Goal: Task Accomplishment & Management: Manage account settings

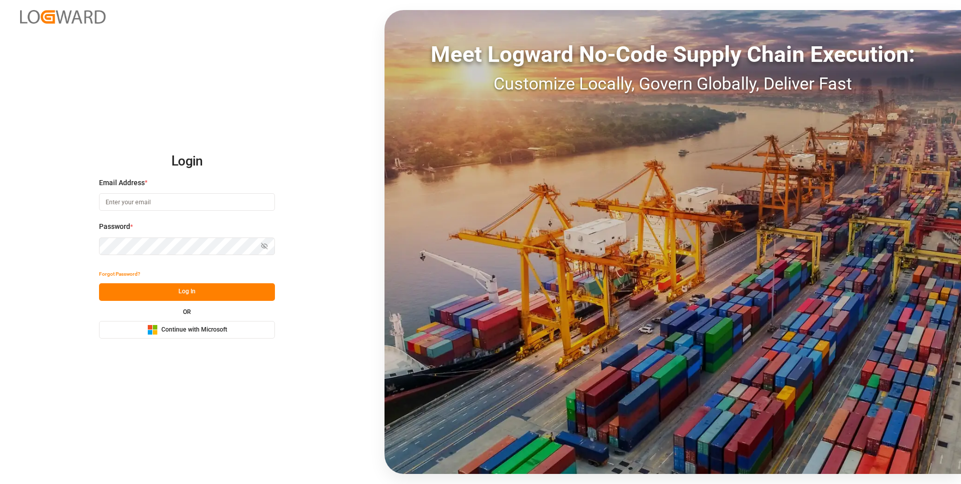
type input "Servicecenter_017@leschaco.com"
click at [147, 293] on button "Log In" at bounding box center [187, 292] width 176 height 18
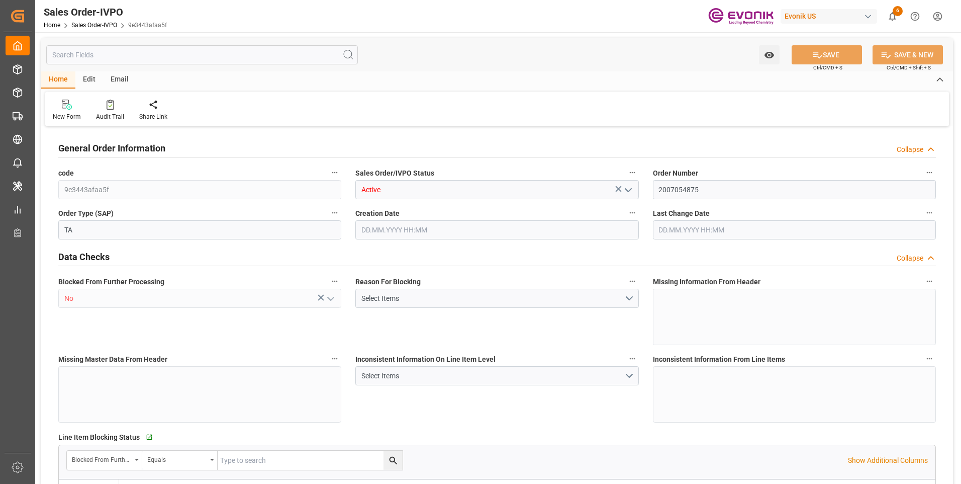
type input "TNTUN"
type input "0"
type input "2"
type input "3"
type input "2"
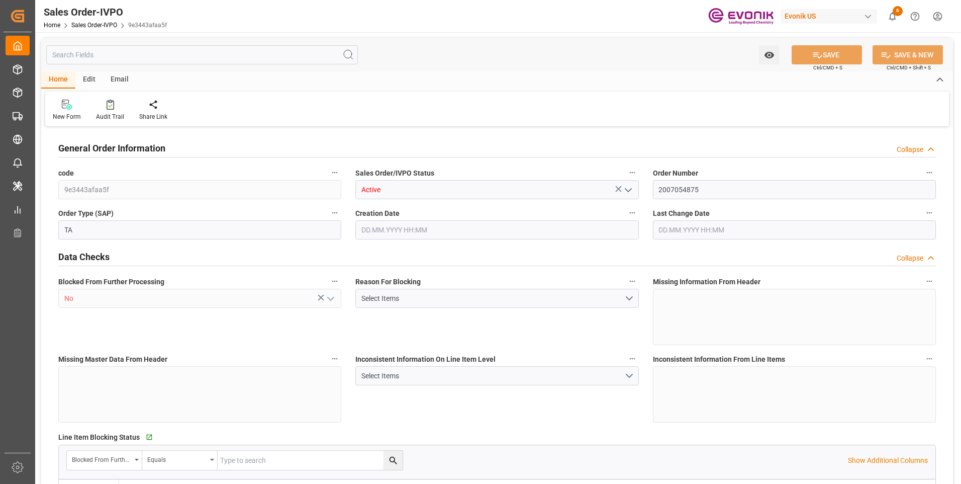
type input "39602.08"
type input "35.7032"
type input "34000"
type input "60"
type input "17.06.2025 17:21"
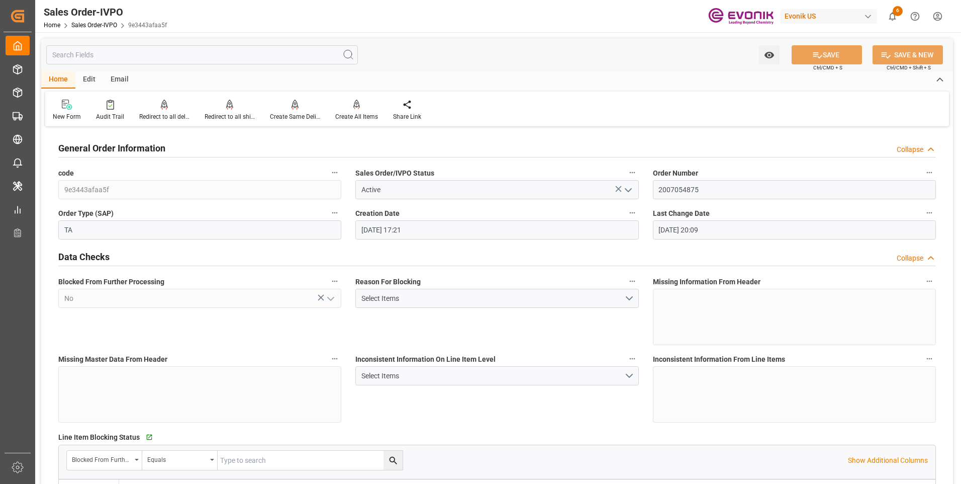
type input "11.08.2025 20:09"
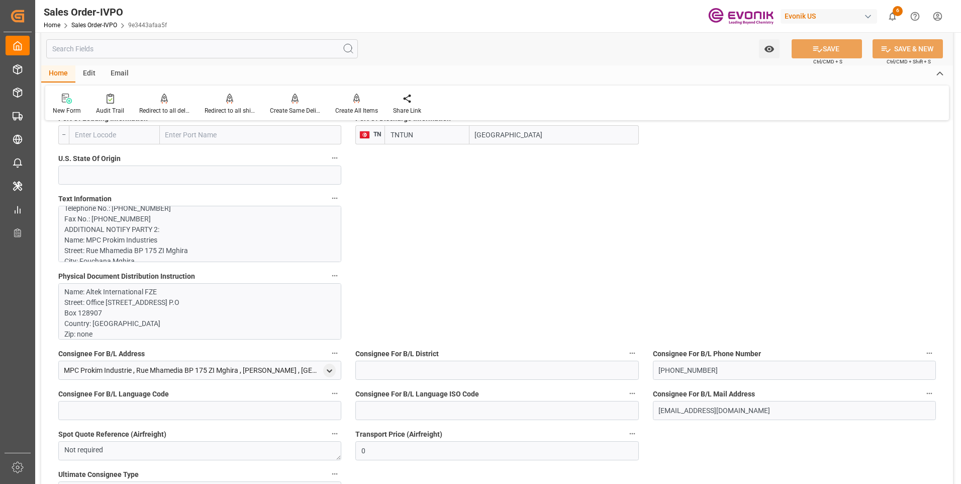
scroll to position [503, 0]
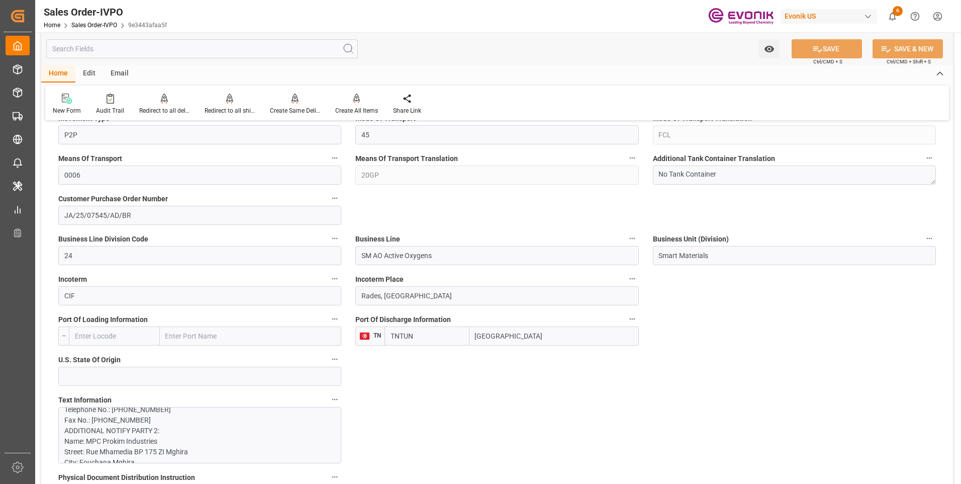
drag, startPoint x: 495, startPoint y: 333, endPoint x: 478, endPoint y: 333, distance: 17.1
click at [478, 333] on input "Tunis" at bounding box center [554, 335] width 169 height 19
click at [514, 341] on input "Tunis" at bounding box center [554, 335] width 169 height 19
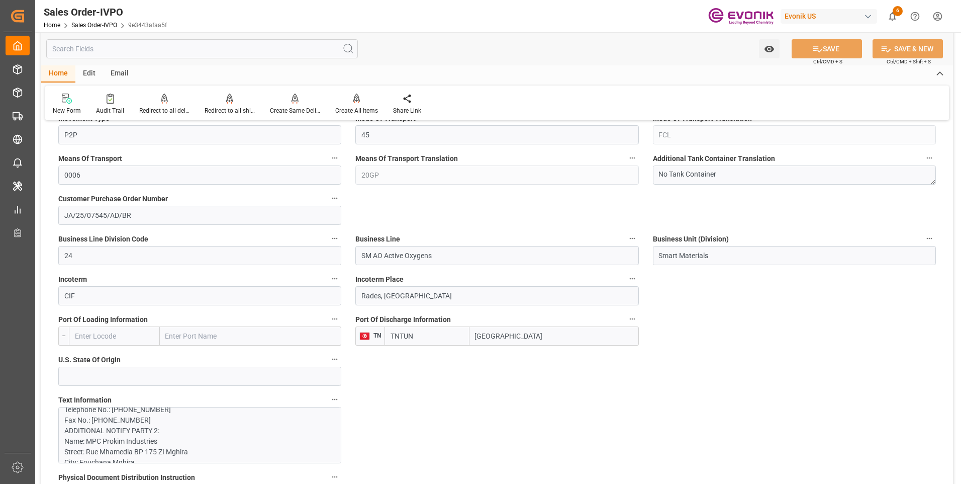
click at [507, 333] on input "Tunis" at bounding box center [554, 335] width 169 height 19
drag, startPoint x: 501, startPoint y: 335, endPoint x: 473, endPoint y: 337, distance: 27.7
click at [473, 338] on input "Tunis" at bounding box center [554, 335] width 169 height 19
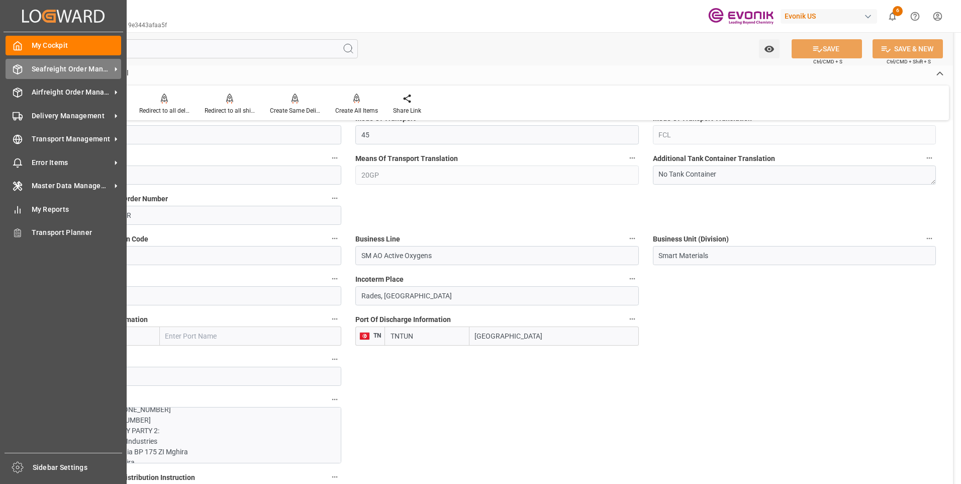
click at [75, 69] on span "Seafreight Order Management" at bounding box center [71, 69] width 79 height 11
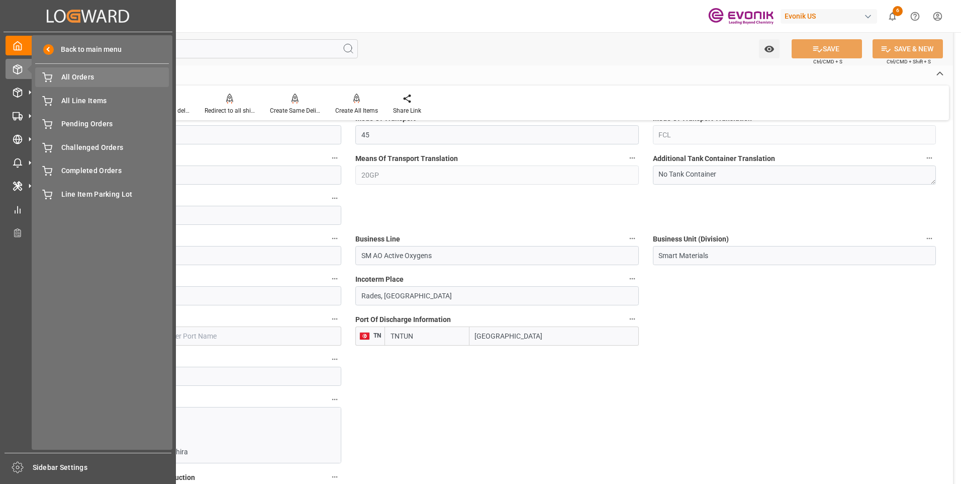
click at [97, 76] on span "All Orders" at bounding box center [115, 77] width 108 height 11
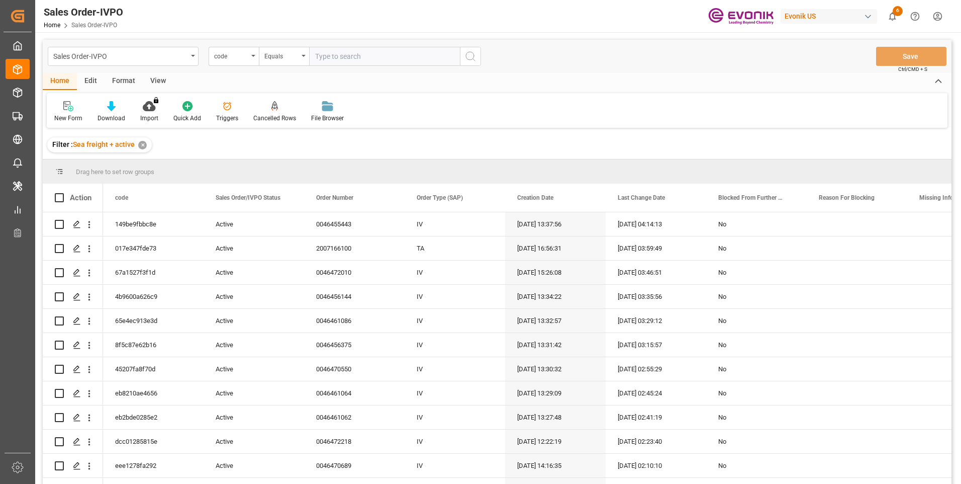
click at [237, 60] on div "code" at bounding box center [231, 55] width 34 height 12
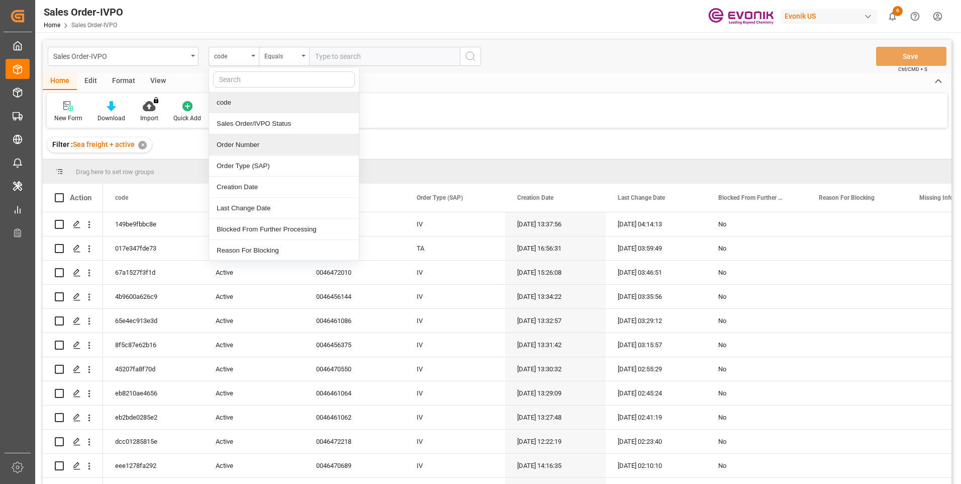
click at [232, 148] on div "Order Number" at bounding box center [284, 144] width 150 height 21
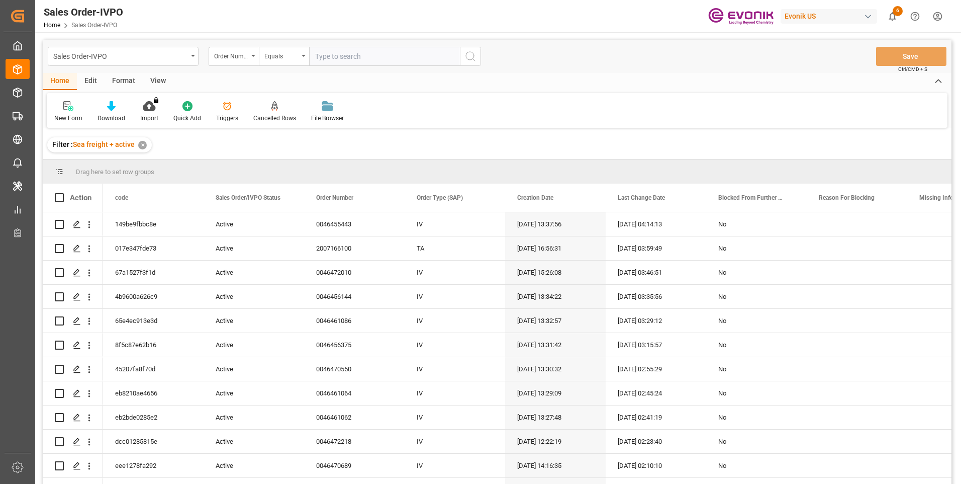
click at [357, 58] on input "text" at bounding box center [384, 56] width 151 height 19
paste input "0046463889"
type input "0046463889"
click at [476, 65] on button "search button" at bounding box center [470, 56] width 21 height 19
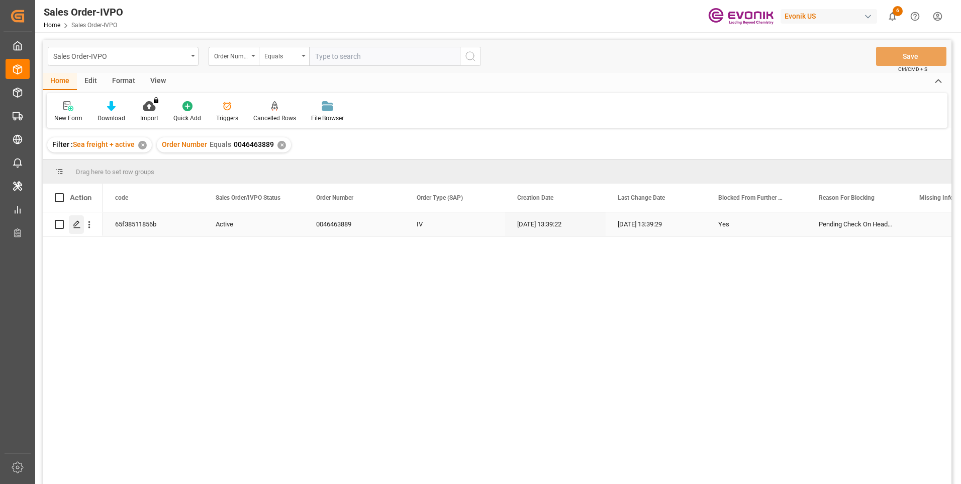
click at [75, 227] on icon "Press SPACE to select this row." at bounding box center [77, 224] width 8 height 8
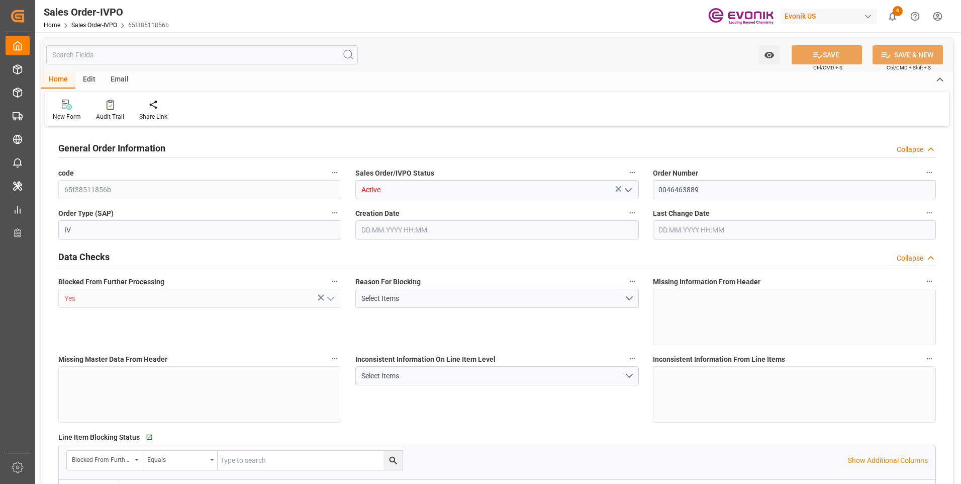
type input "CNSHA"
type input "862120392603USCI NO. 91321191729022378M"
type input "0"
type input "1"
type input "5282.19"
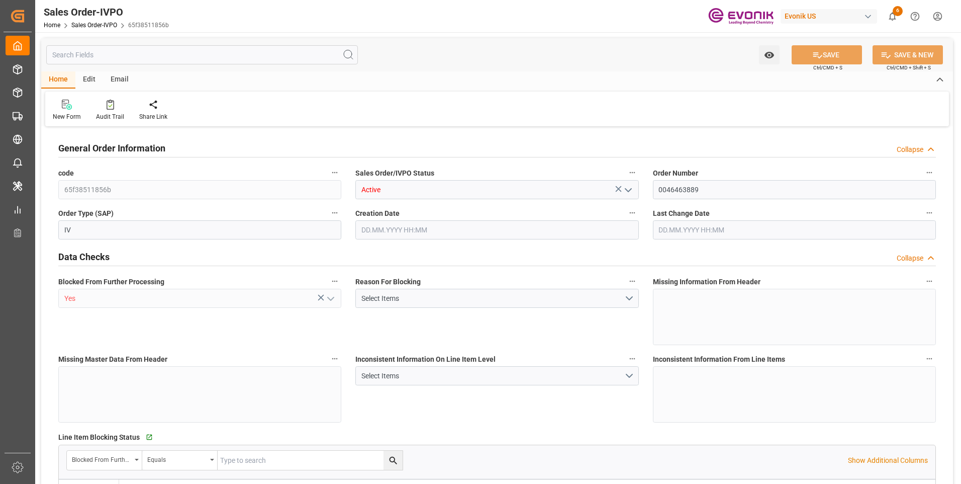
type input "[DATE] 13:39"
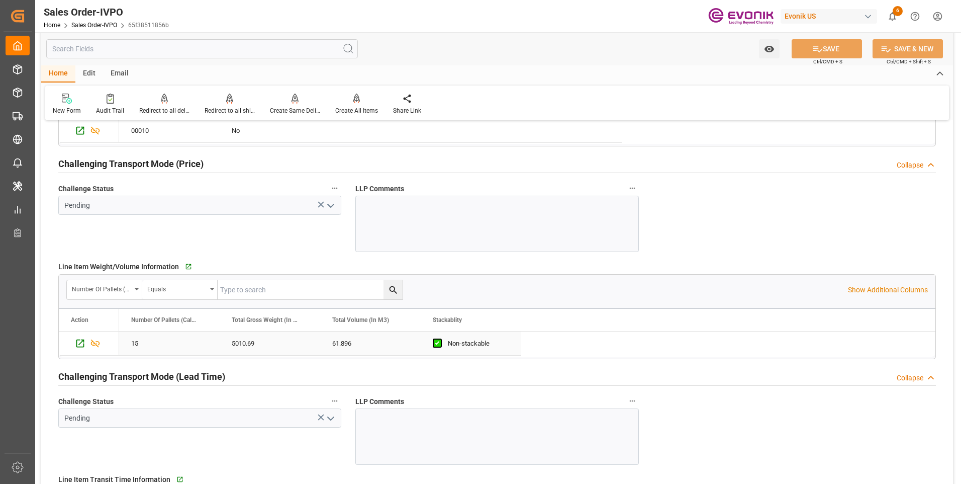
scroll to position [1559, 0]
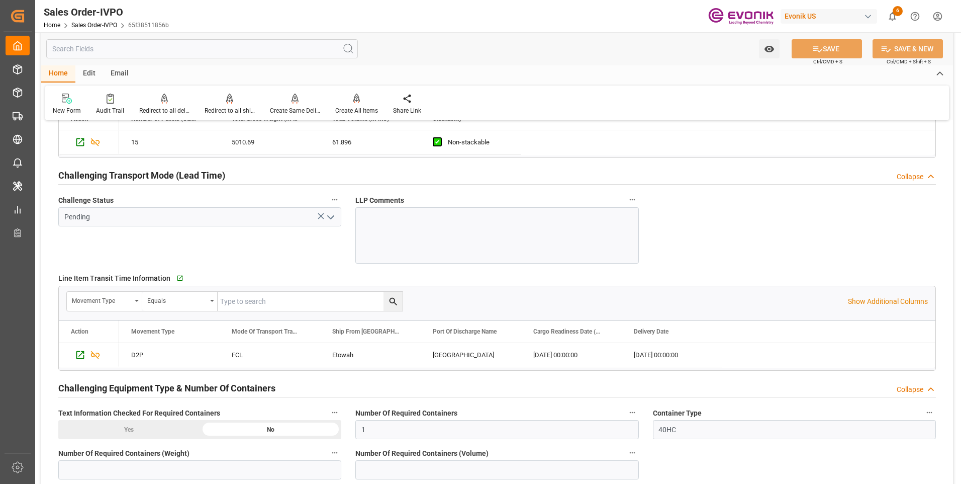
click at [261, 254] on div "Challenge Status Pending" at bounding box center [199, 228] width 297 height 77
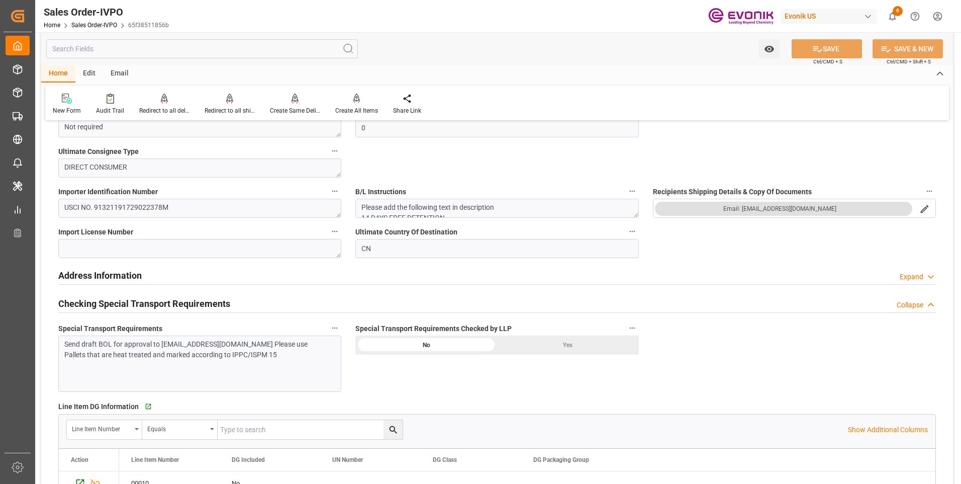
scroll to position [1056, 0]
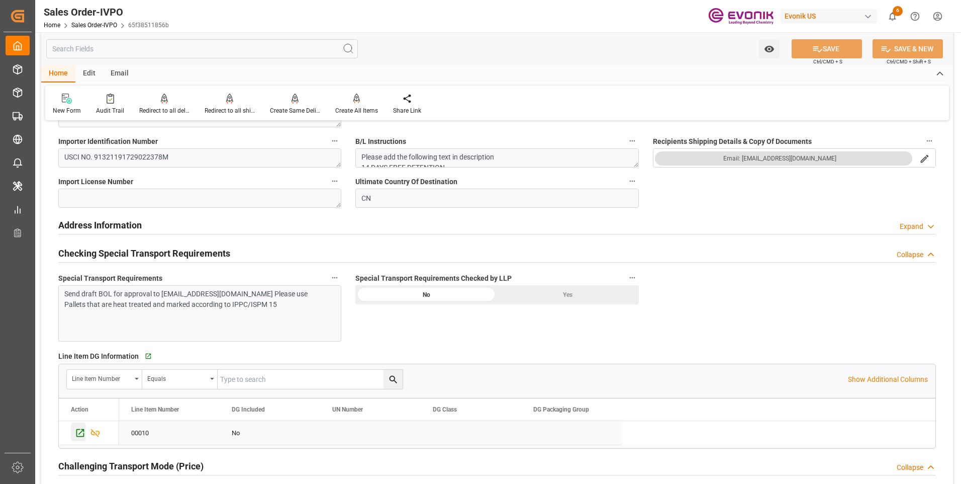
click at [79, 432] on icon "Press SPACE to select this row." at bounding box center [80, 432] width 11 height 11
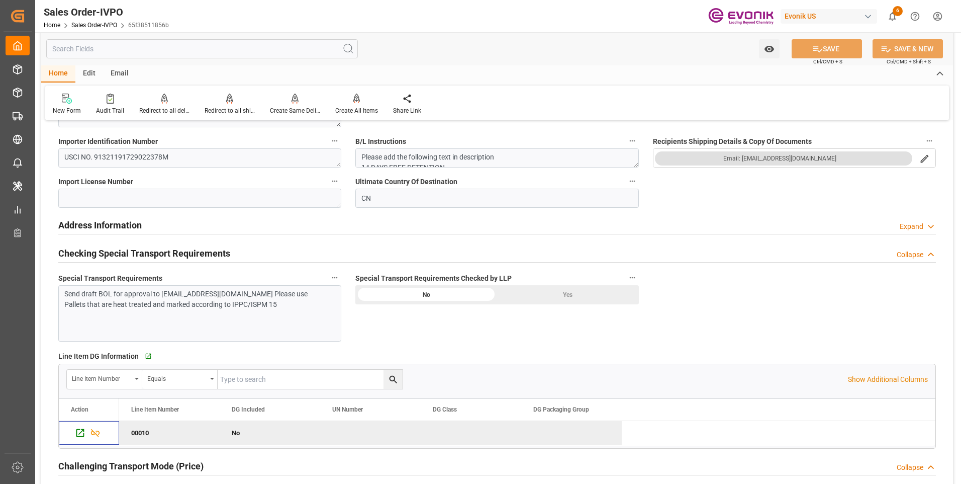
type input "862120392603USCI NO. 91321191729022378M"
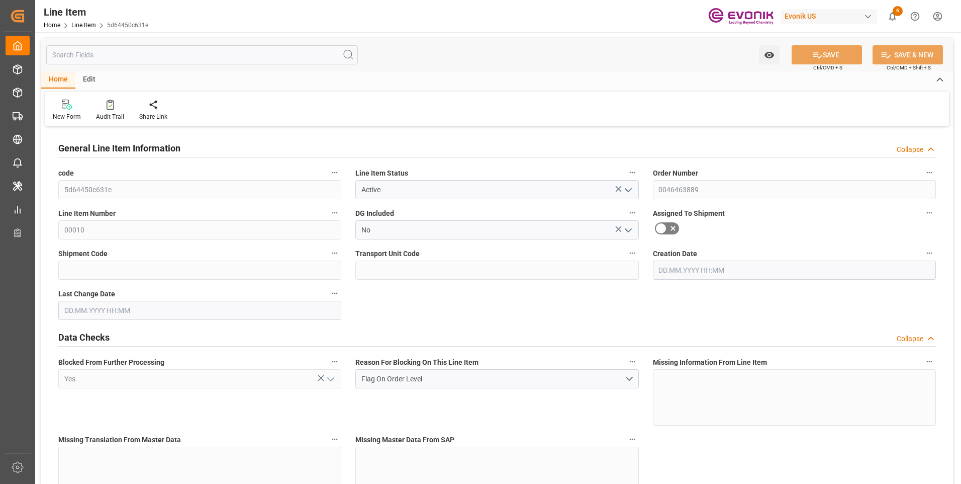
type input "15"
type input "5010.69"
type input "4898.79"
type input "61.896"
type input "30"
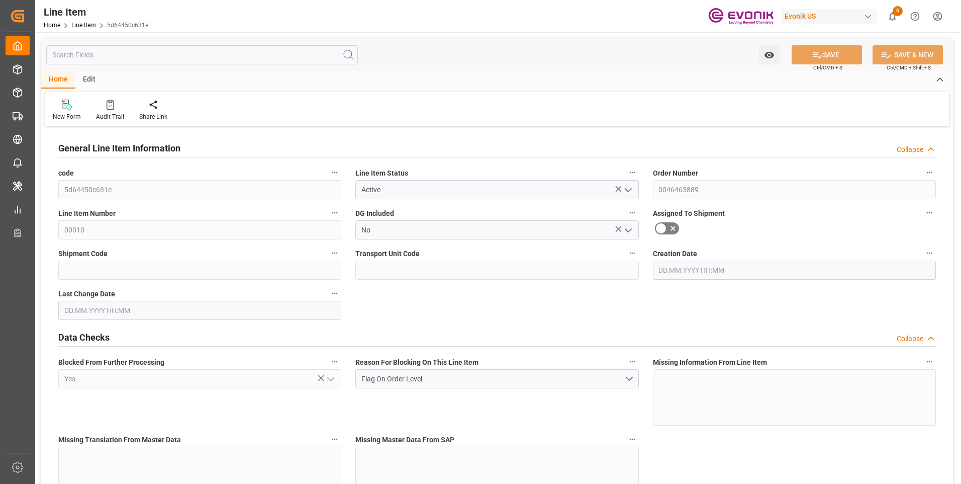
type input "13912.57"
type input "30"
type input "5010.69"
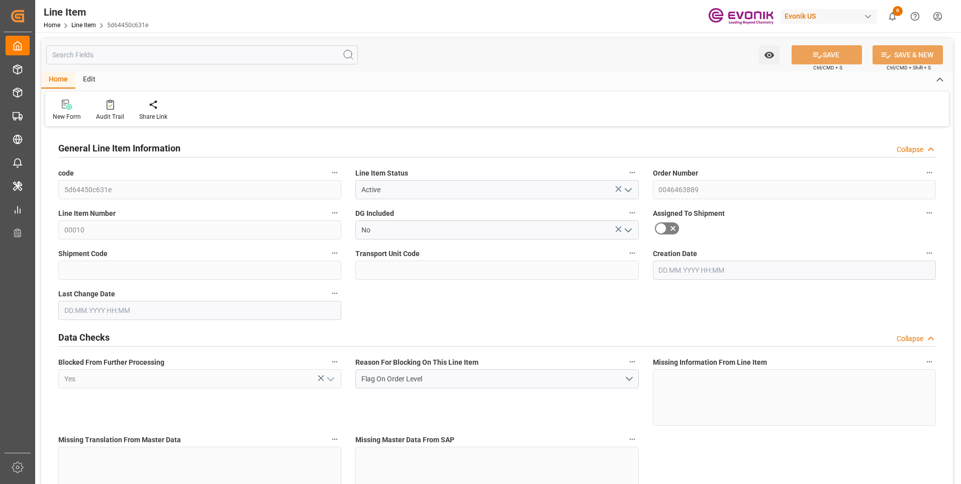
type input "5282.19"
type input "4898.79"
type input "61.896"
type input "61895.97"
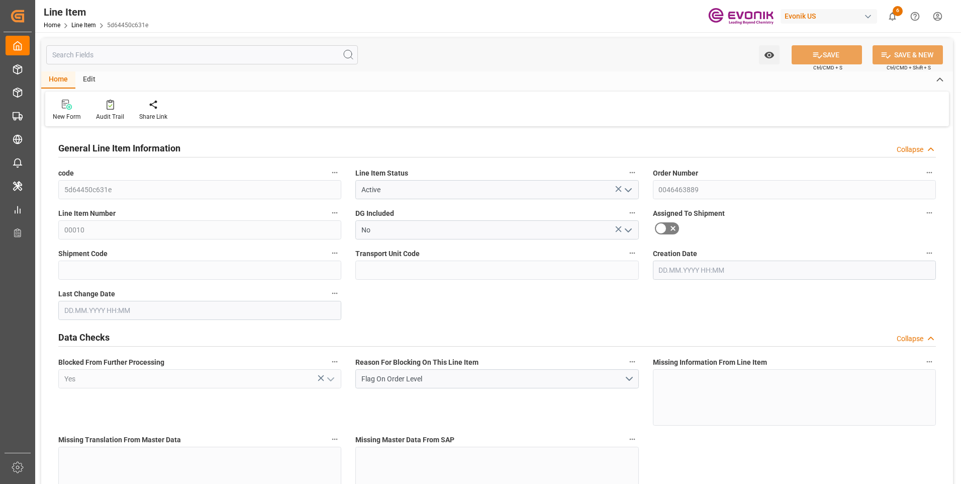
type input "0"
type input "[DATE] 13:39"
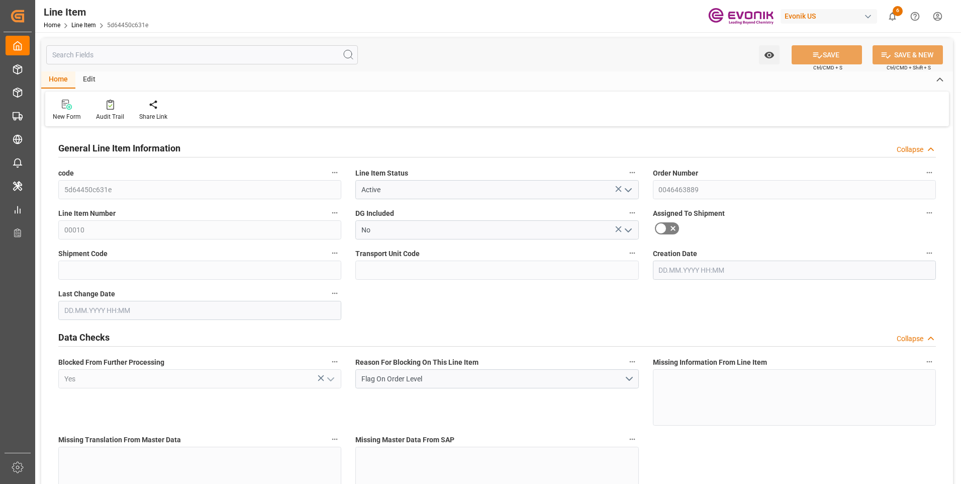
type input "[DATE] 13:39"
type input "[DATE]"
type input "10.10.2025"
type input "06.10.2025"
click at [111, 57] on input "text" at bounding box center [202, 54] width 312 height 19
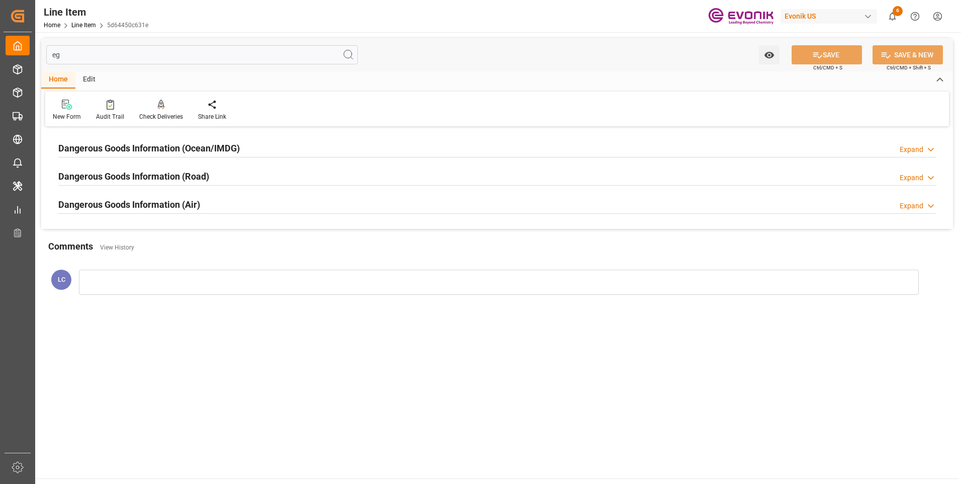
type input "eg"
click at [123, 137] on div "Dangerous Goods Information (Ocean/IMDG) Expand" at bounding box center [497, 148] width 892 height 28
click at [250, 145] on div "Dangerous Goods Information (Ocean/IMDG) Expand" at bounding box center [497, 147] width 878 height 19
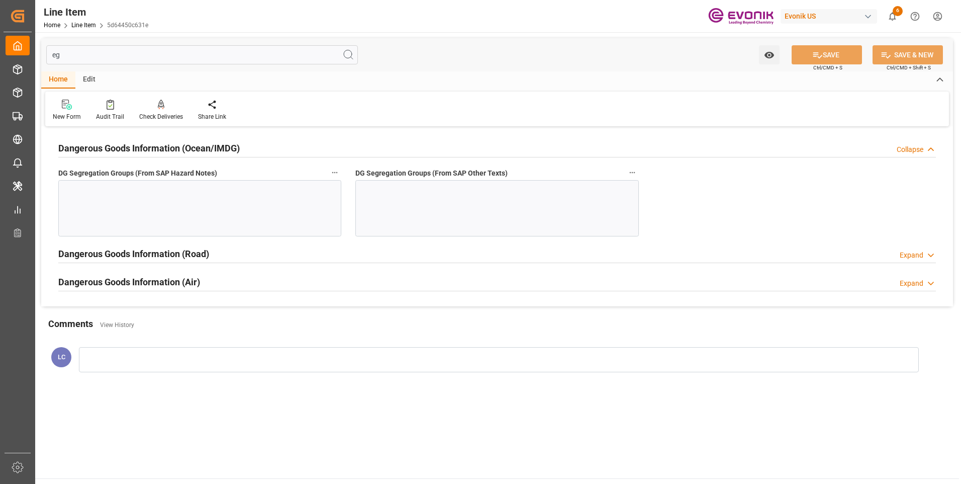
click at [268, 202] on div at bounding box center [199, 208] width 283 height 56
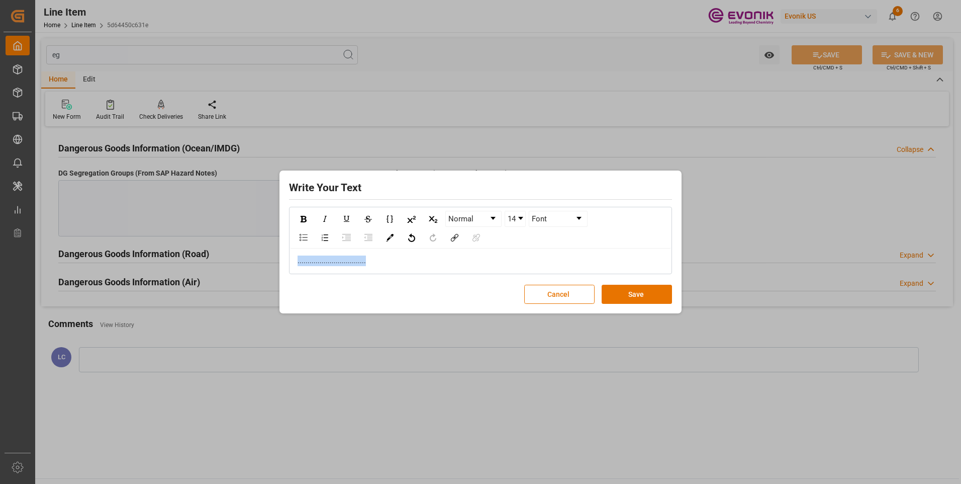
drag, startPoint x: 379, startPoint y: 262, endPoint x: 184, endPoint y: 244, distance: 196.0
click at [209, 248] on div "Write Your Text Normal 14 Font .................................. Cancel Save" at bounding box center [480, 242] width 961 height 484
copy span ".................................."
drag, startPoint x: 622, startPoint y: 297, endPoint x: 607, endPoint y: 290, distance: 16.0
click at [622, 297] on button "Save" at bounding box center [637, 294] width 70 height 19
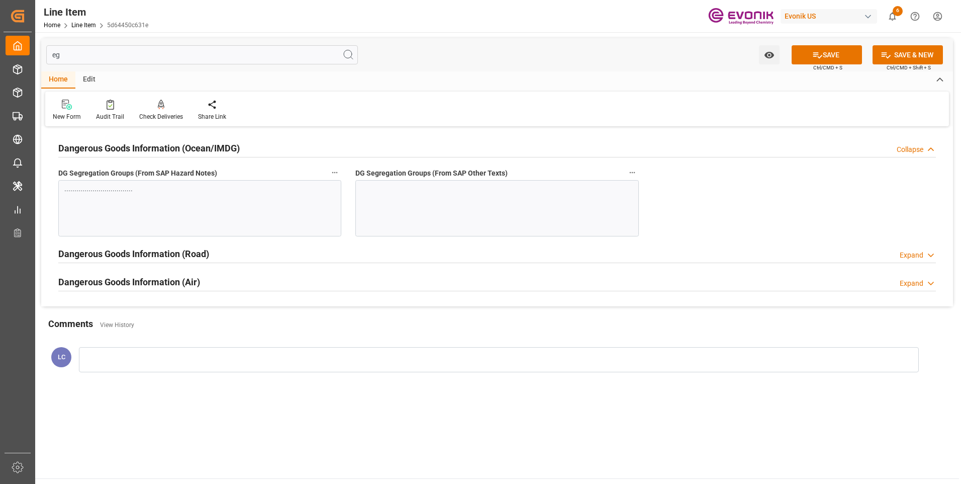
click at [434, 216] on div at bounding box center [496, 208] width 283 height 56
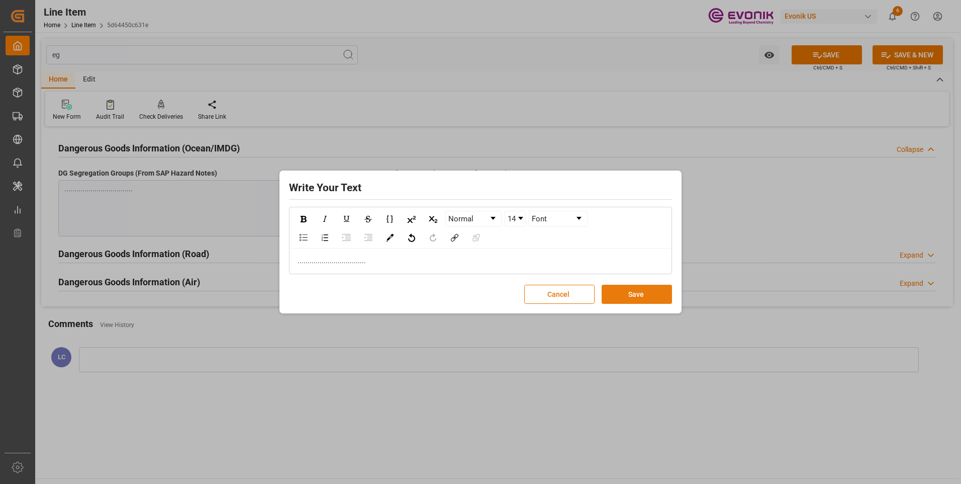
click at [618, 290] on button "Save" at bounding box center [637, 294] width 70 height 19
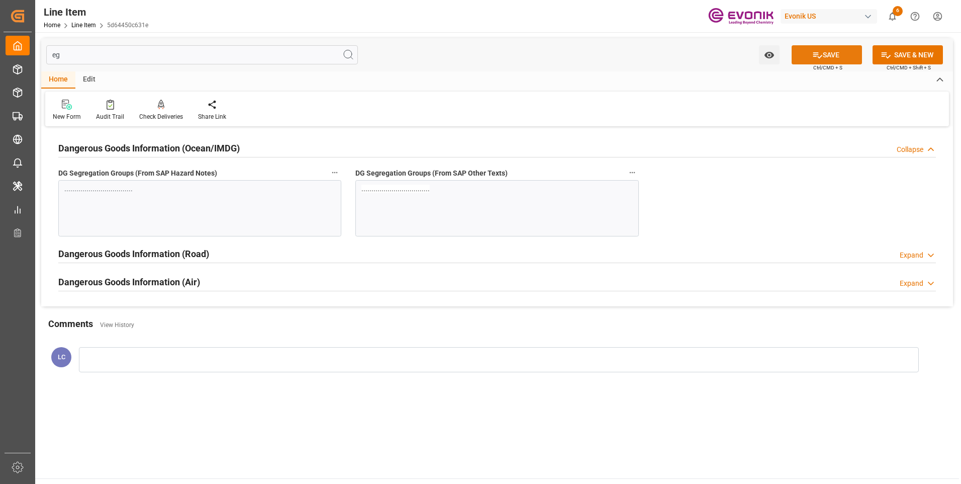
click at [819, 56] on icon at bounding box center [818, 55] width 9 height 6
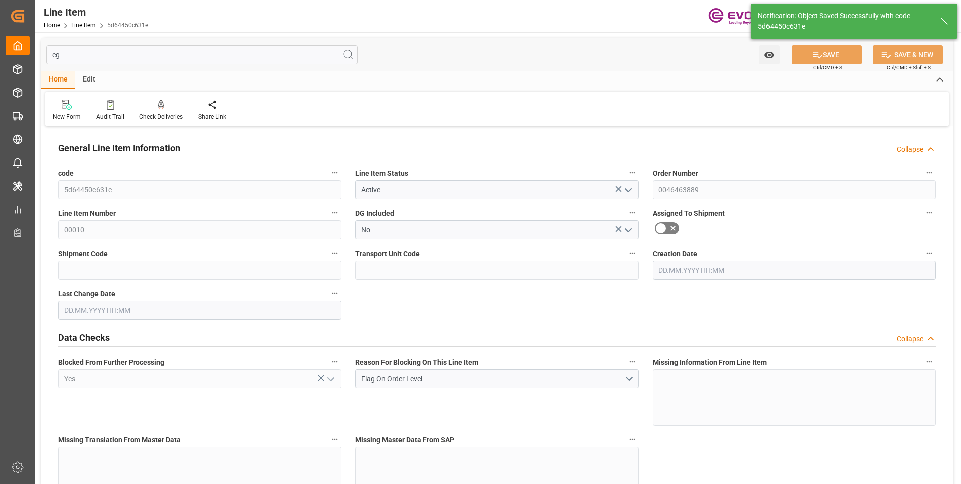
type input "[DATE] 13:39"
type input "[DATE] 05:13"
type input "[DATE]"
type input "10.10.2025"
type input "06.10.2025"
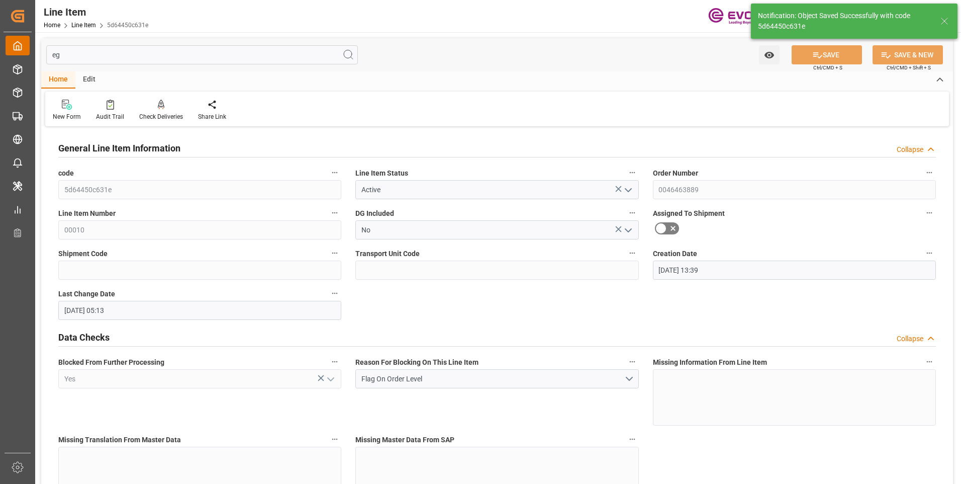
drag, startPoint x: 97, startPoint y: 58, endPoint x: 16, endPoint y: 49, distance: 82.0
click at [13, 49] on div "Created by potrace 1.15, written by Peter Selinger 2001-2017 Created by potrace…" at bounding box center [480, 242] width 961 height 484
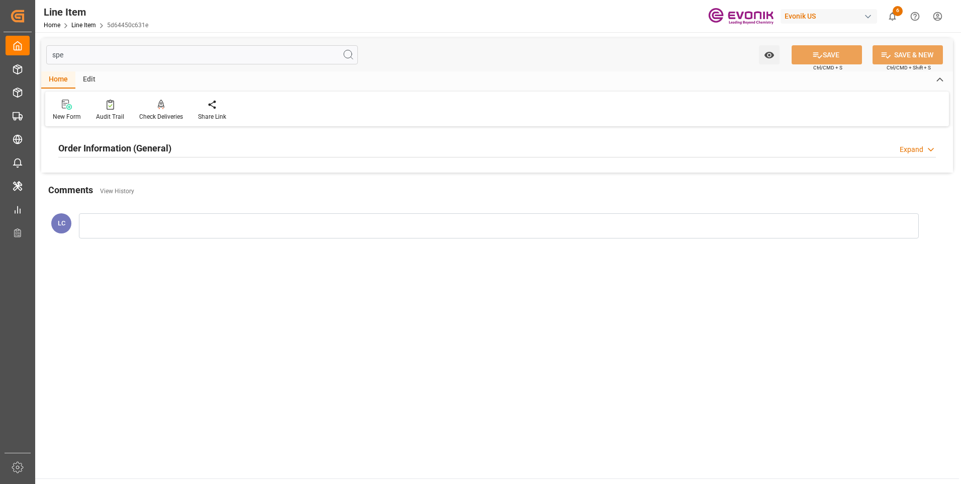
click at [157, 147] on h2 "Order Information (General)" at bounding box center [114, 148] width 113 height 14
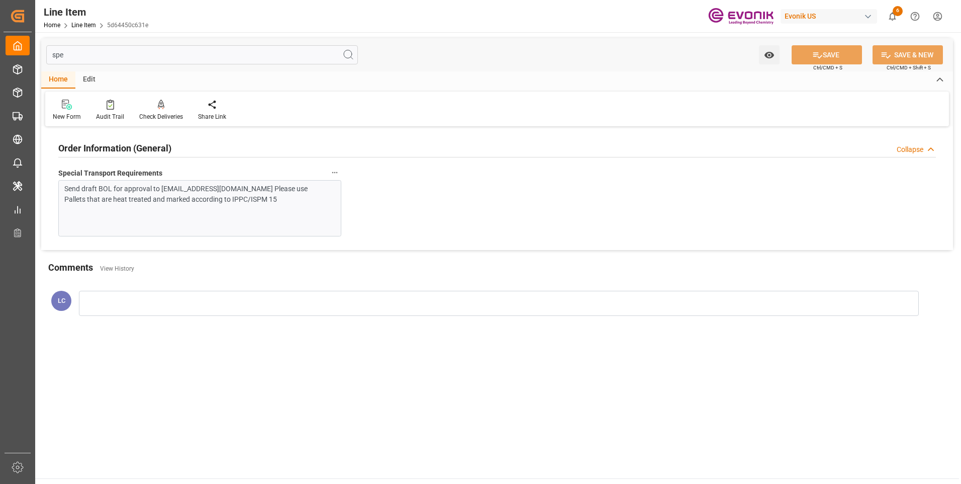
drag, startPoint x: 92, startPoint y: 62, endPoint x: 37, endPoint y: 56, distance: 55.1
click at [42, 56] on div "spe Watch Option SAVE Ctrl/CMD + S SAVE & NEW Ctrl/CMD + Shift + S" at bounding box center [497, 54] width 912 height 33
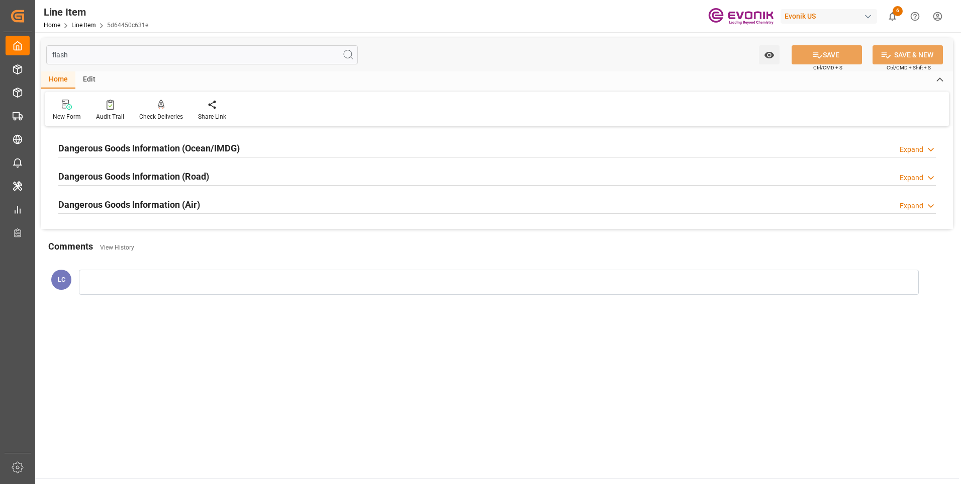
type input "flash"
click at [150, 141] on div "Dangerous Goods Information (Ocean/IMDG)" at bounding box center [149, 147] width 182 height 19
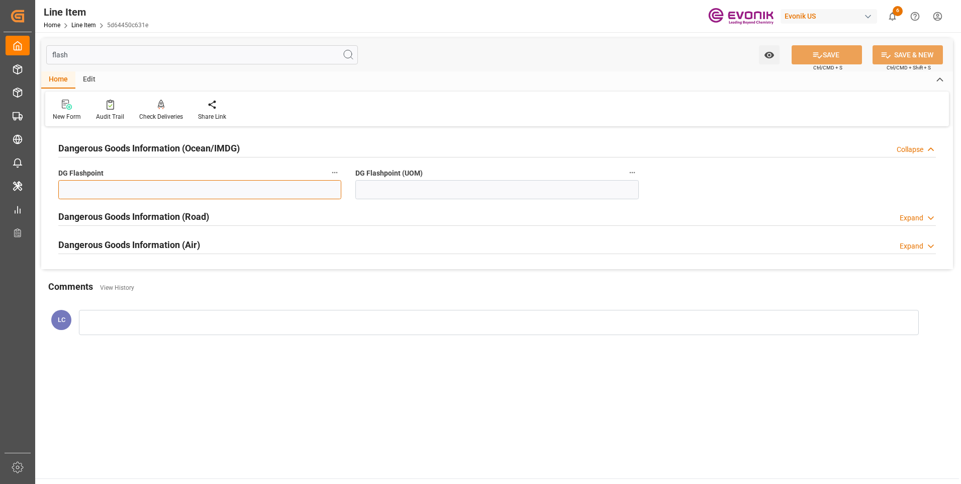
click at [117, 195] on input "text" at bounding box center [199, 189] width 283 height 19
type input "99.99"
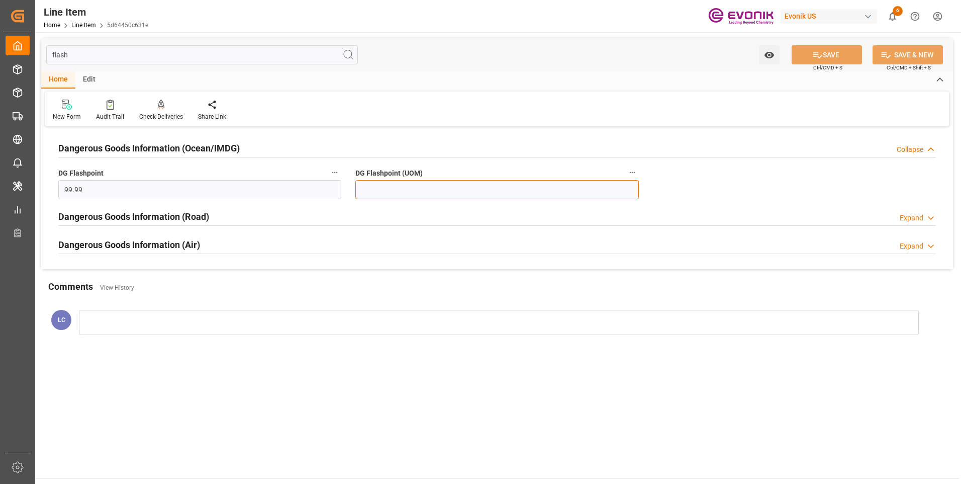
type input "99.99"
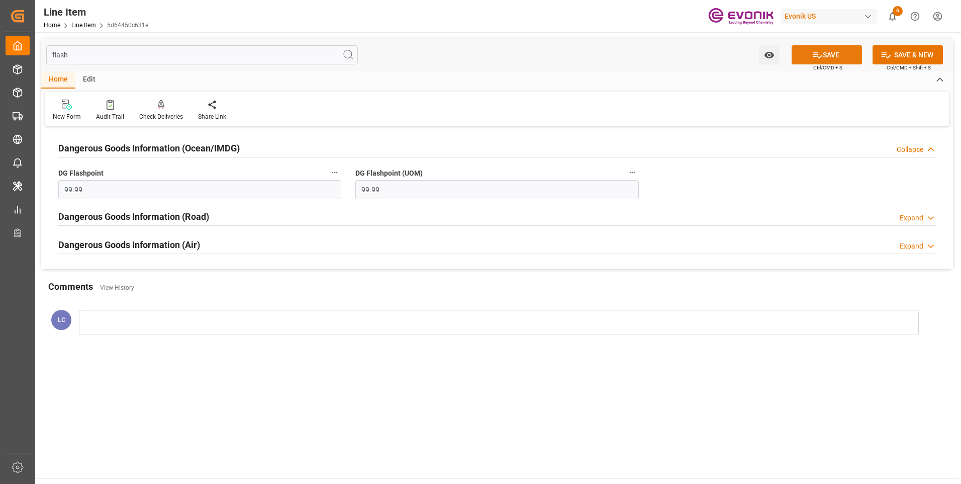
click at [815, 59] on icon at bounding box center [818, 55] width 11 height 11
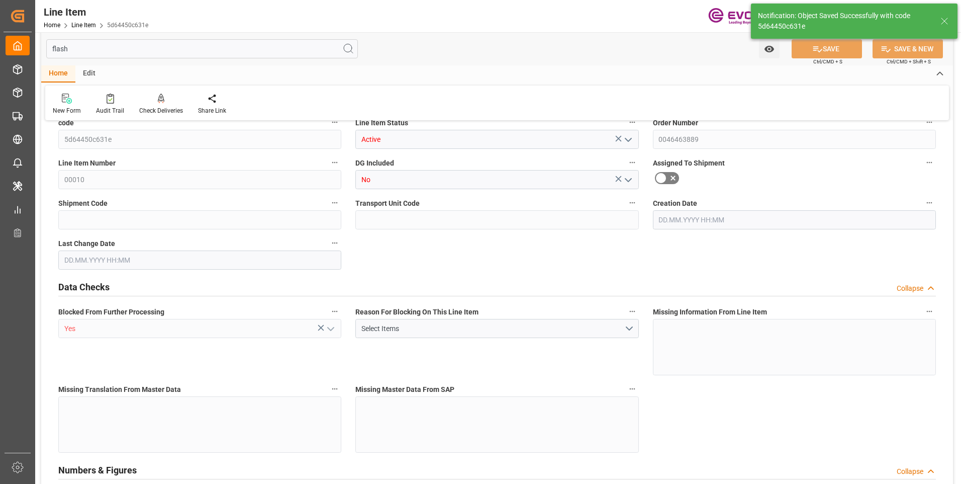
type input "15"
type input "5010.69"
type input "4898.79"
type input "61.896"
type input "30"
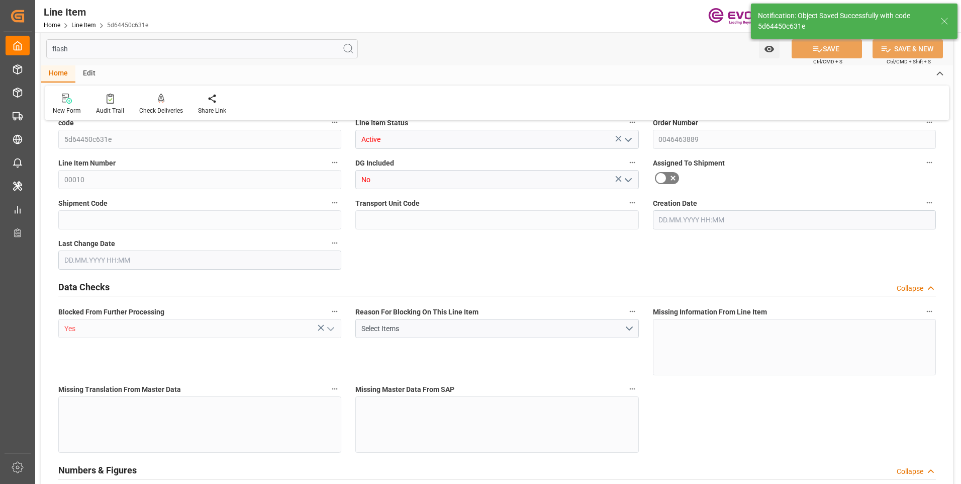
type input "13912.57"
type input "30"
type input "5010.69"
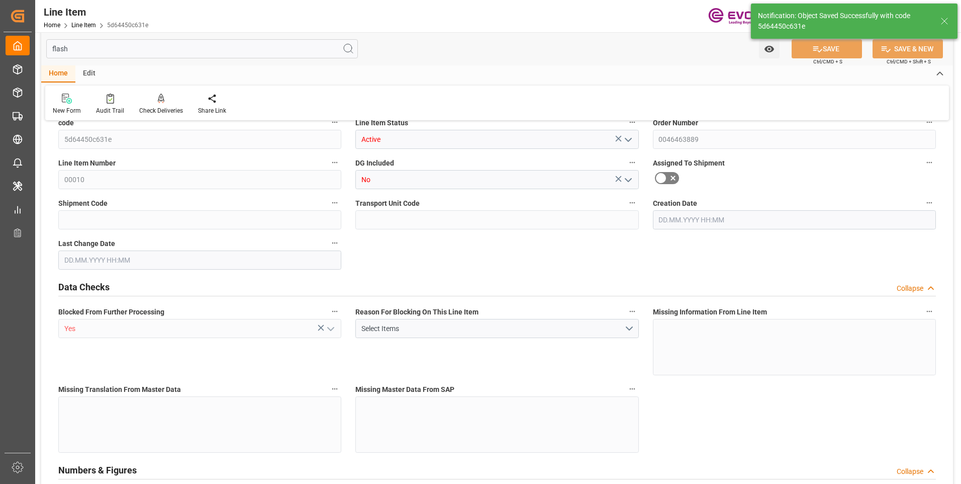
type input "5282.19"
type input "4898.79"
type input "61.896"
type input "61895.97"
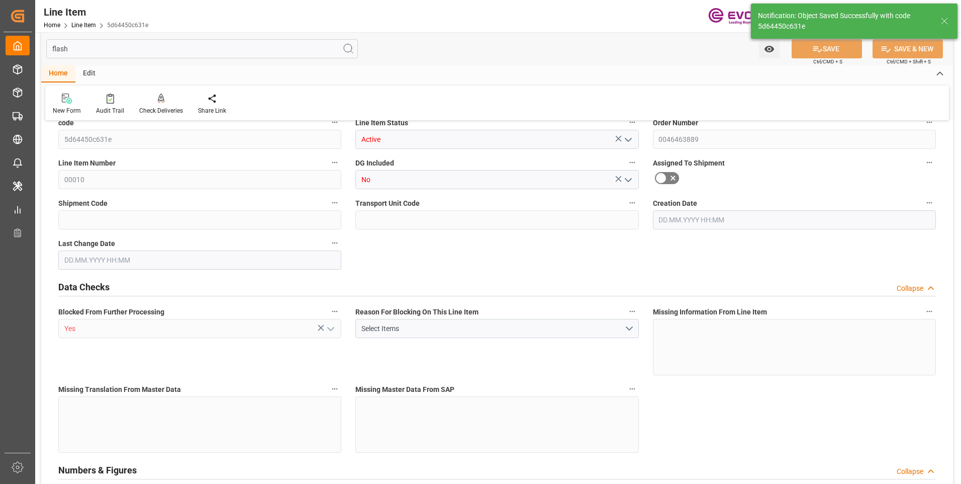
type input "0"
type input "[DATE] 13:39"
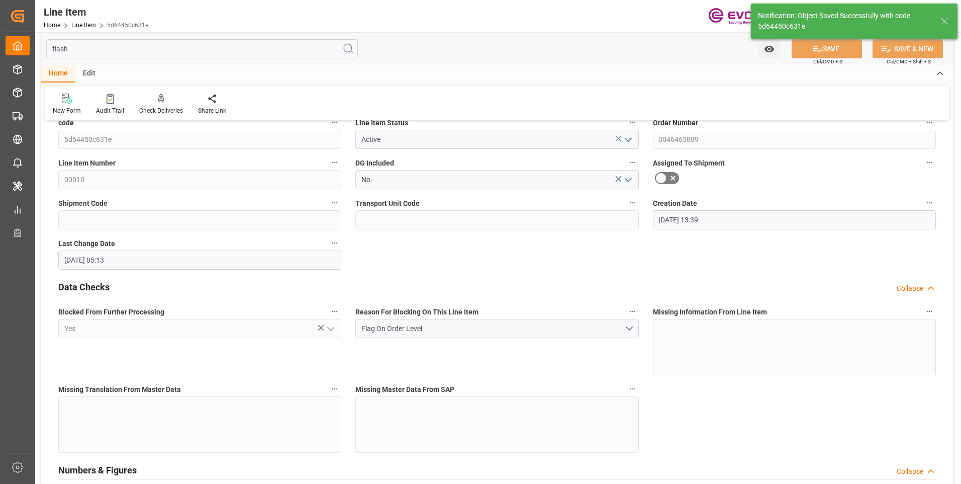
type input "[DATE] 05:13"
type input "[DATE]"
type input "10.10.2025"
type input "06.10.2025"
click at [135, 49] on input "flash" at bounding box center [202, 48] width 312 height 19
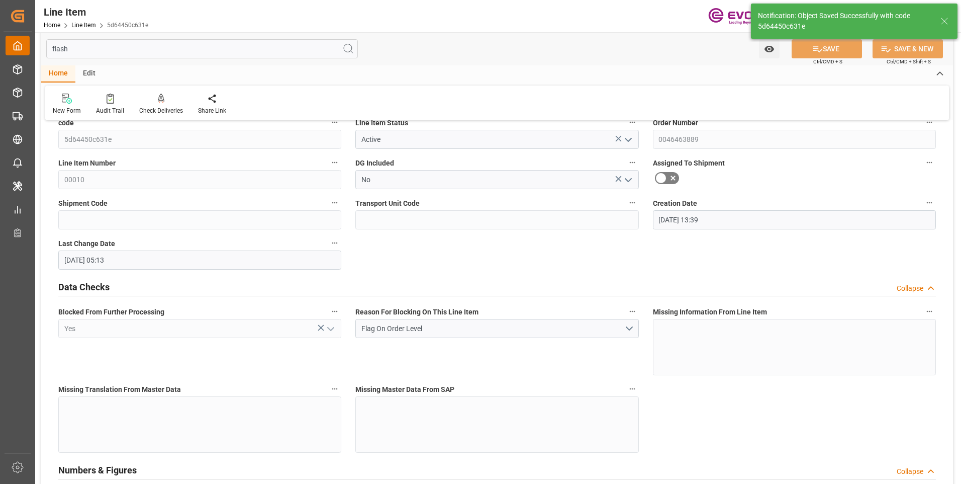
drag, startPoint x: 118, startPoint y: 52, endPoint x: 20, endPoint y: 46, distance: 98.7
click at [23, 46] on div "Created by potrace 1.15, written by Peter Selinger 2001-2017 Created by potrace…" at bounding box center [480, 242] width 961 height 484
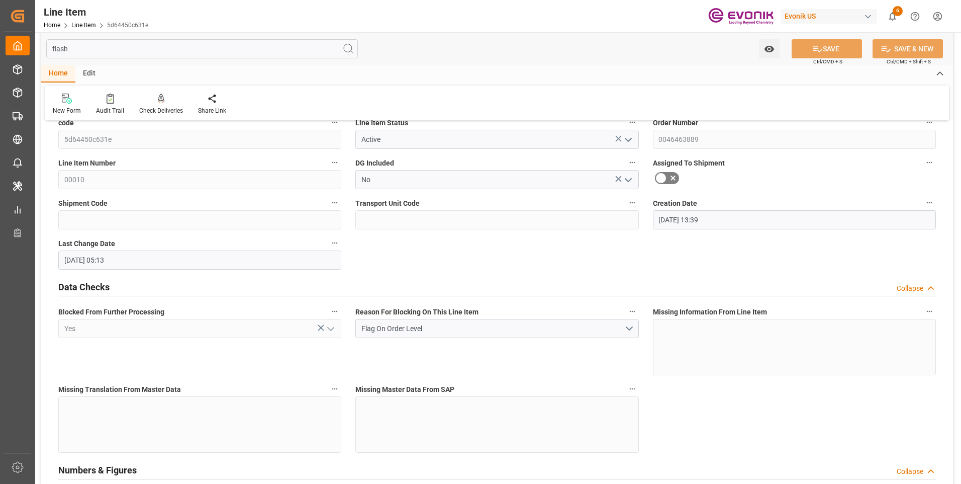
click at [90, 52] on input "flash" at bounding box center [202, 48] width 312 height 19
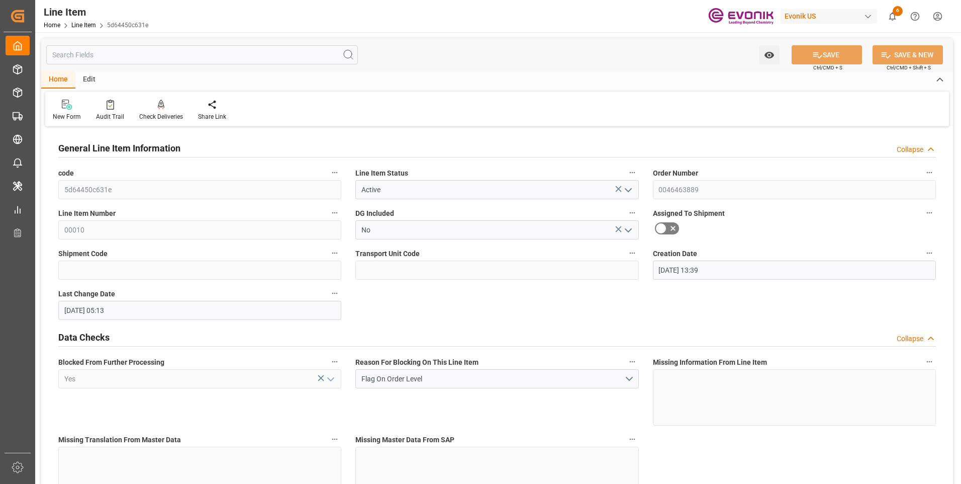
click at [76, 55] on input "text" at bounding box center [202, 54] width 312 height 19
click at [77, 49] on input "text" at bounding box center [202, 54] width 312 height 19
click at [75, 50] on input "text" at bounding box center [202, 54] width 312 height 19
click at [80, 49] on input "text" at bounding box center [202, 54] width 312 height 19
click at [91, 57] on input "text" at bounding box center [202, 54] width 312 height 19
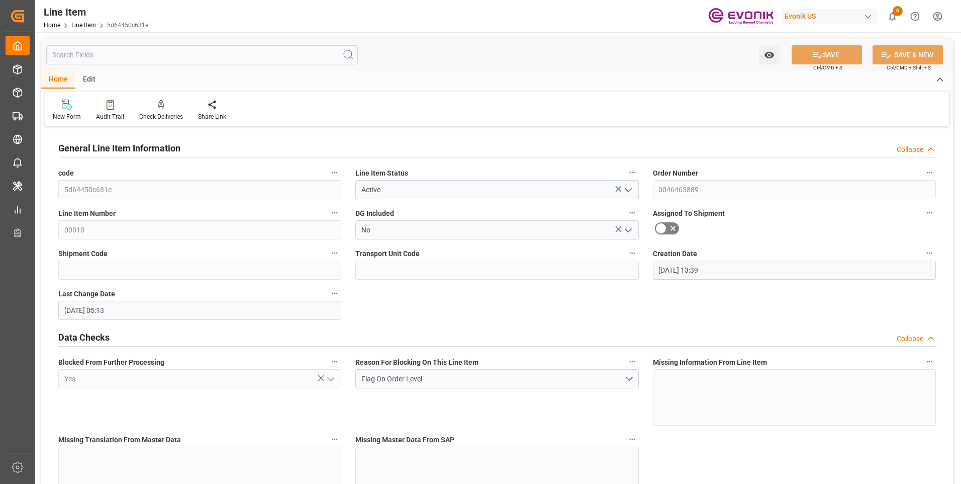
type input "s"
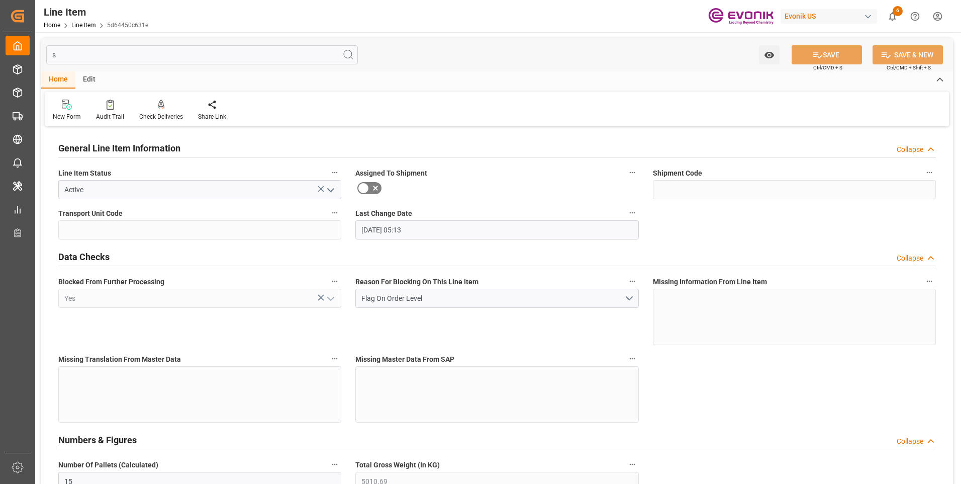
click at [91, 58] on input "s" at bounding box center [202, 54] width 312 height 19
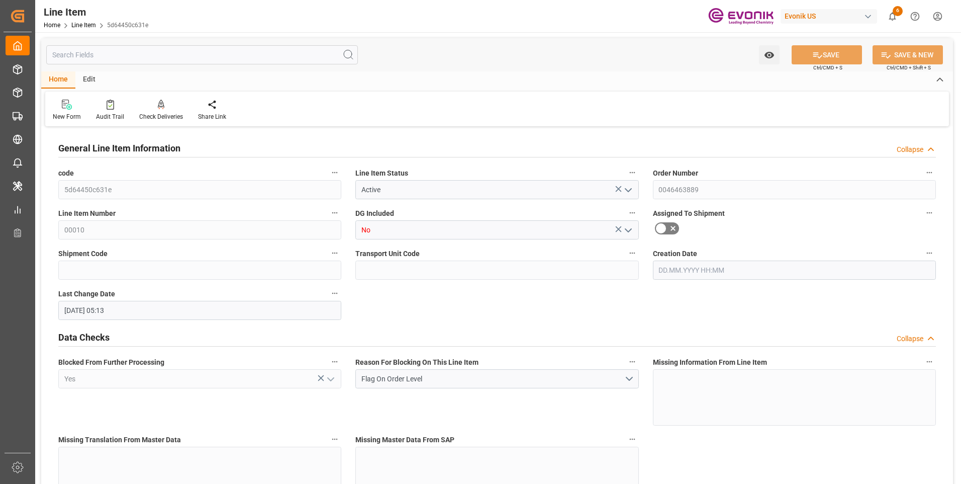
type input "4898.79"
type input "61.896"
type input "30"
type input "13912.57"
type input "30"
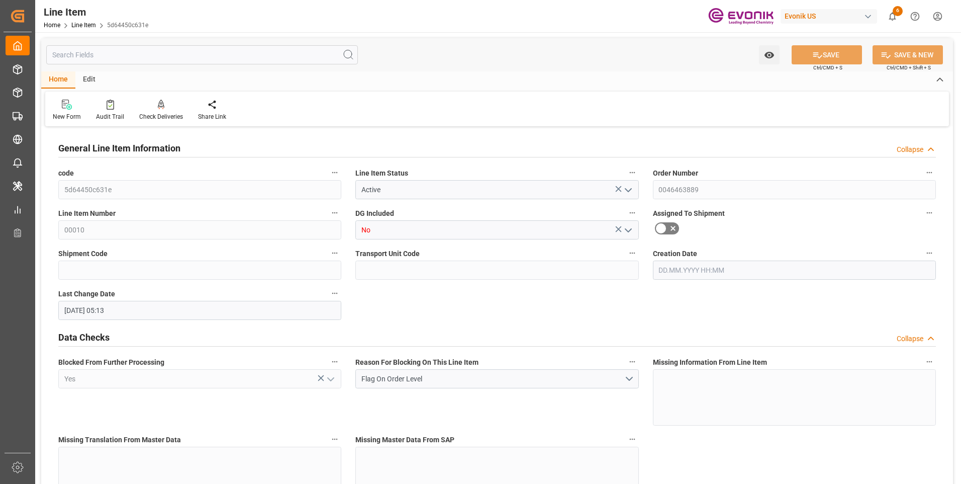
type input "4898.79"
type input "61.896"
type input "0"
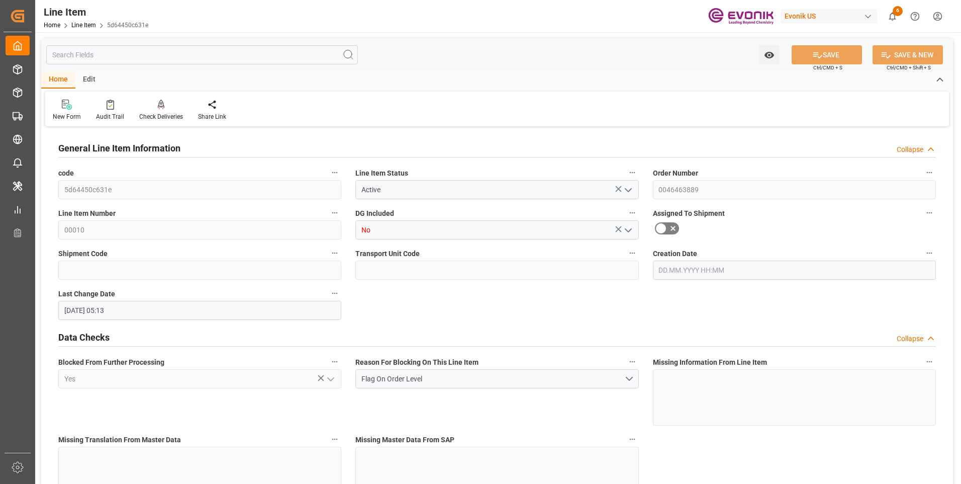
type input "[DATE] 13:39"
type input "[DATE]"
click at [85, 58] on input "text" at bounding box center [202, 54] width 312 height 19
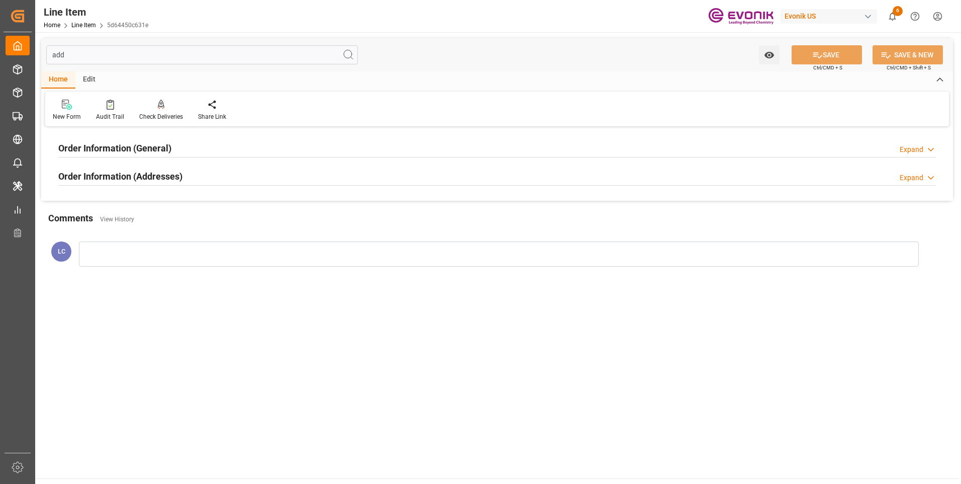
type input "add"
click at [116, 172] on h2 "Order Information (Addresses)" at bounding box center [120, 176] width 124 height 14
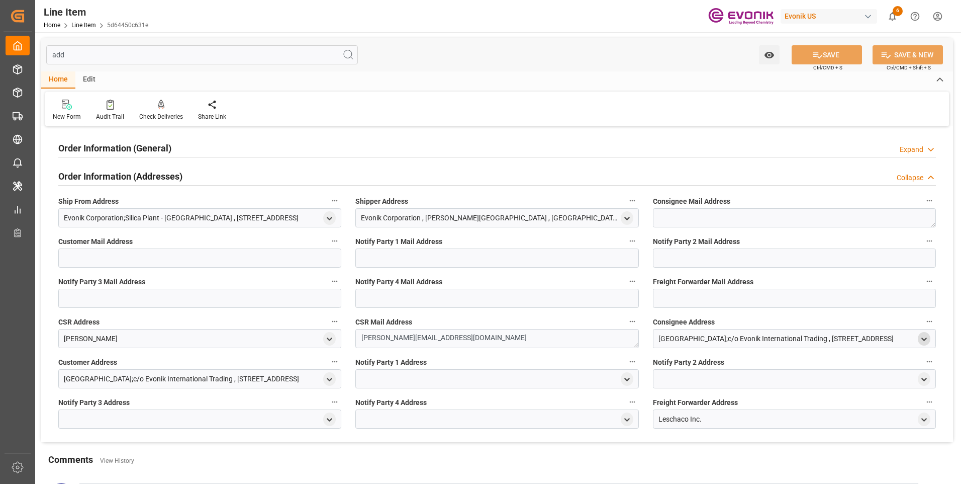
click at [925, 336] on icon "open menu" at bounding box center [924, 339] width 9 height 9
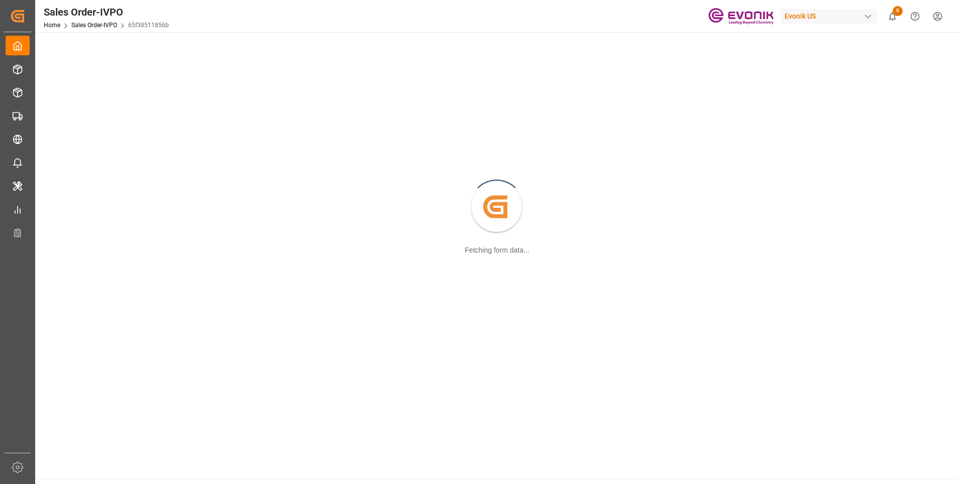
scroll to position [109, 0]
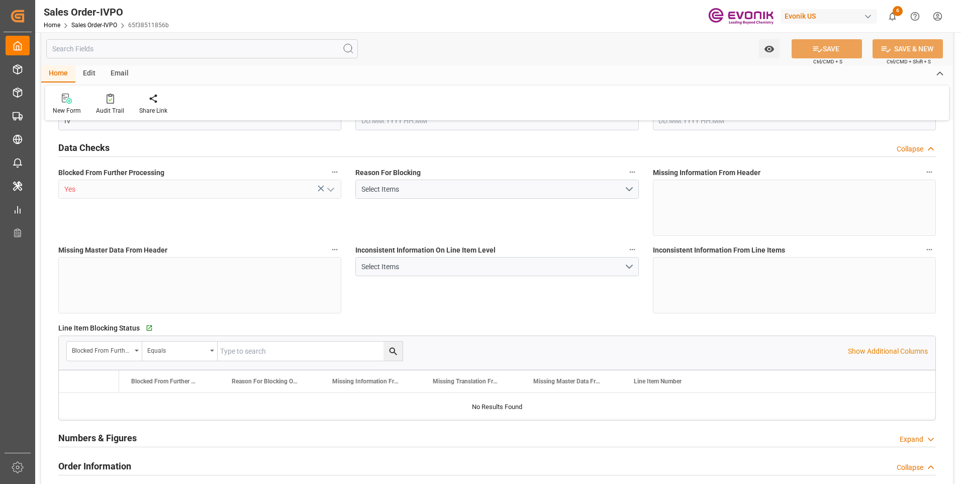
type input "CNSHA"
type input "862120392603USCI NO. 91321191729022378M"
type input "0"
type input "1"
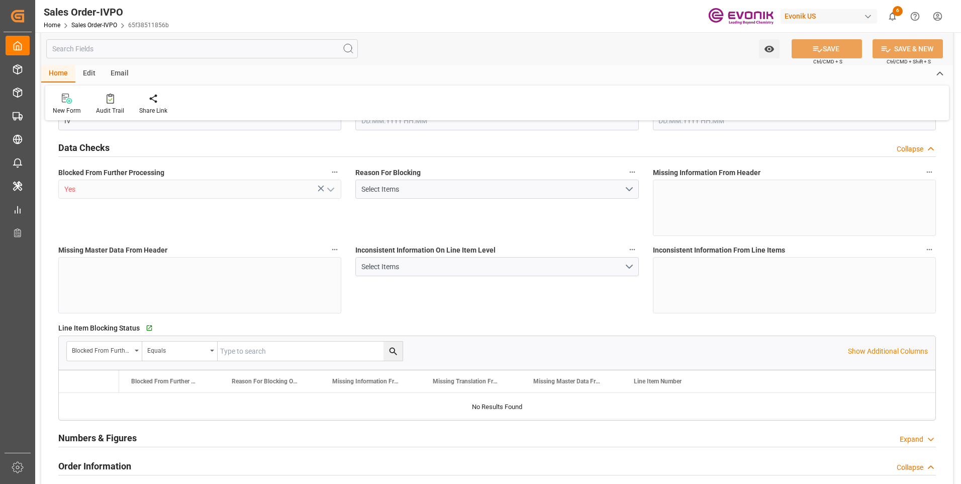
type input "3"
type input "5282.19"
type input "123.792"
type input "19000"
type input "60"
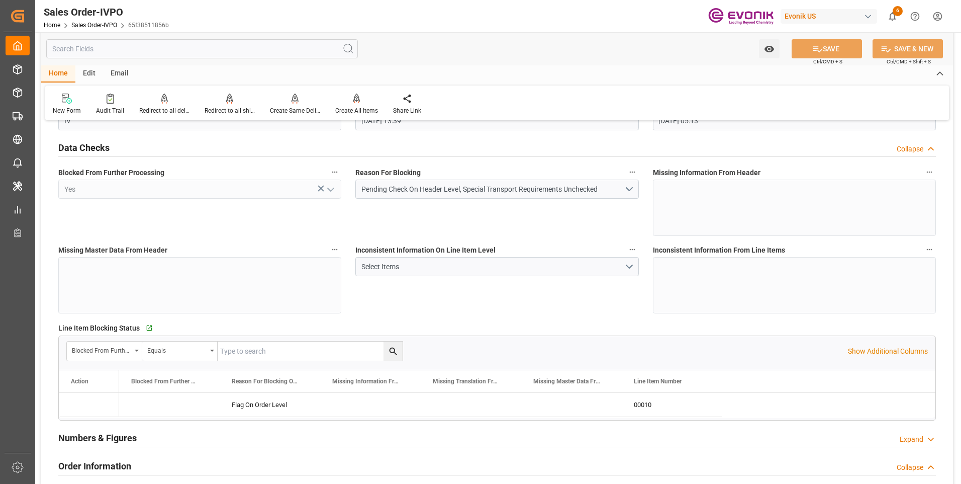
type input "[DATE] 13:39"
type input "[DATE] 05:13"
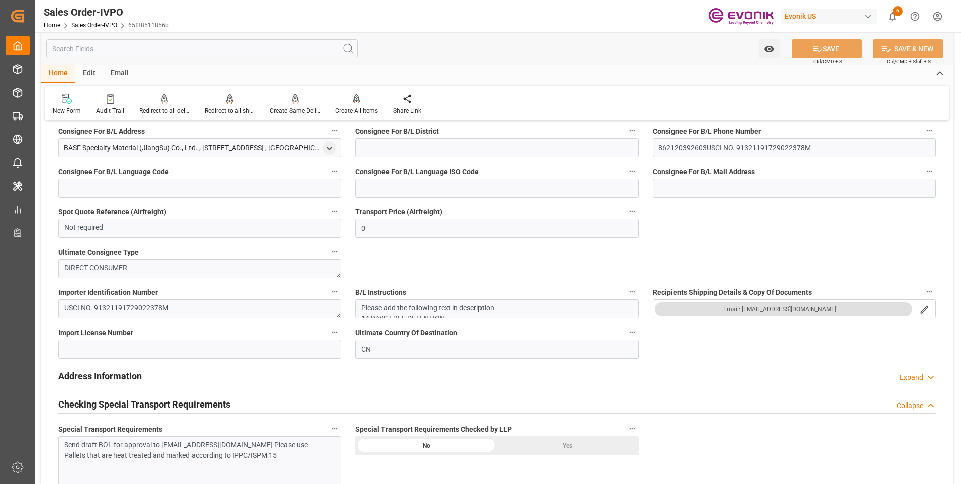
scroll to position [1056, 0]
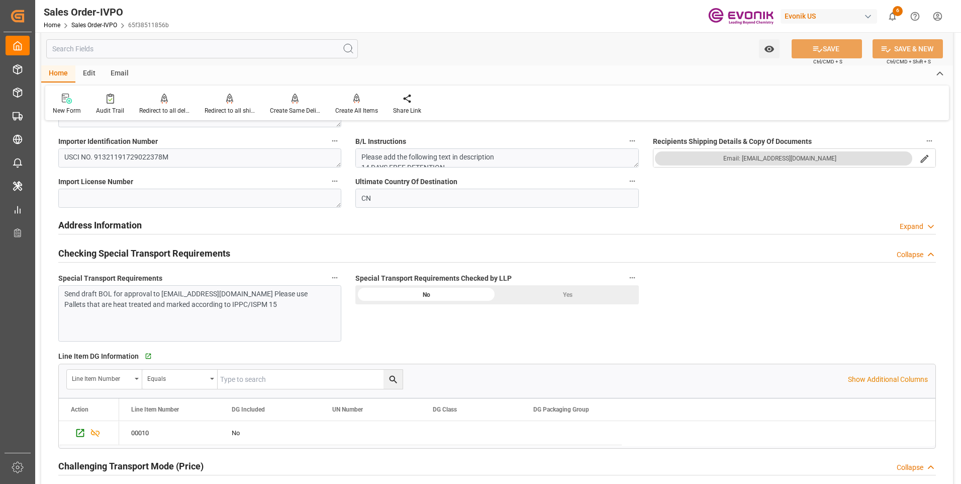
click at [517, 297] on div "Yes" at bounding box center [568, 294] width 142 height 19
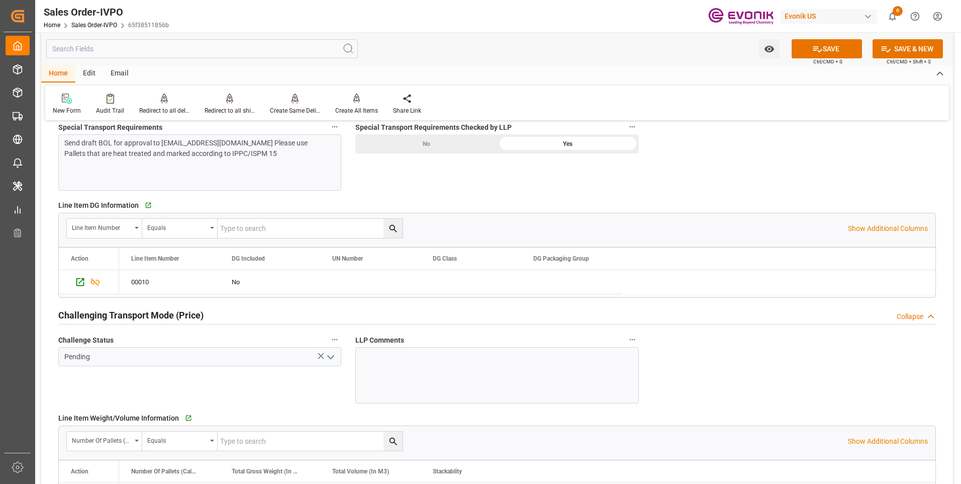
scroll to position [1257, 0]
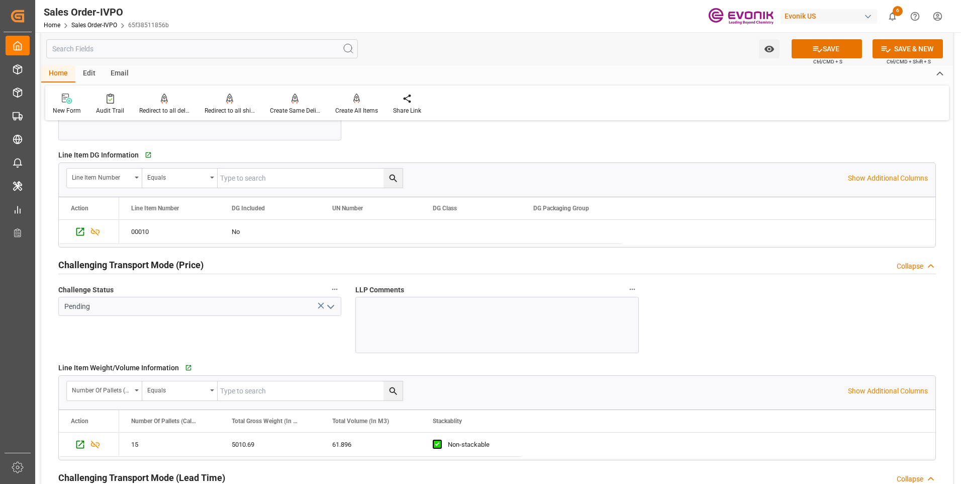
click at [332, 306] on icon "open menu" at bounding box center [331, 307] width 12 height 12
type input "862120392603USCI NO. 91321191729022378M"
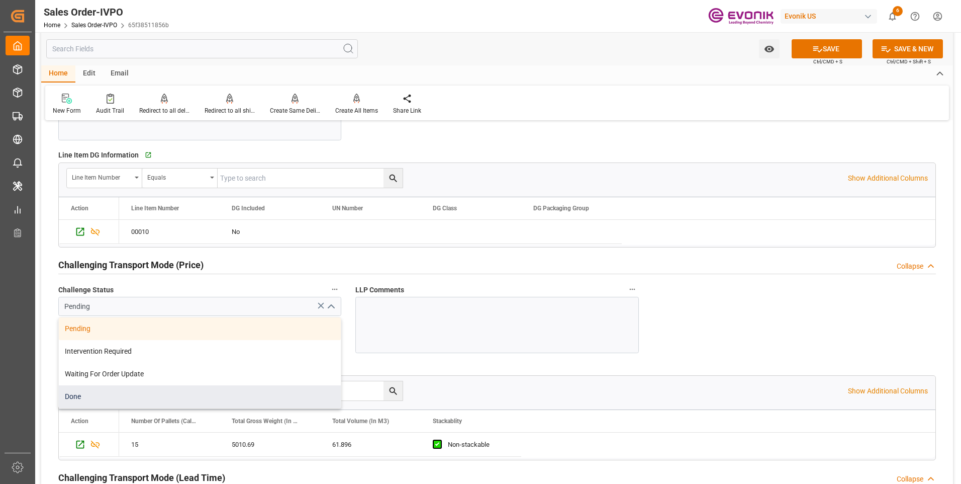
click at [82, 398] on div "Done" at bounding box center [200, 396] width 282 height 23
type input "Done"
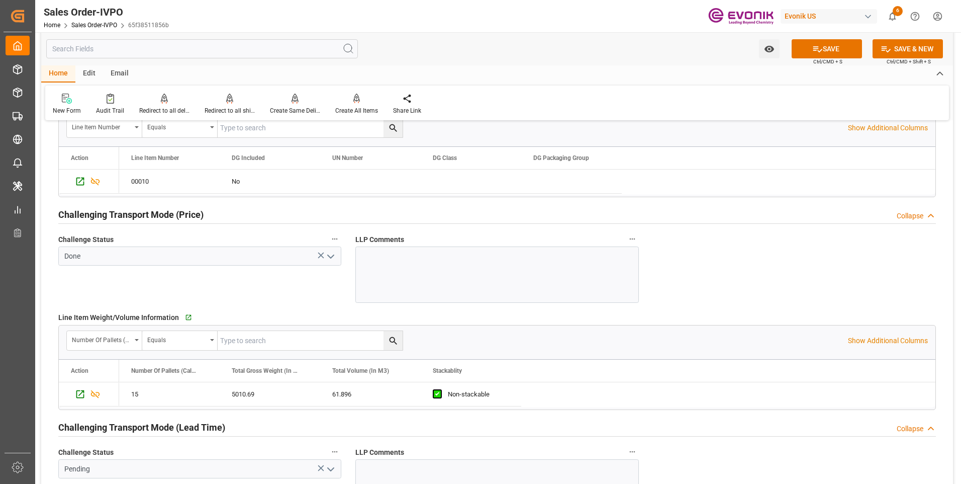
scroll to position [1408, 0]
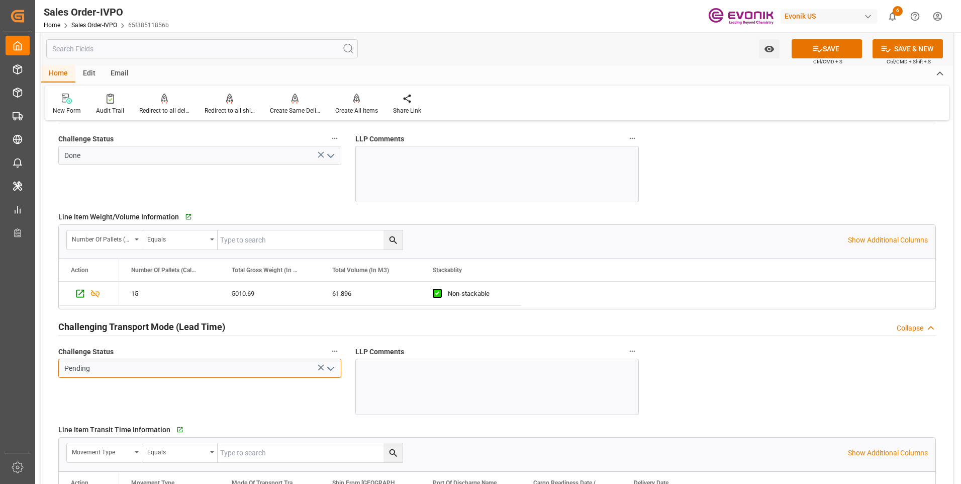
click at [156, 365] on input "Pending" at bounding box center [199, 368] width 283 height 19
click at [329, 369] on icon "open menu" at bounding box center [331, 369] width 12 height 12
type input "862120392603USCI NO. 91321191729022378M"
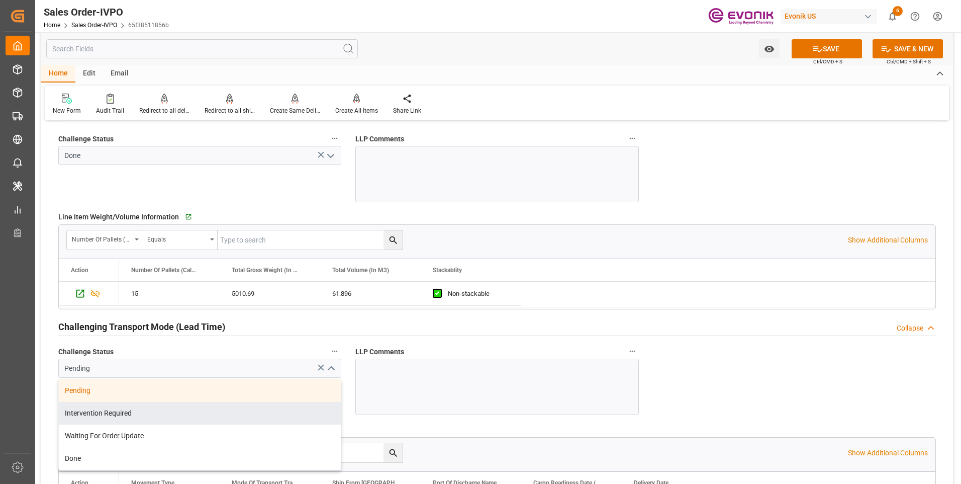
scroll to position [1508, 0]
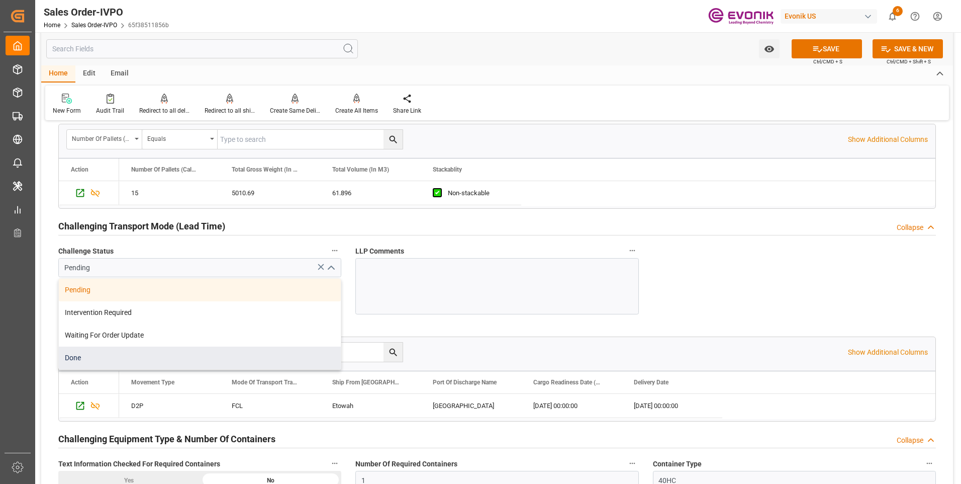
click at [79, 356] on div "Done" at bounding box center [200, 357] width 282 height 23
type input "Done"
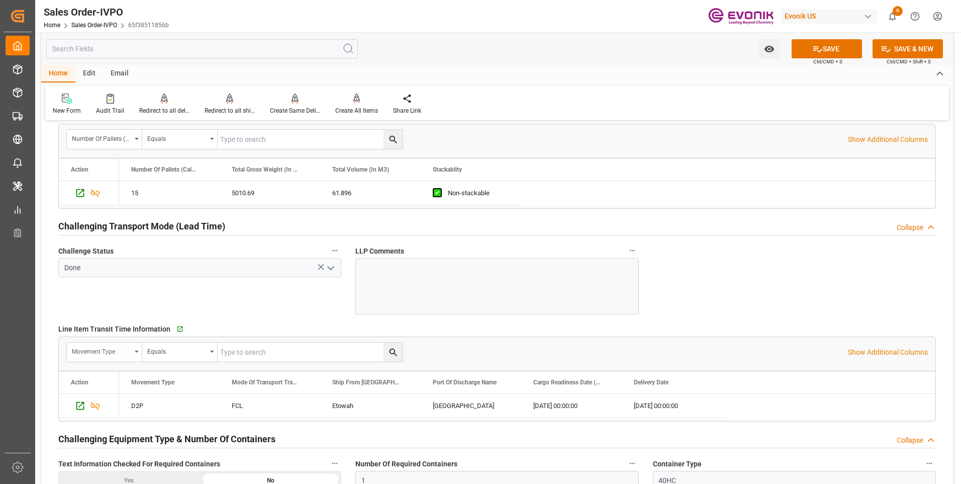
scroll to position [1659, 0]
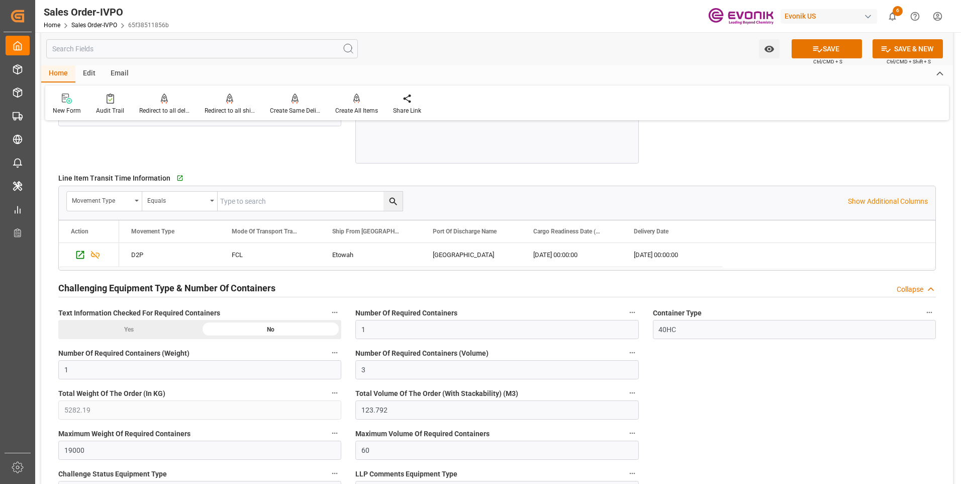
click at [140, 331] on div "Yes" at bounding box center [129, 329] width 142 height 19
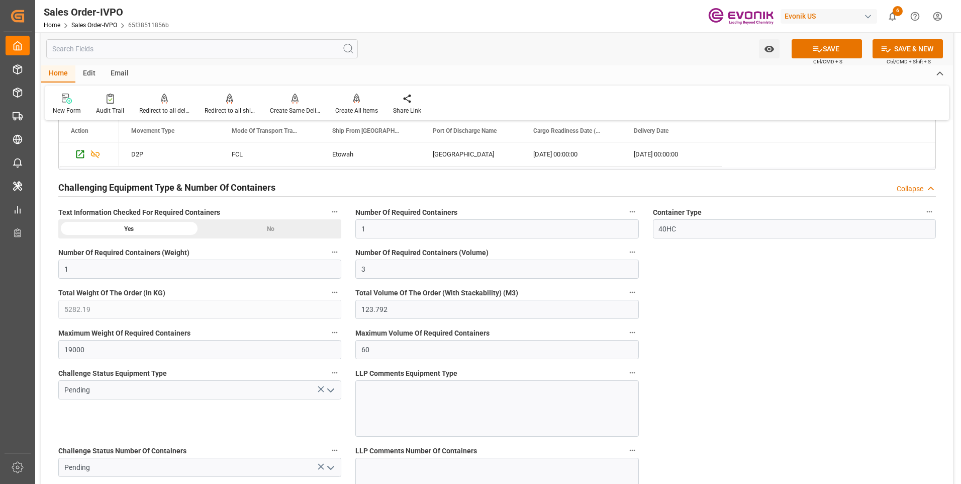
type input "862120392603USCI NO. 91321191729022378M"
click at [328, 392] on icon "open menu" at bounding box center [331, 390] width 12 height 12
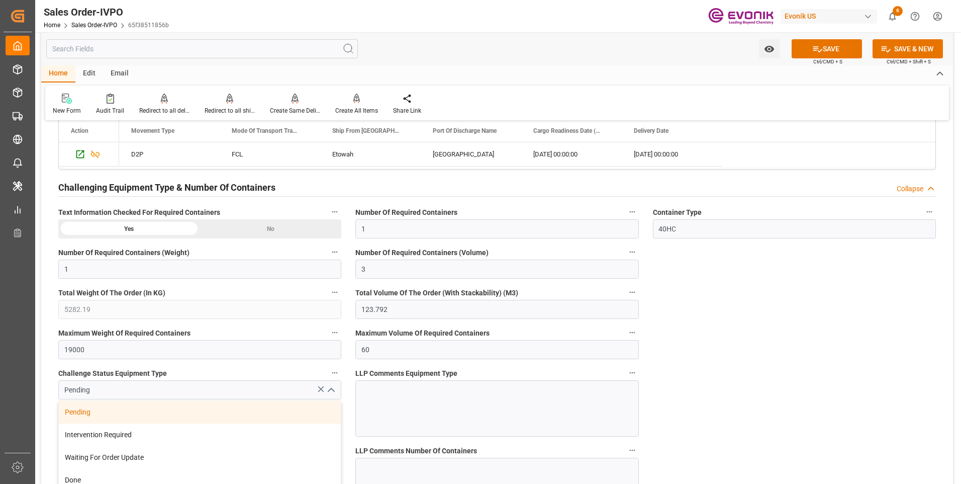
scroll to position [1911, 0]
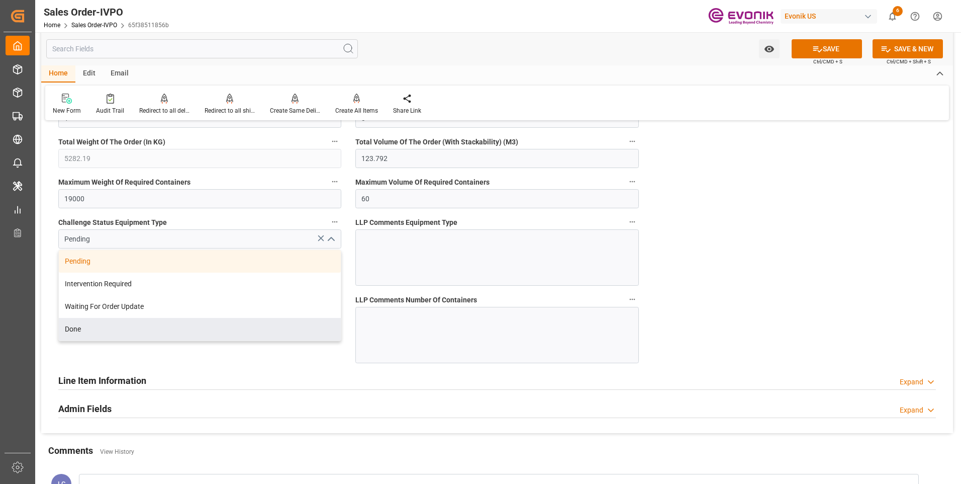
click at [90, 328] on div "Done" at bounding box center [200, 329] width 282 height 23
type input "Done"
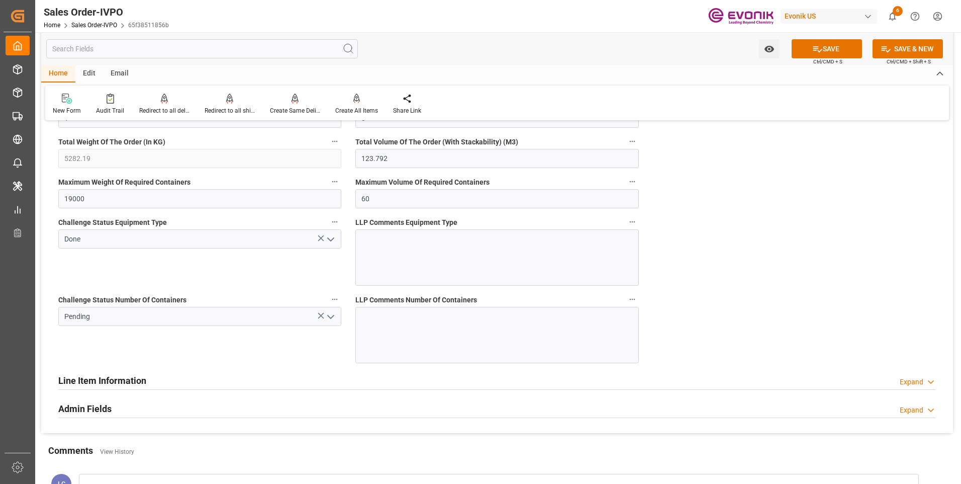
click at [333, 318] on icon "open menu" at bounding box center [331, 317] width 12 height 12
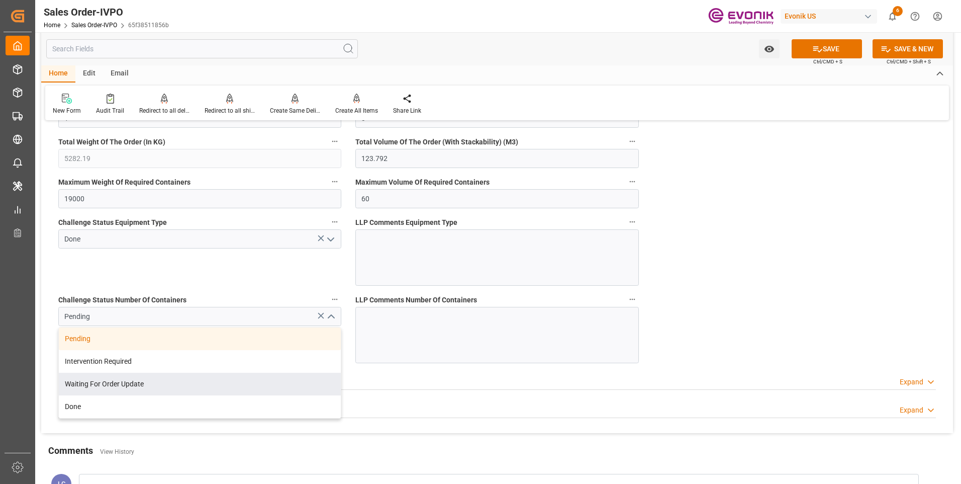
click at [104, 395] on div "Waiting For Order Update" at bounding box center [200, 384] width 282 height 23
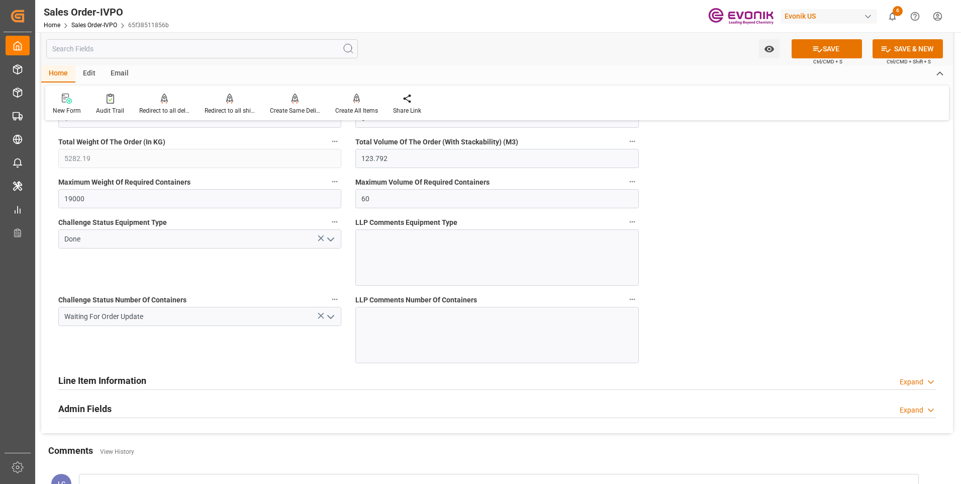
click at [330, 317] on polyline "open menu" at bounding box center [331, 316] width 6 height 3
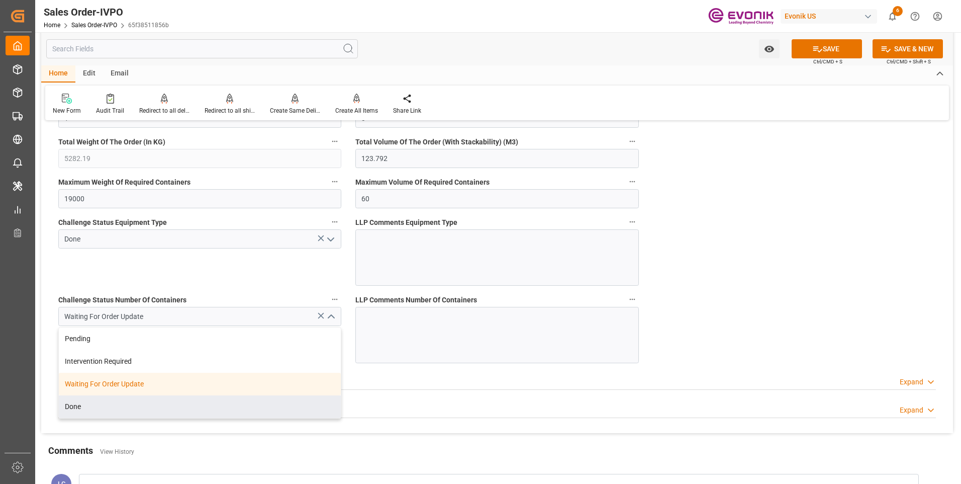
click at [110, 406] on div "Done" at bounding box center [200, 406] width 282 height 23
type input "Done"
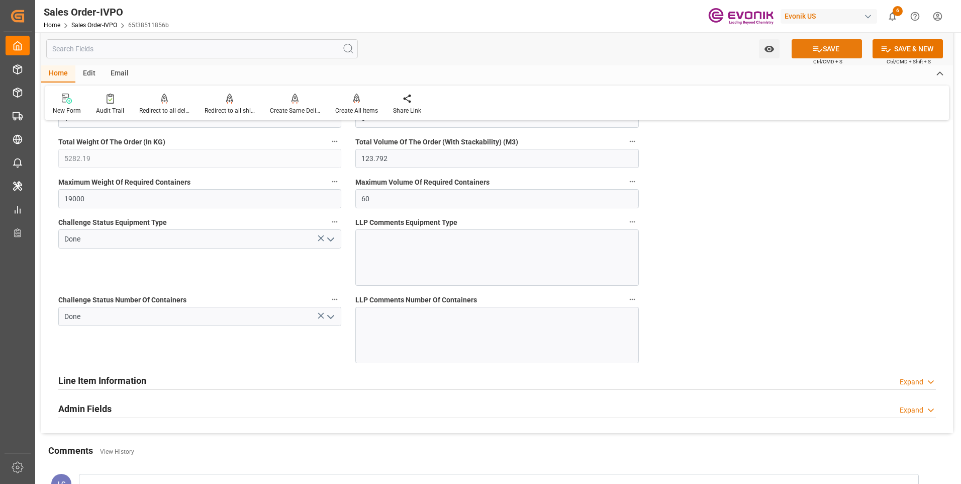
click at [806, 54] on button "SAVE" at bounding box center [827, 48] width 70 height 19
click at [155, 272] on div "Challenge Status Equipment Type Done" at bounding box center [199, 250] width 297 height 77
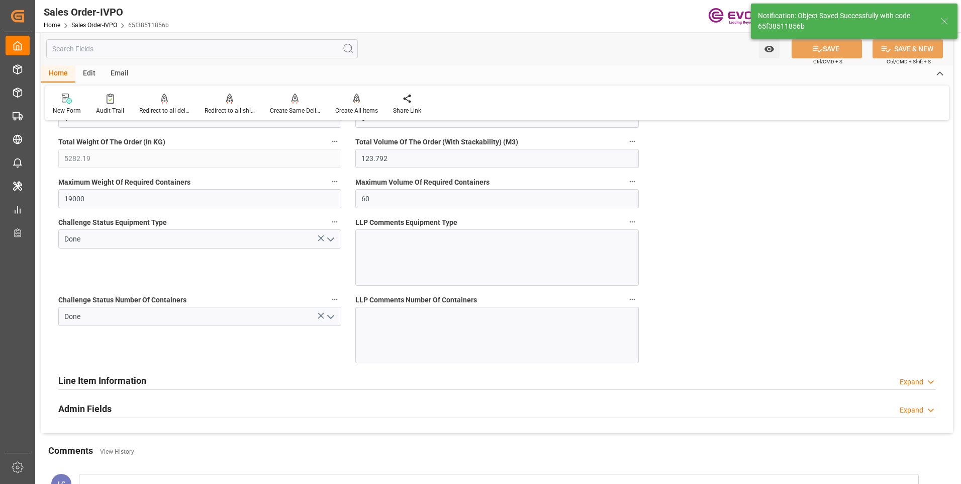
type input "862120392603USCI NO. 91321191729022378M"
type input "[DATE] 05:15"
type input "No"
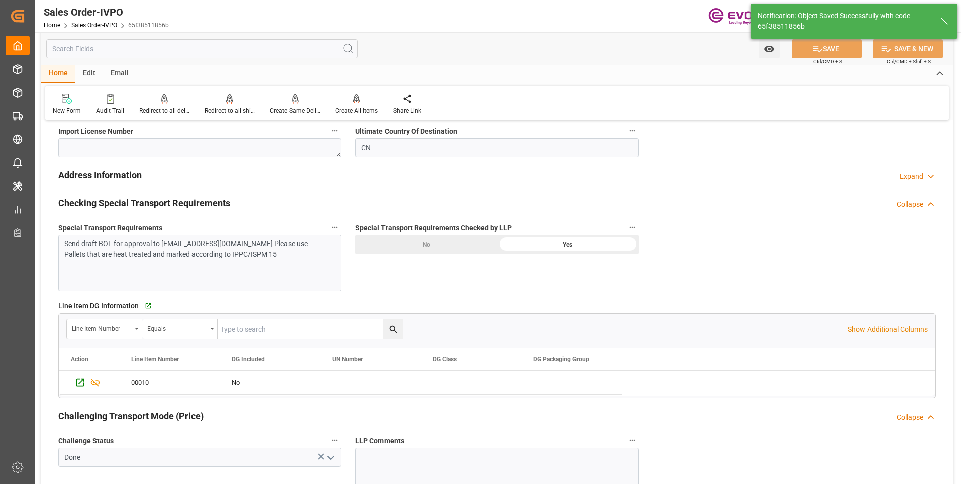
scroll to position [1156, 0]
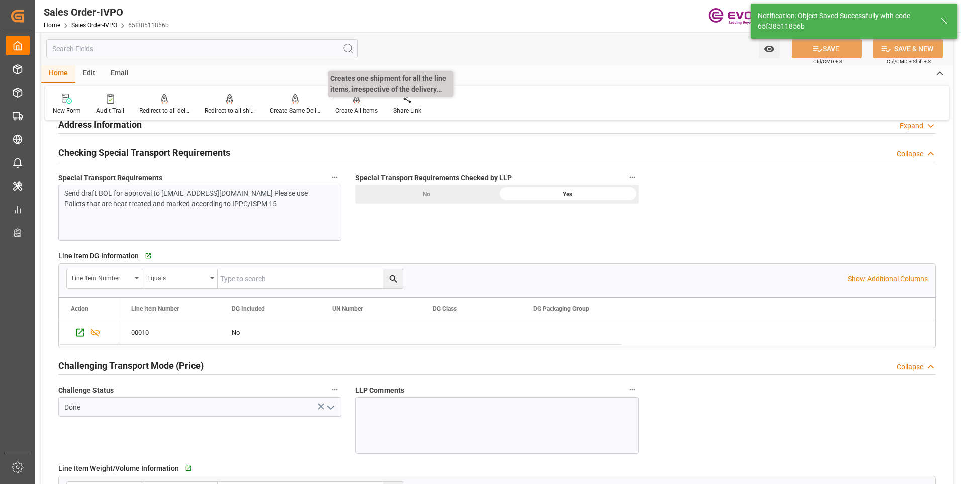
click at [349, 104] on div "Create All Items" at bounding box center [357, 104] width 58 height 22
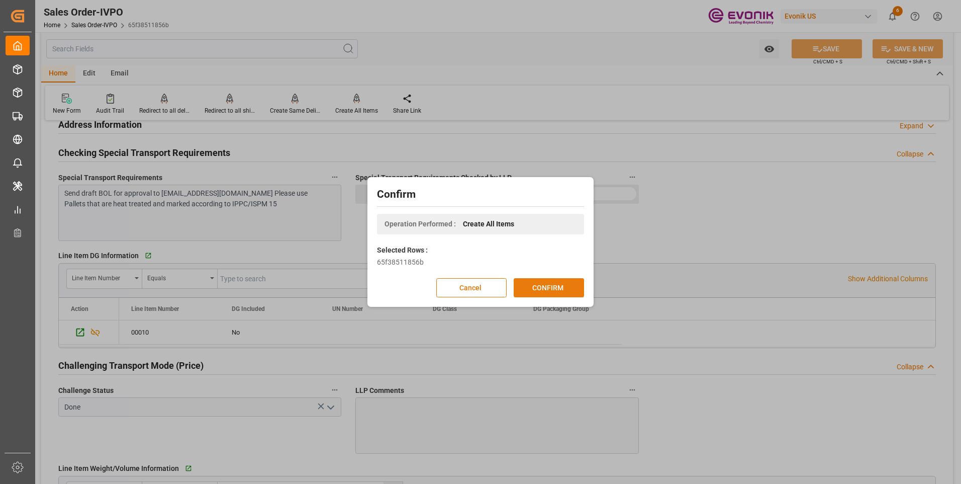
click at [531, 283] on button "CONFIRM" at bounding box center [549, 287] width 70 height 19
type input "862120392603USCI NO. 91321191729022378M"
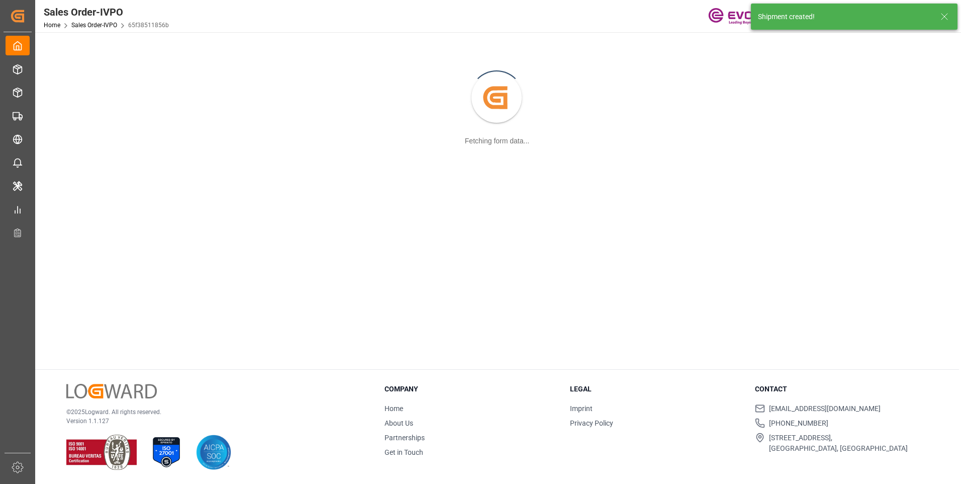
scroll to position [109, 0]
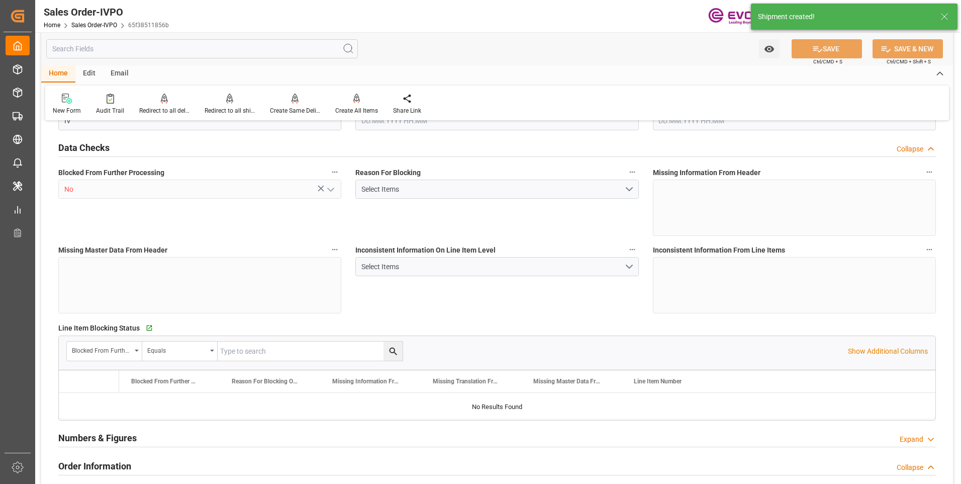
type input "CNSHA"
type input "862120392603USCI NO. 91321191729022378M"
type input "0"
type input "1"
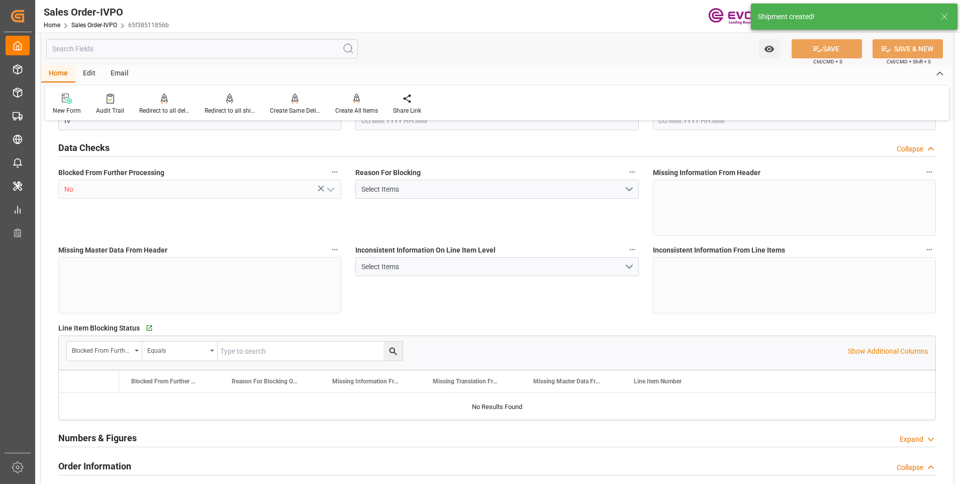
type input "3"
type input "5282.19"
type input "123.792"
type input "19000"
type input "60"
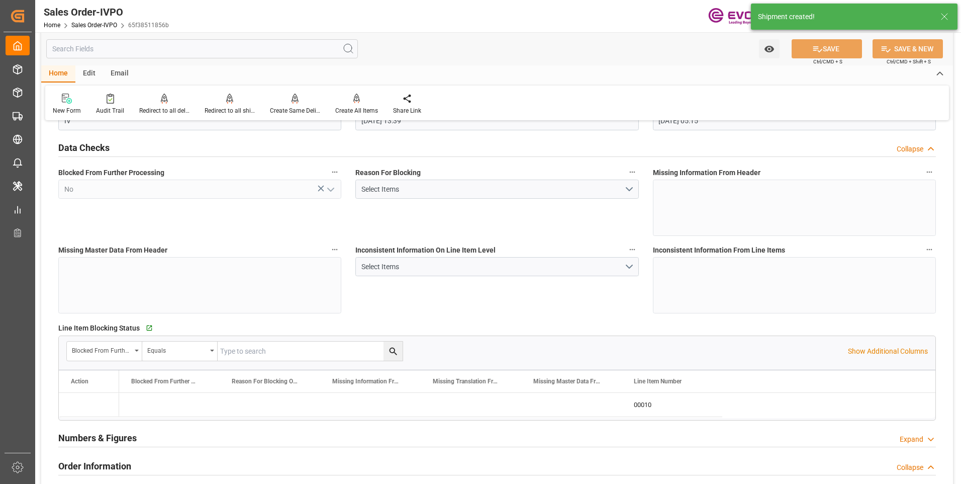
type input "[DATE] 13:39"
type input "[DATE] 05:15"
type input "862120392603USCI NO. 91321191729022378M"
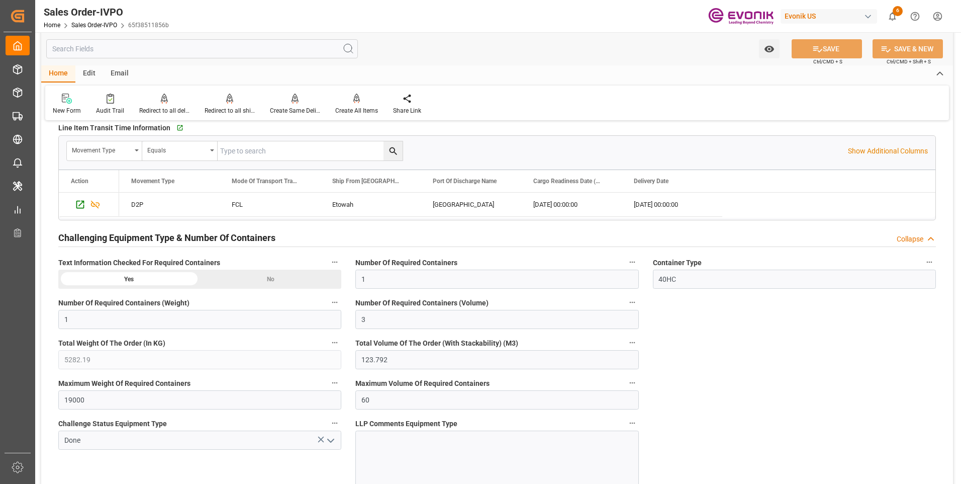
scroll to position [1559, 0]
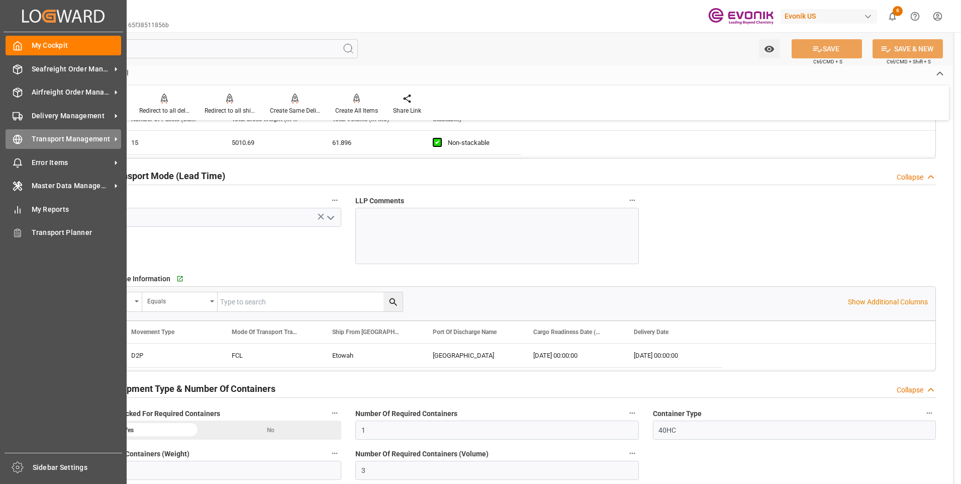
click at [22, 138] on icon at bounding box center [18, 139] width 10 height 10
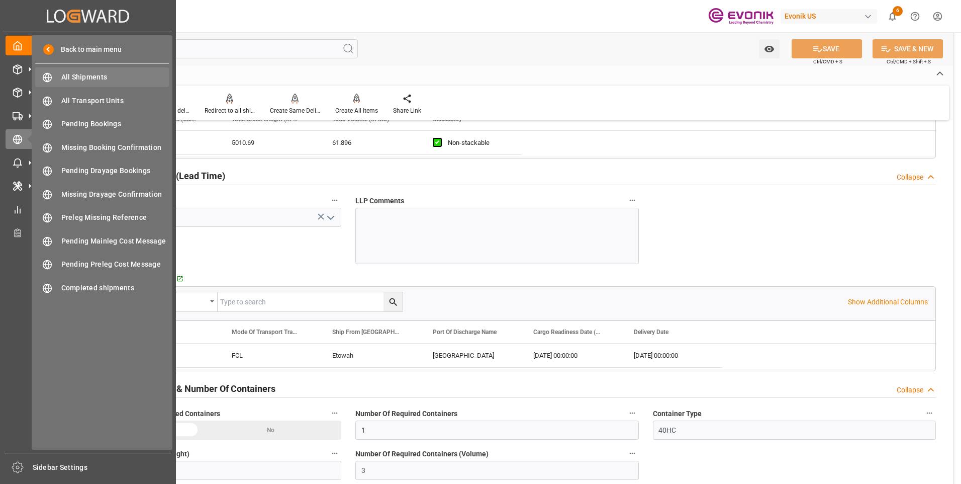
click at [91, 76] on span "All Shipments" at bounding box center [115, 77] width 108 height 11
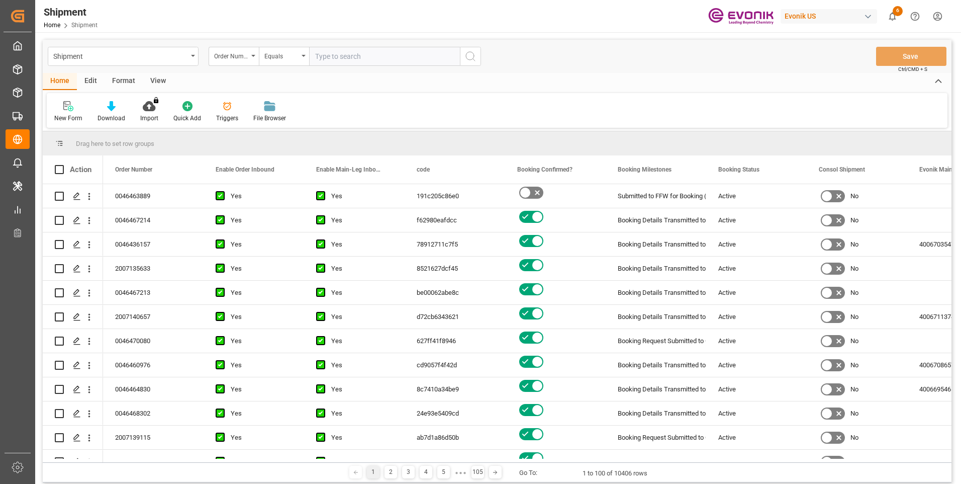
click at [361, 60] on input "text" at bounding box center [384, 56] width 151 height 19
paste input "0046463889"
type input "0046463889"
click at [464, 57] on button "search button" at bounding box center [470, 56] width 21 height 19
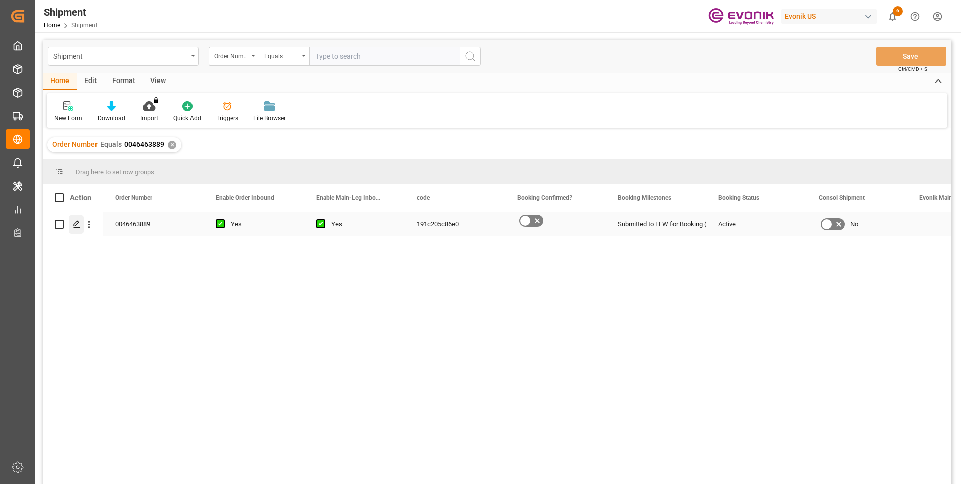
click at [78, 224] on polygon "Press SPACE to select this row." at bounding box center [76, 223] width 5 height 5
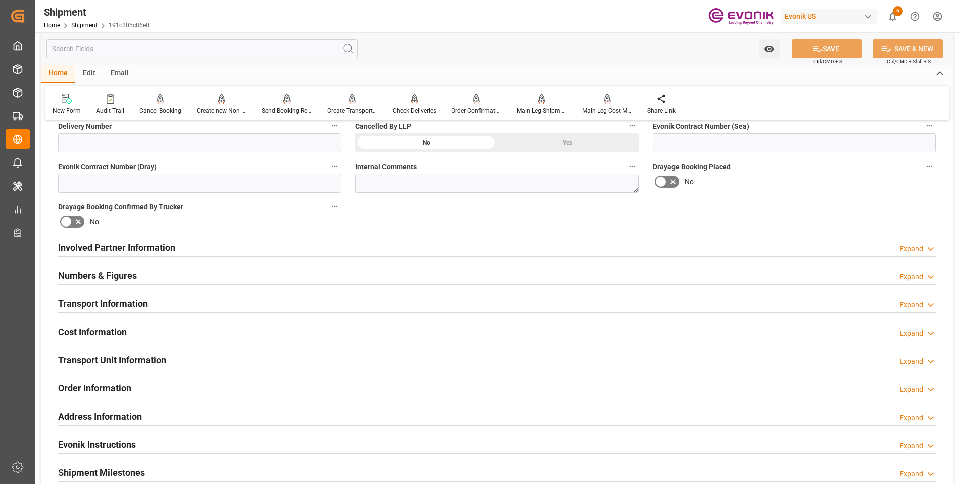
scroll to position [352, 0]
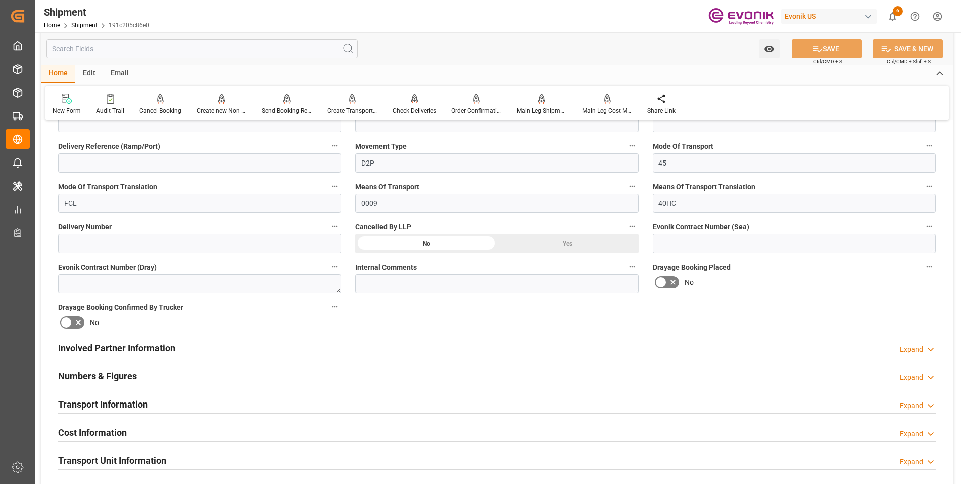
drag, startPoint x: 117, startPoint y: 343, endPoint x: 122, endPoint y: 334, distance: 9.7
click at [118, 343] on h2 "Involved Partner Information" at bounding box center [116, 348] width 117 height 14
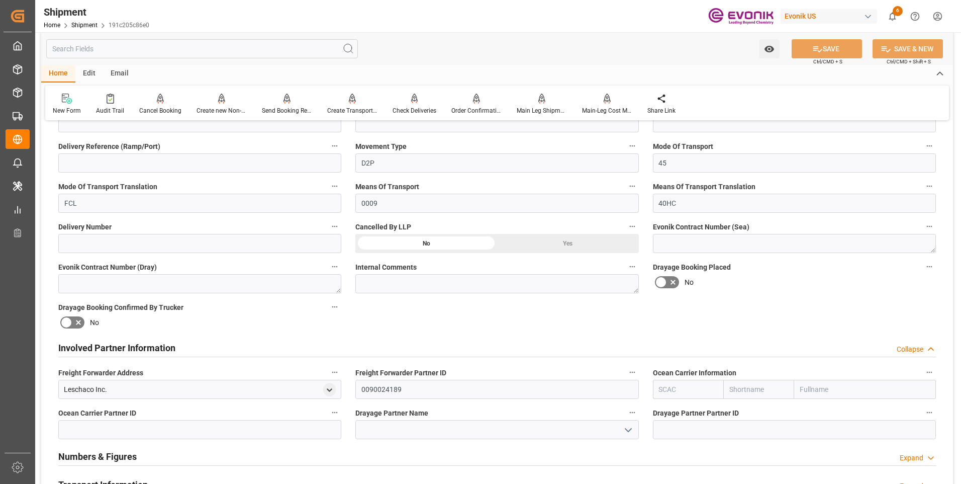
scroll to position [453, 0]
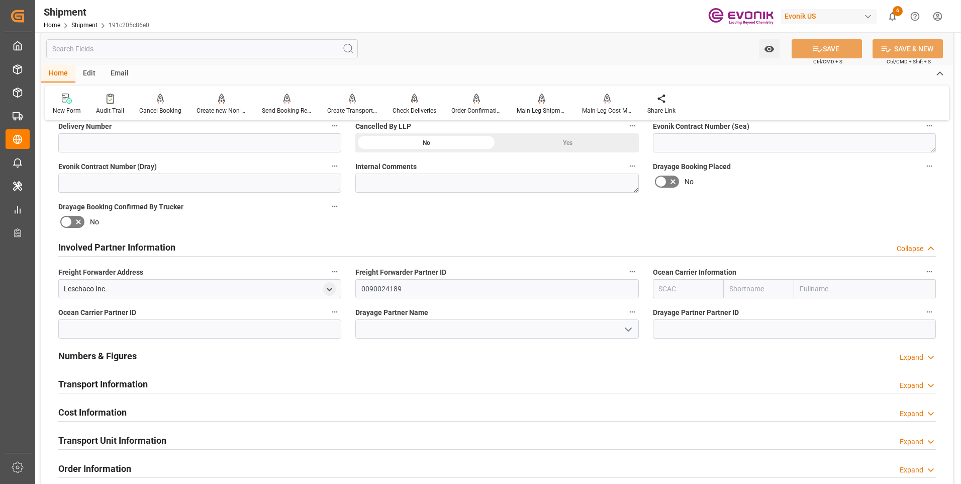
click at [702, 292] on input "text" at bounding box center [688, 288] width 71 height 19
click at [674, 306] on div "CMDU" at bounding box center [670, 311] width 32 height 23
type input "CMDU"
type input "CMACGM"
type input "CMA CGM Group"
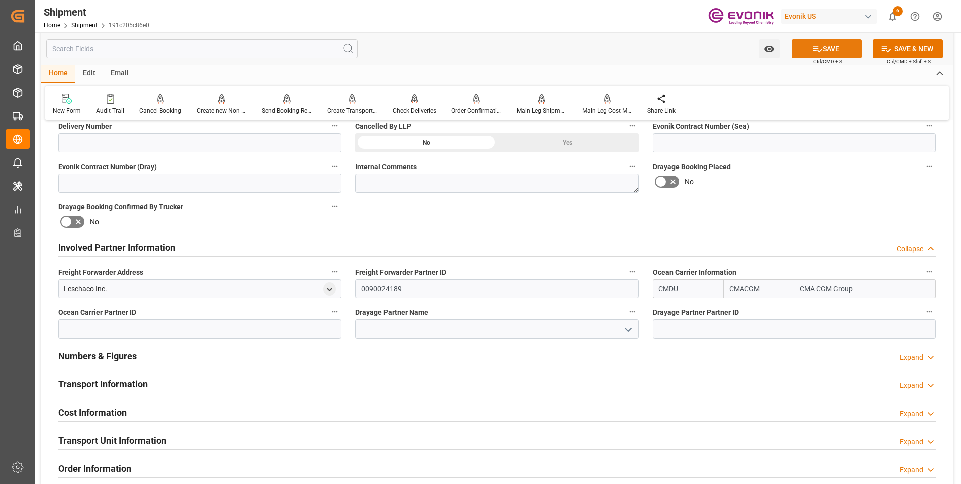
type input "CMDU"
click at [821, 48] on button "SAVE" at bounding box center [827, 48] width 70 height 19
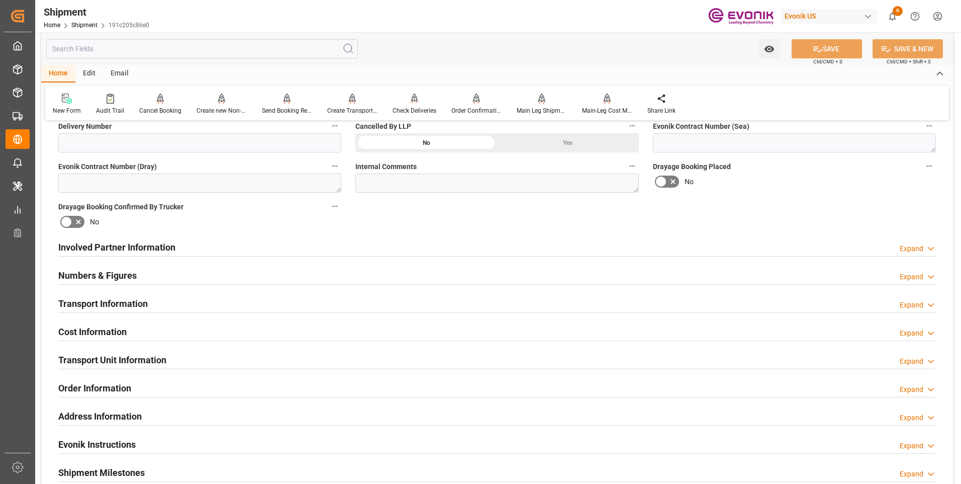
click at [94, 248] on h2 "Involved Partner Information" at bounding box center [116, 247] width 117 height 14
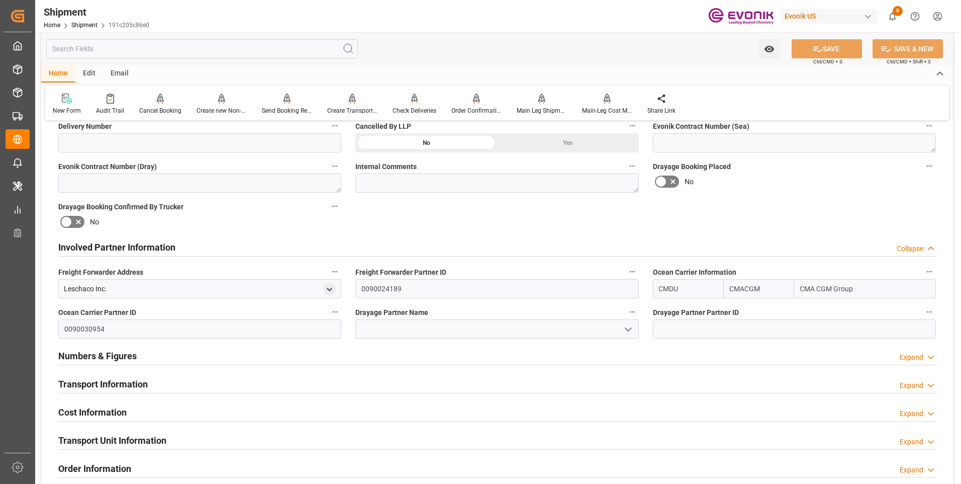
click at [96, 246] on h2 "Involved Partner Information" at bounding box center [116, 247] width 117 height 14
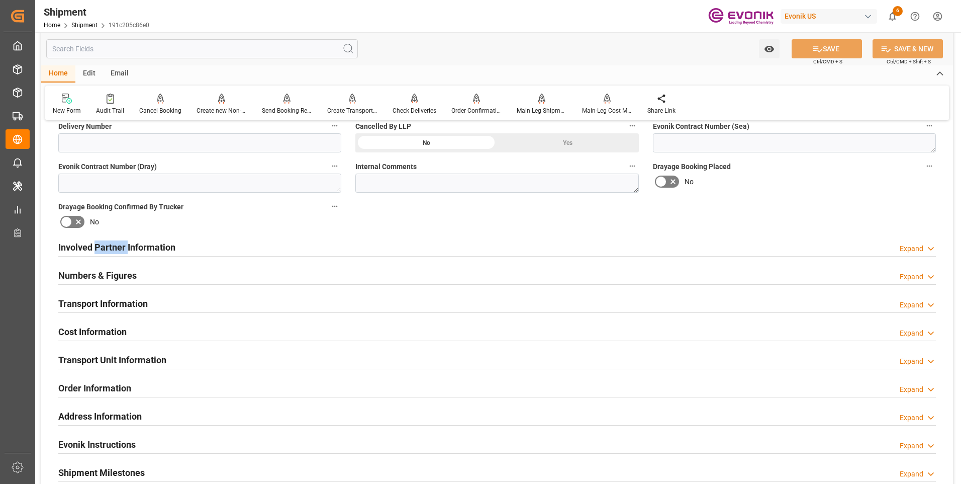
click at [96, 246] on h2 "Involved Partner Information" at bounding box center [116, 247] width 117 height 14
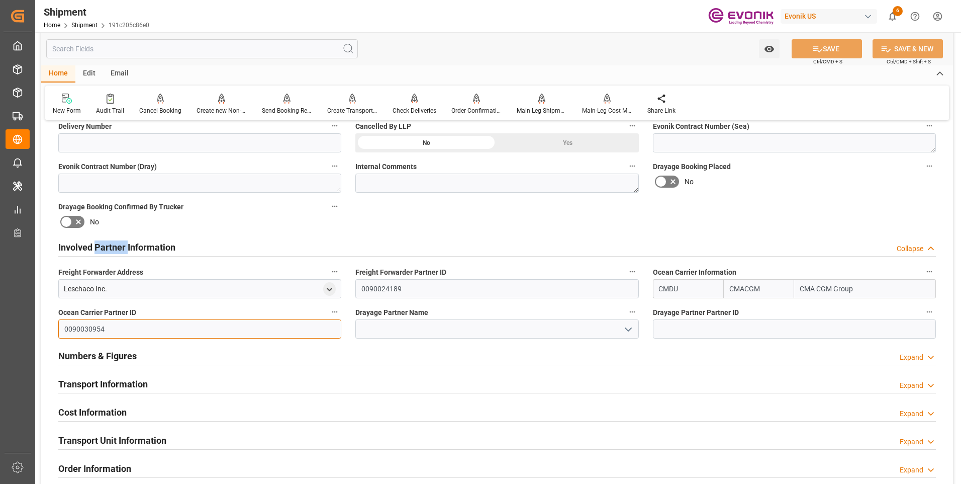
drag, startPoint x: 96, startPoint y: 246, endPoint x: 106, endPoint y: 327, distance: 81.6
click at [106, 327] on input "0090030954" at bounding box center [199, 328] width 283 height 19
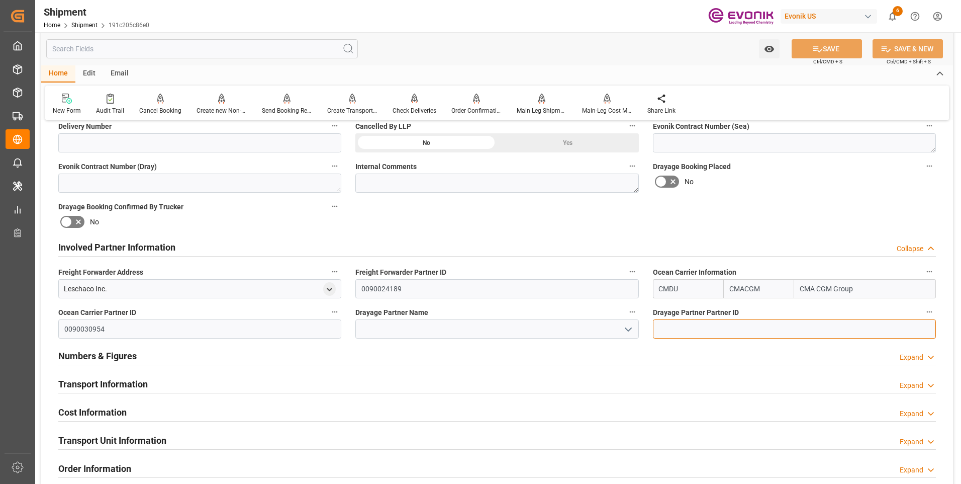
click at [680, 330] on input at bounding box center [794, 328] width 283 height 19
paste input "0090030954"
type input "0090030954"
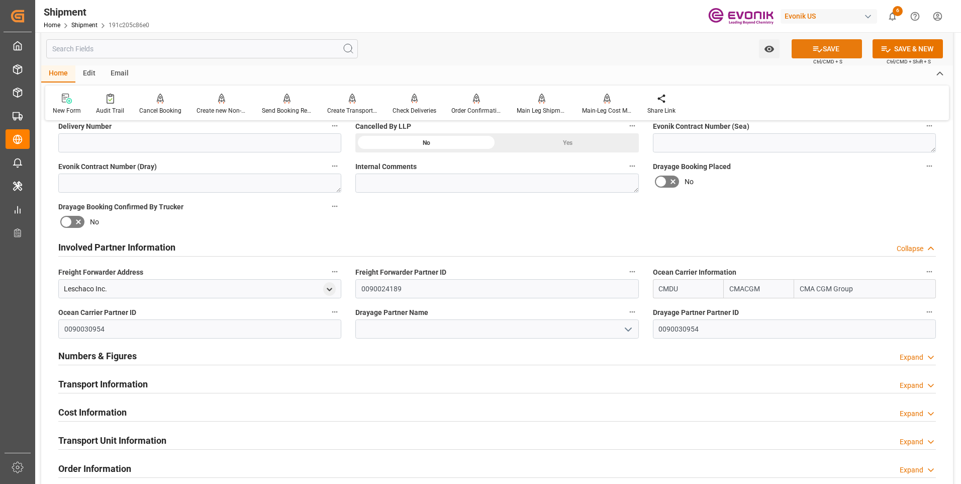
click at [813, 54] on icon at bounding box center [818, 49] width 11 height 11
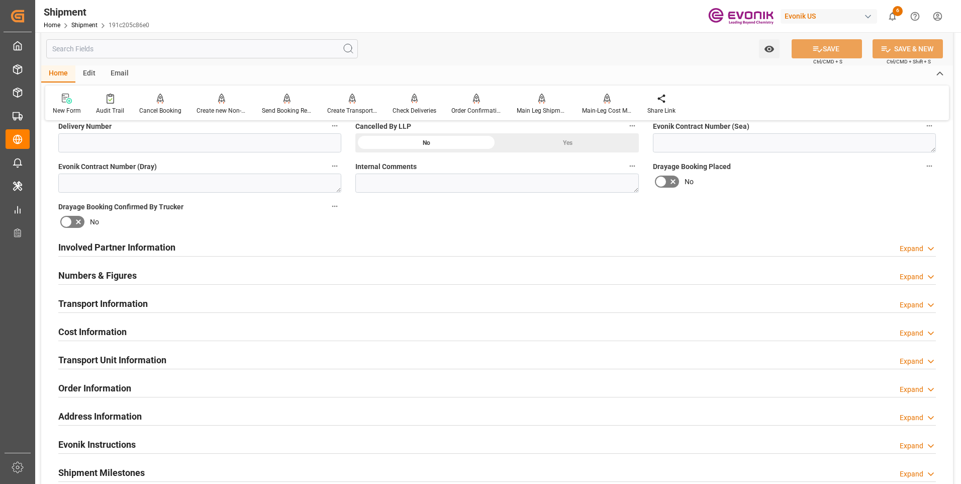
click at [232, 218] on div "No" at bounding box center [199, 222] width 283 height 16
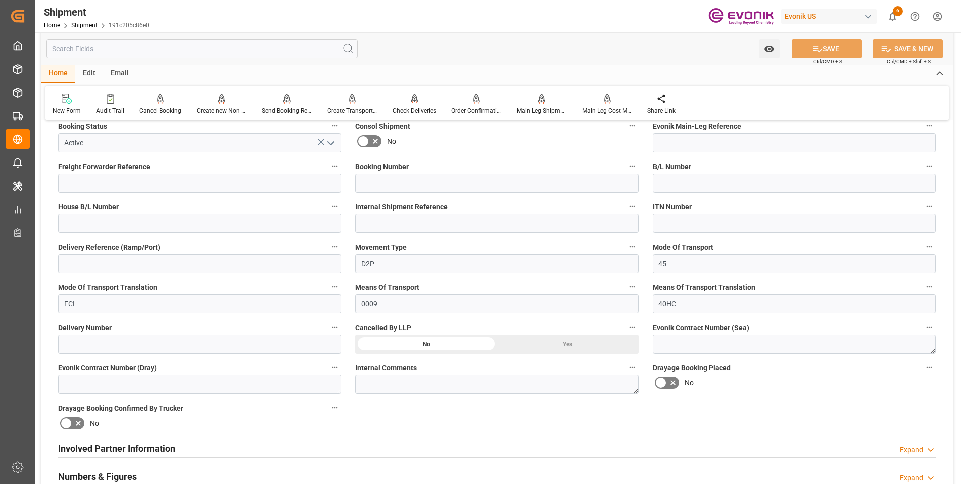
scroll to position [402, 0]
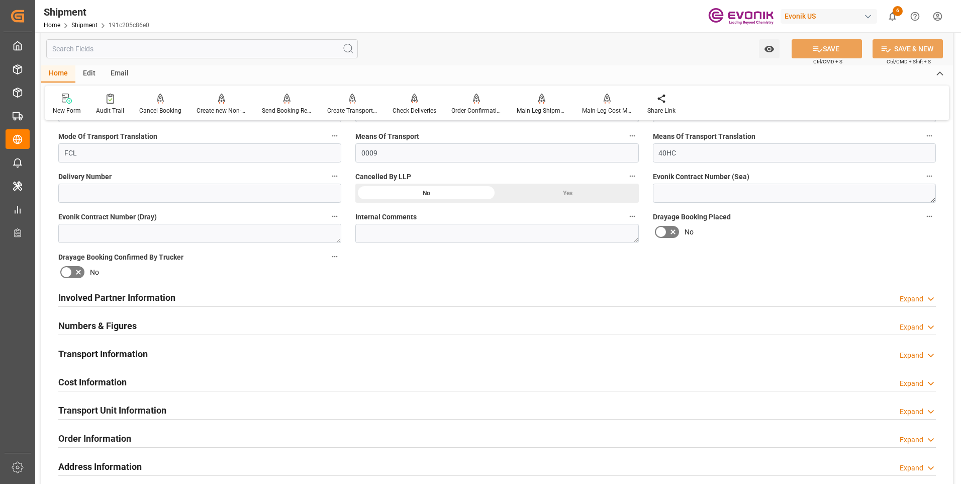
click at [131, 300] on h2 "Involved Partner Information" at bounding box center [116, 298] width 117 height 14
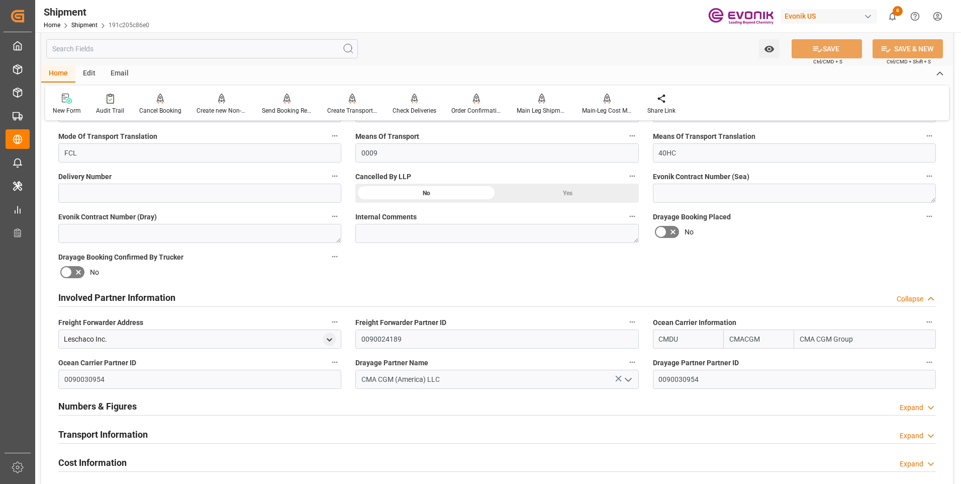
click at [141, 294] on h2 "Involved Partner Information" at bounding box center [116, 298] width 117 height 14
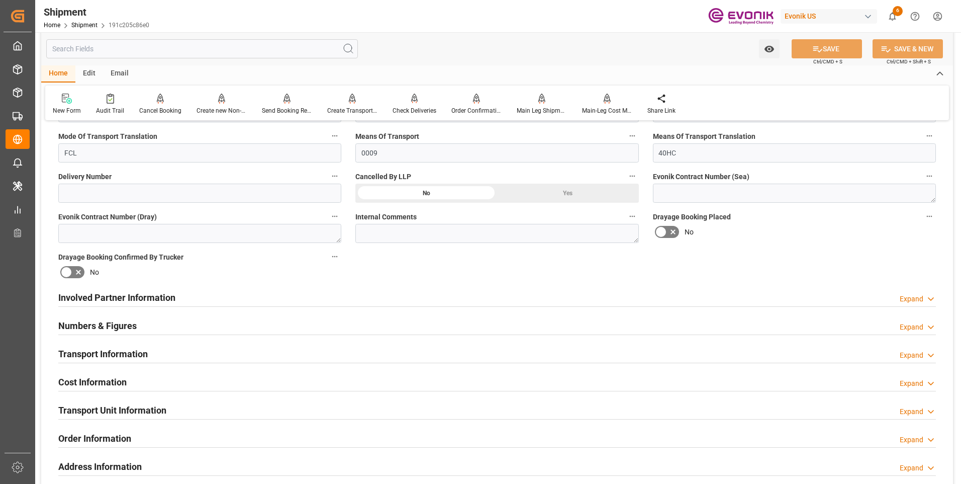
click at [90, 324] on h2 "Numbers & Figures" at bounding box center [97, 326] width 78 height 14
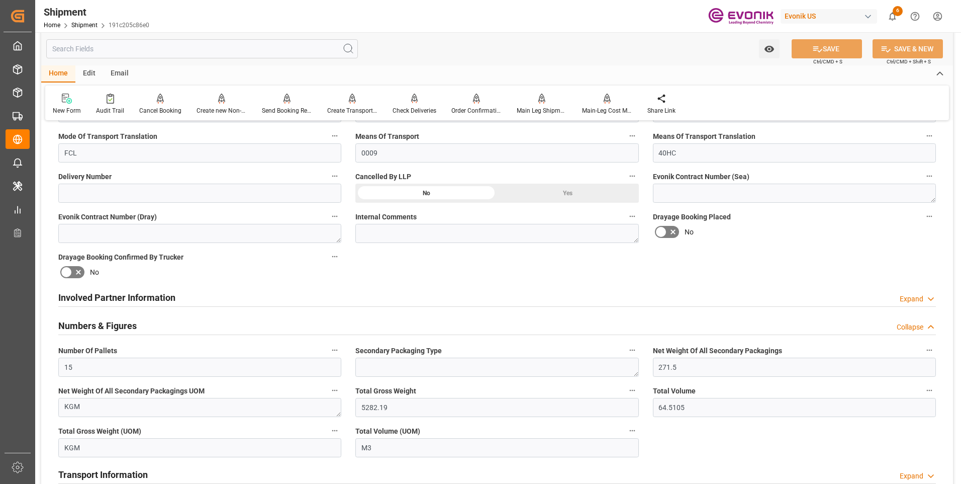
scroll to position [503, 0]
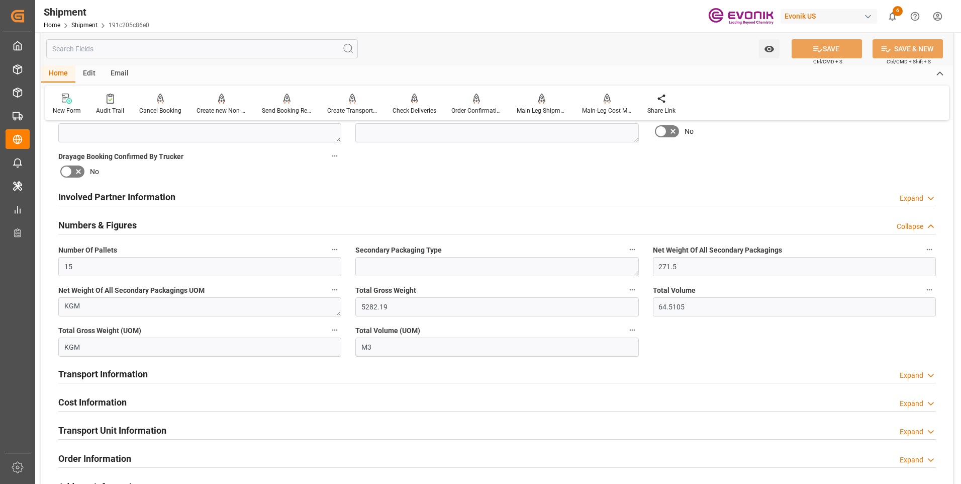
click at [86, 227] on h2 "Numbers & Figures" at bounding box center [97, 225] width 78 height 14
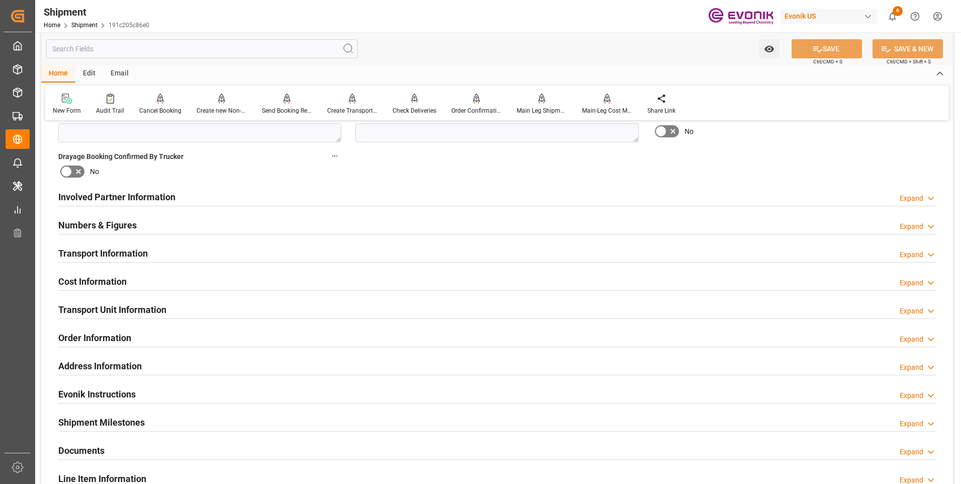
click at [92, 275] on h2 "Cost Information" at bounding box center [92, 282] width 68 height 14
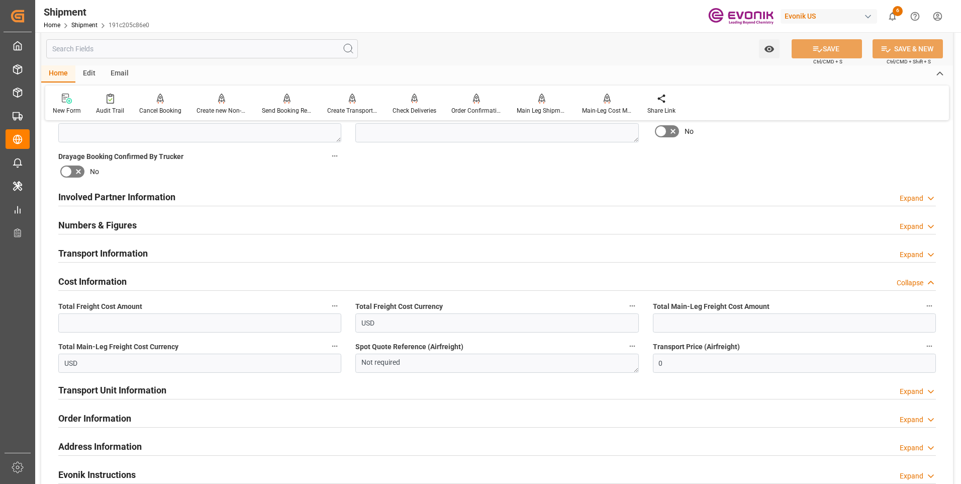
click at [96, 246] on h2 "Transport Information" at bounding box center [103, 253] width 90 height 14
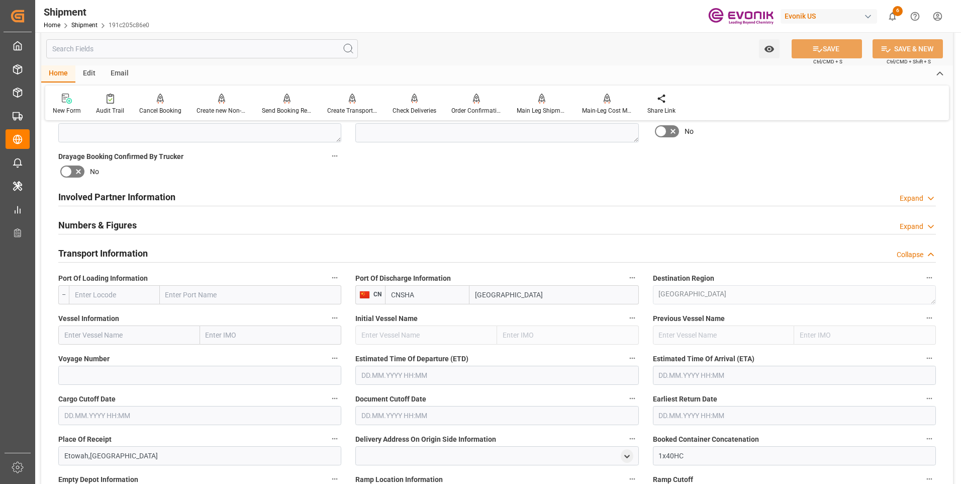
click at [112, 294] on input "text" at bounding box center [114, 294] width 91 height 19
click at [111, 337] on span "USSAV - Savannah" at bounding box center [103, 339] width 56 height 8
type input "USSAV"
type input "Savannah"
type input "USSAV"
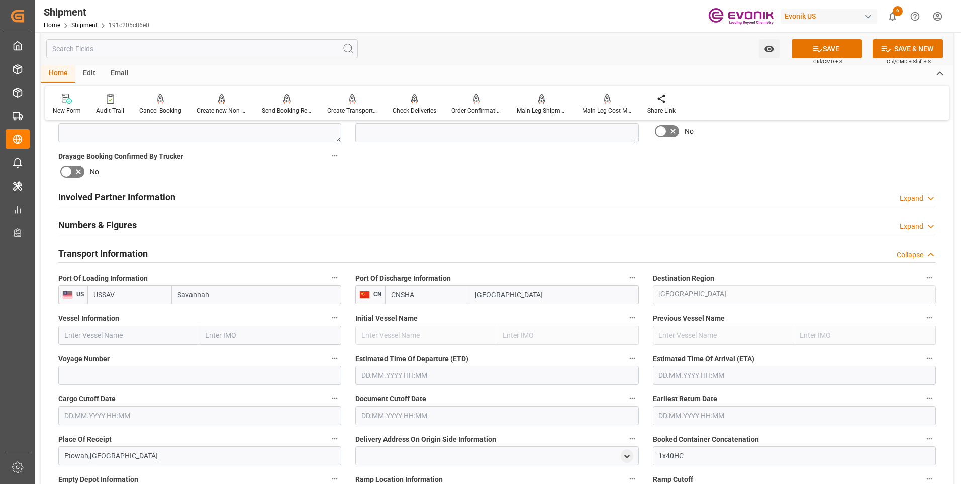
click at [146, 332] on input "text" at bounding box center [129, 334] width 142 height 19
click at [126, 335] on input "text" at bounding box center [129, 334] width 142 height 19
paste input "OOCL [GEOGRAPHIC_DATA]"
click at [120, 357] on span "OOCL [GEOGRAPHIC_DATA] - 9622605" at bounding box center [124, 357] width 119 height 8
type input "OOCL [GEOGRAPHIC_DATA]"
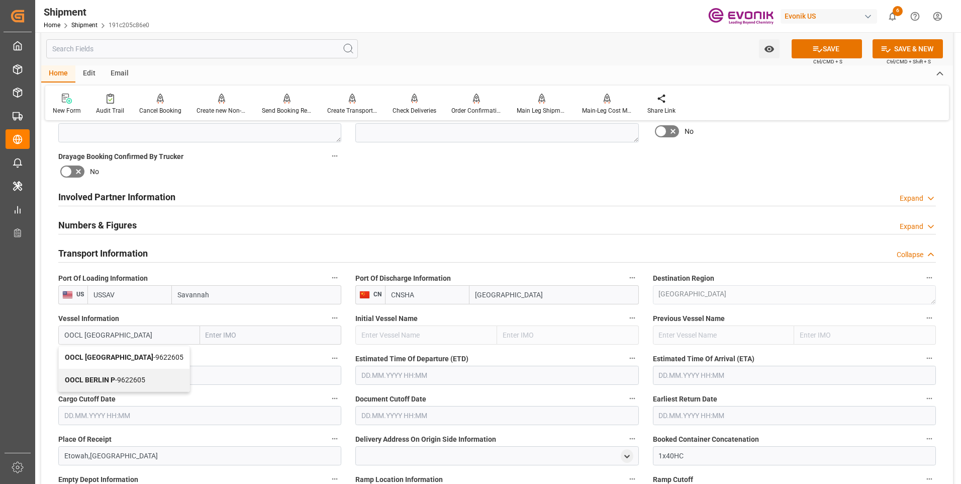
type input "9622605"
type input "OOCL [GEOGRAPHIC_DATA]"
click at [144, 373] on input at bounding box center [199, 375] width 283 height 19
paste input "0UPLUW1MA"
type input "0UPLUW1MA"
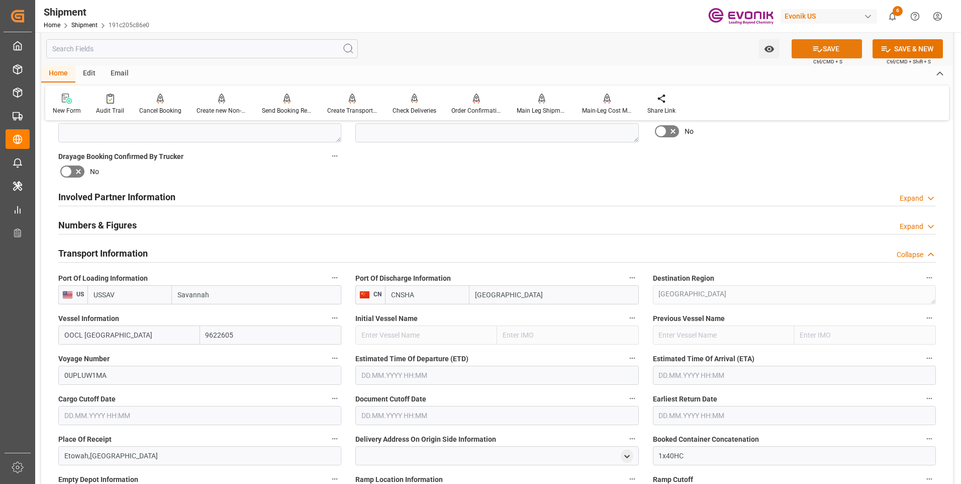
click at [805, 49] on button "SAVE" at bounding box center [827, 48] width 70 height 19
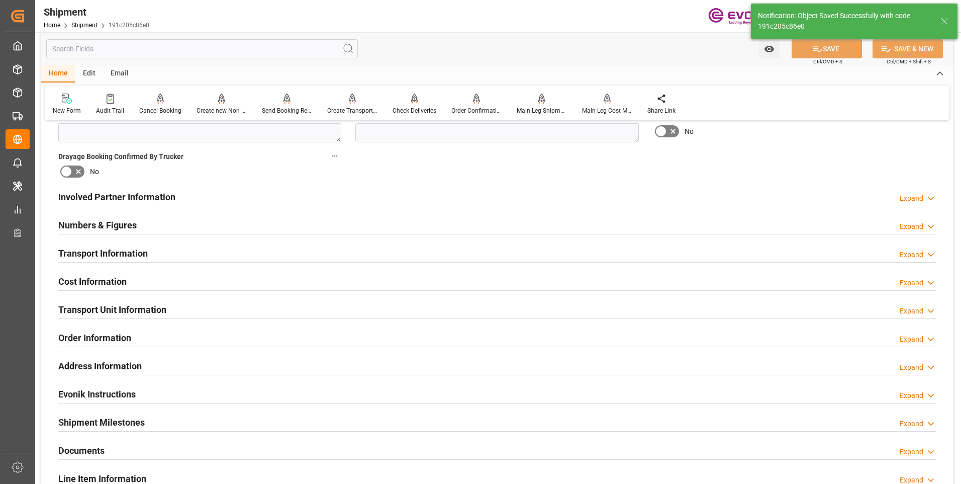
click at [119, 194] on h2 "Involved Partner Information" at bounding box center [116, 197] width 117 height 14
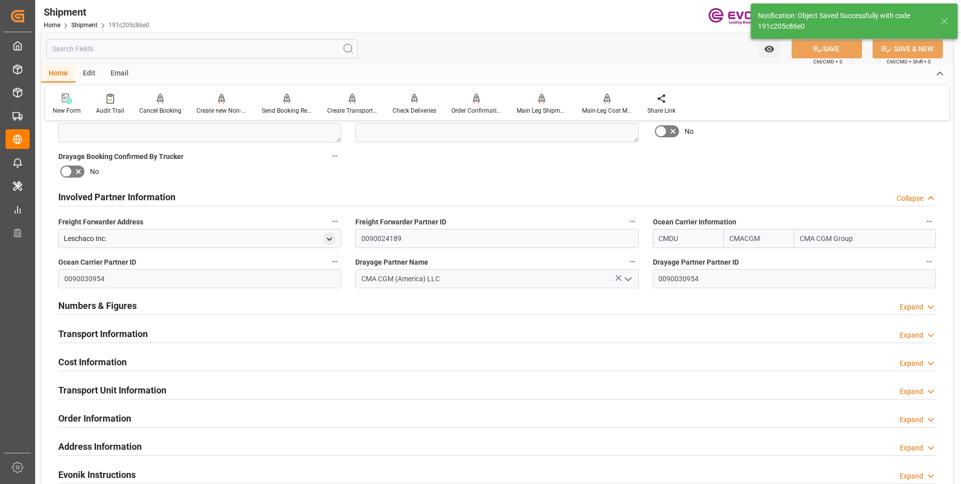
click at [131, 302] on h2 "Numbers & Figures" at bounding box center [97, 306] width 78 height 14
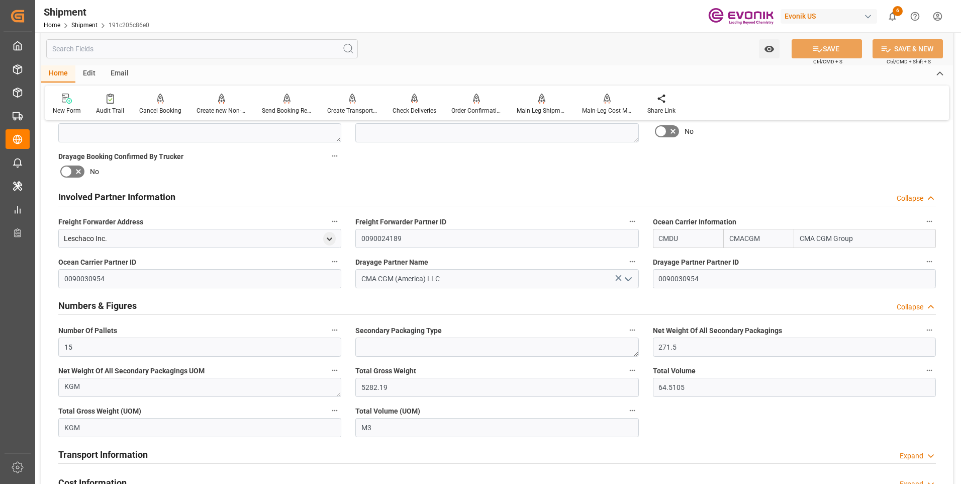
click at [87, 305] on h2 "Numbers & Figures" at bounding box center [97, 306] width 78 height 14
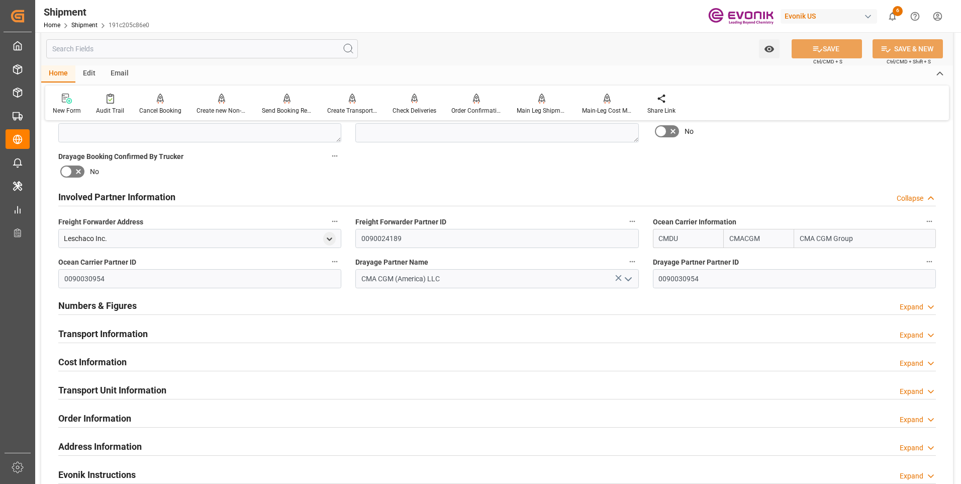
click at [88, 331] on h2 "Transport Information" at bounding box center [103, 334] width 90 height 14
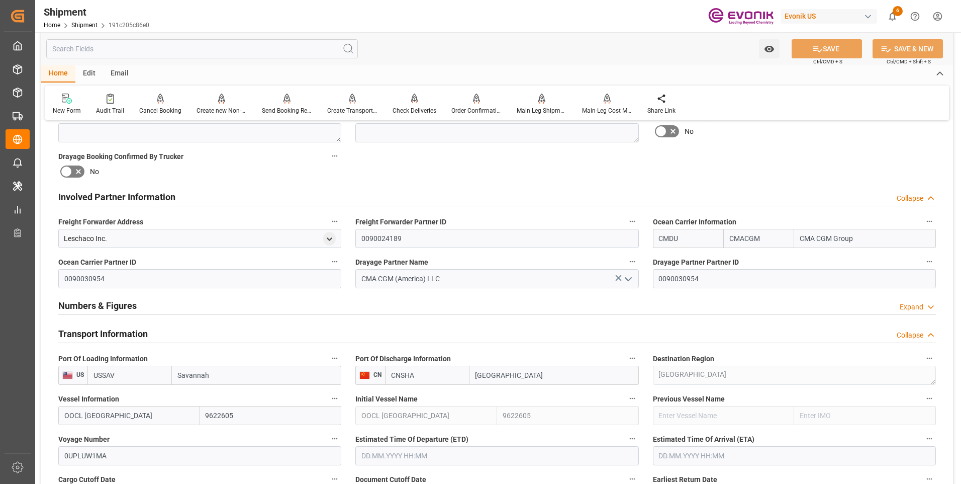
scroll to position [553, 0]
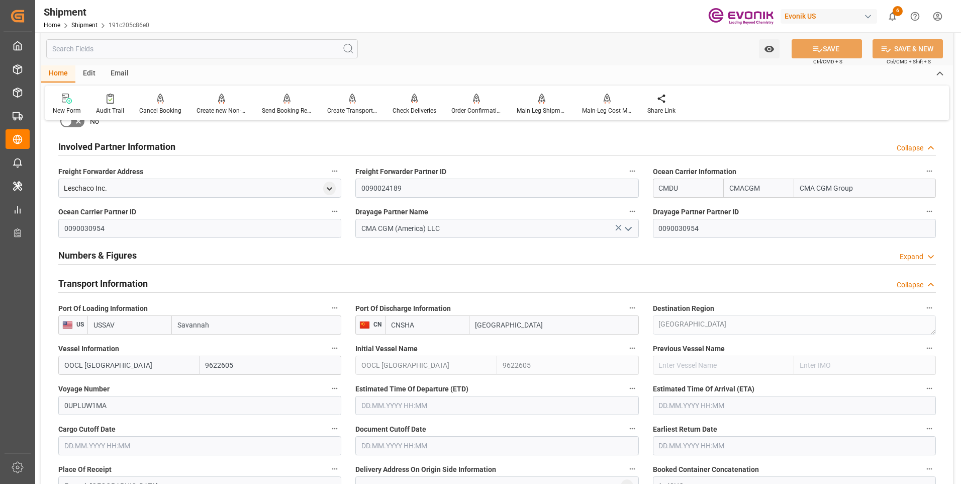
click at [389, 406] on input "text" at bounding box center [496, 405] width 283 height 19
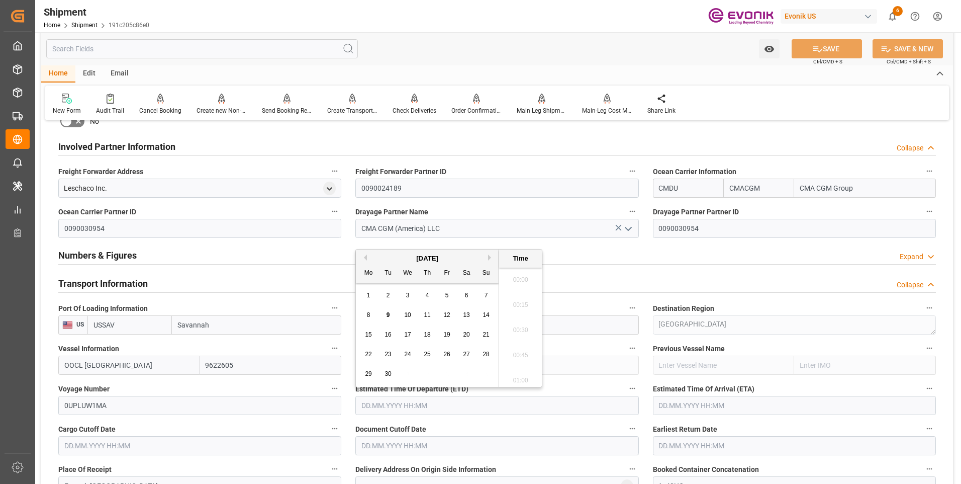
scroll to position [1185, 0]
click at [486, 258] on div "[DATE]" at bounding box center [427, 258] width 143 height 10
click at [490, 255] on button "Next Month" at bounding box center [491, 257] width 6 height 6
click at [384, 352] on div "21" at bounding box center [388, 354] width 13 height 12
type input "[DATE] 00:00"
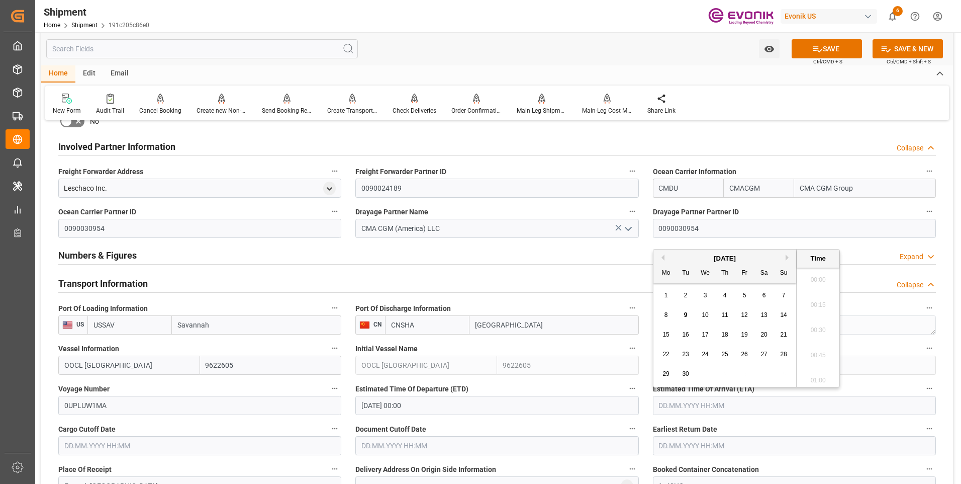
click at [681, 397] on input "text" at bounding box center [794, 405] width 283 height 19
click at [783, 256] on div "[DATE]" at bounding box center [725, 258] width 143 height 10
click at [787, 258] on button "Next Month" at bounding box center [789, 257] width 6 height 6
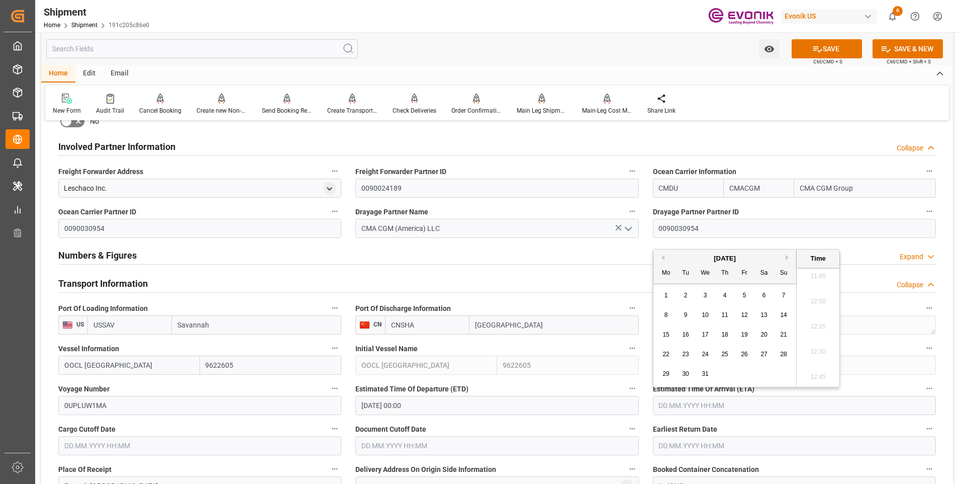
click at [709, 332] on div "17" at bounding box center [705, 335] width 13 height 12
type input "[DATE] 00:00"
click at [234, 443] on input "text" at bounding box center [199, 445] width 283 height 19
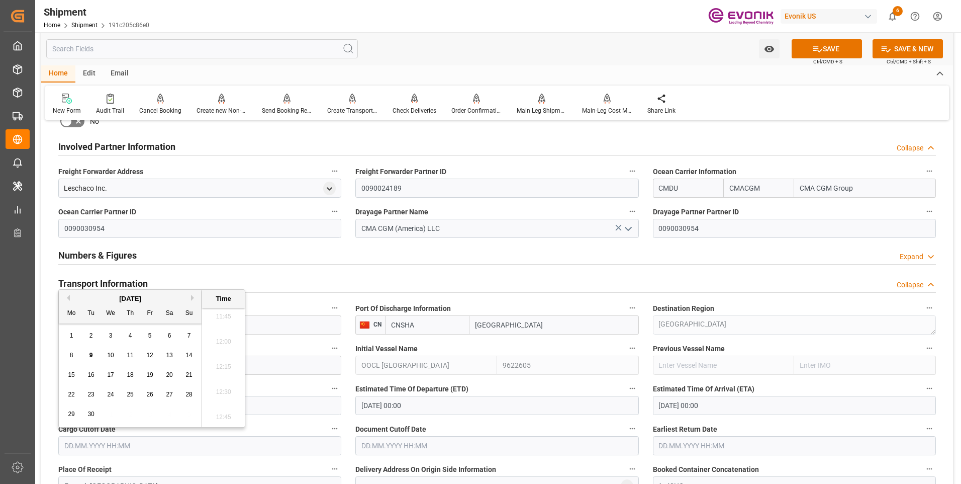
click at [193, 297] on button "Next Month" at bounding box center [194, 298] width 6 height 6
click at [149, 355] on span "10" at bounding box center [149, 354] width 7 height 7
type input "[DATE] 00:00"
click at [408, 448] on input "text" at bounding box center [496, 445] width 283 height 19
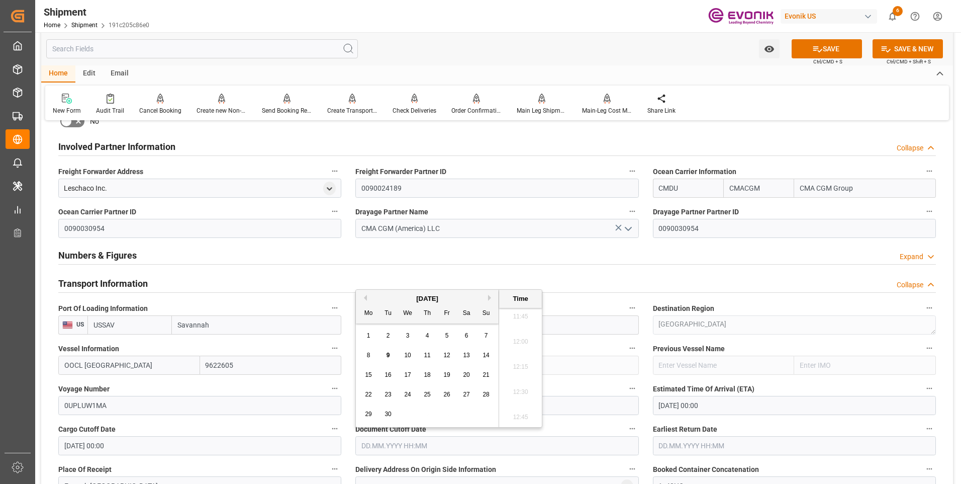
click at [488, 296] on div "Previous Month Next Month [DATE] Mo Tu We Th Fr Sa Su 1 2 3 4 5 6 7 8 9 10 11 1…" at bounding box center [448, 358] width 187 height 138
click at [488, 298] on div "[DATE]" at bounding box center [427, 299] width 143 height 10
click at [490, 297] on button "Next Month" at bounding box center [491, 298] width 6 height 6
click at [445, 356] on span "10" at bounding box center [446, 354] width 7 height 7
type input "[DATE] 00:00"
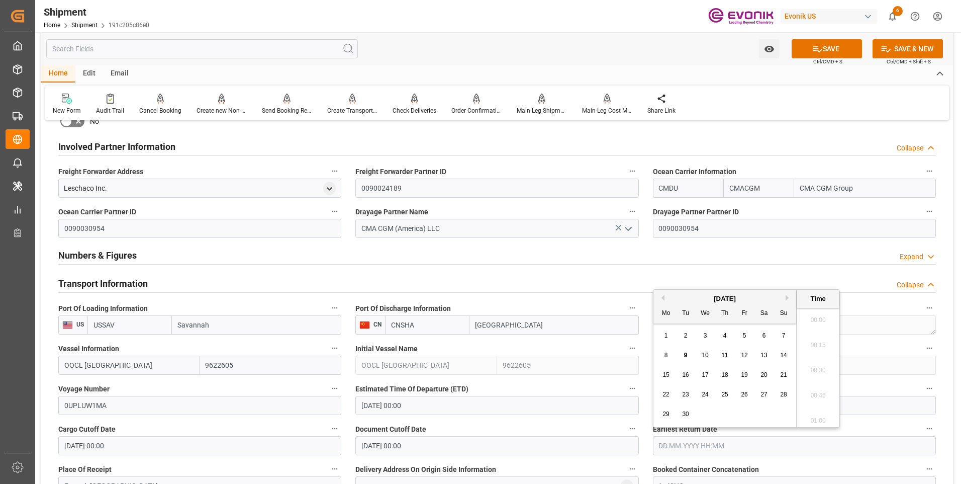
click at [735, 448] on input "text" at bounding box center [794, 445] width 283 height 19
click at [787, 296] on button "Next Month" at bounding box center [789, 298] width 6 height 6
click at [750, 353] on div "10" at bounding box center [745, 355] width 13 height 12
type input "[DATE] 00:00"
click at [598, 421] on div "Document Cutoff Date [DATE] 00:00" at bounding box center [496, 438] width 297 height 40
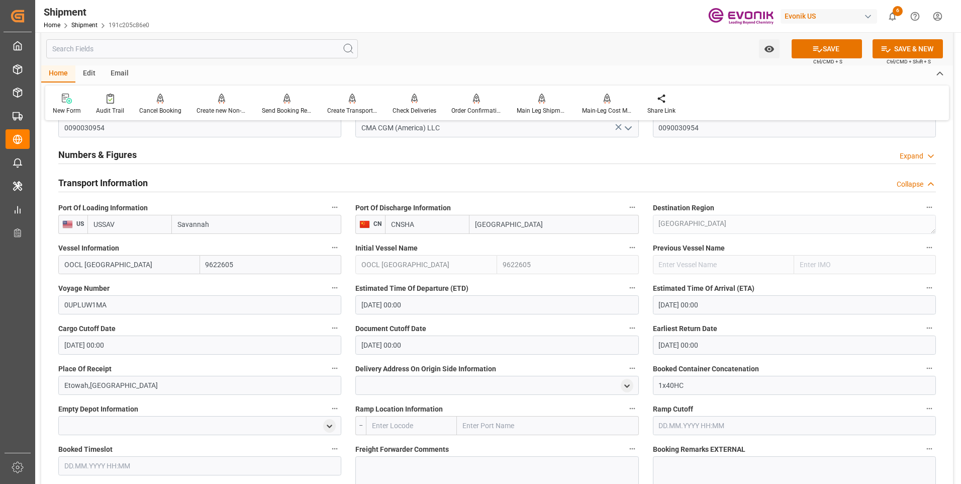
scroll to position [754, 0]
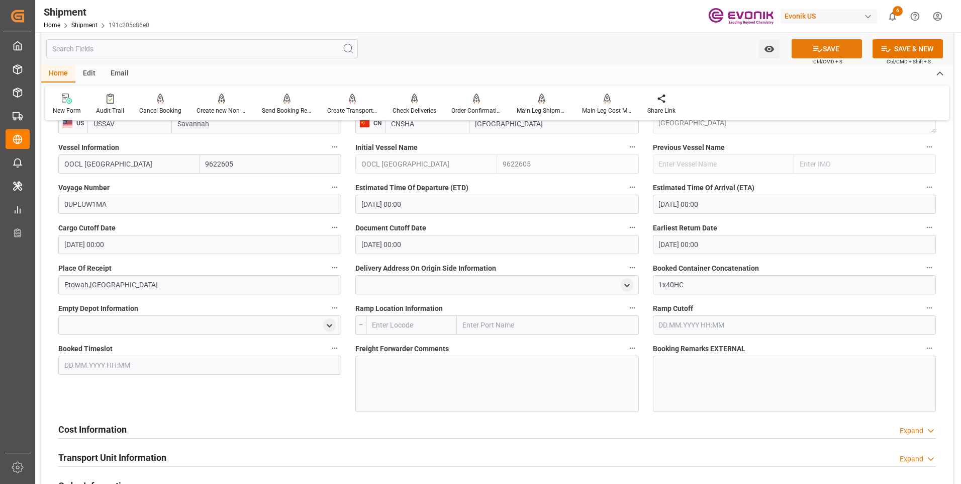
click at [819, 53] on icon at bounding box center [818, 49] width 11 height 11
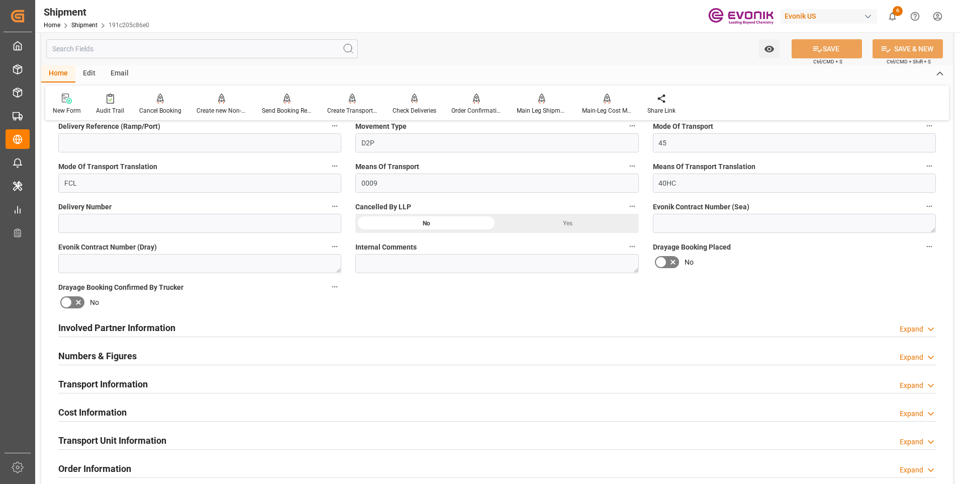
scroll to position [473, 0]
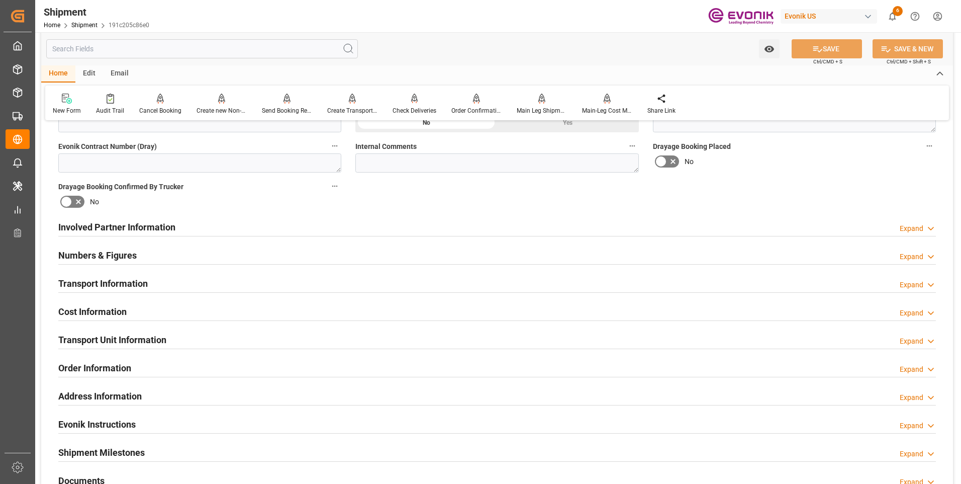
click at [84, 230] on h2 "Involved Partner Information" at bounding box center [116, 227] width 117 height 14
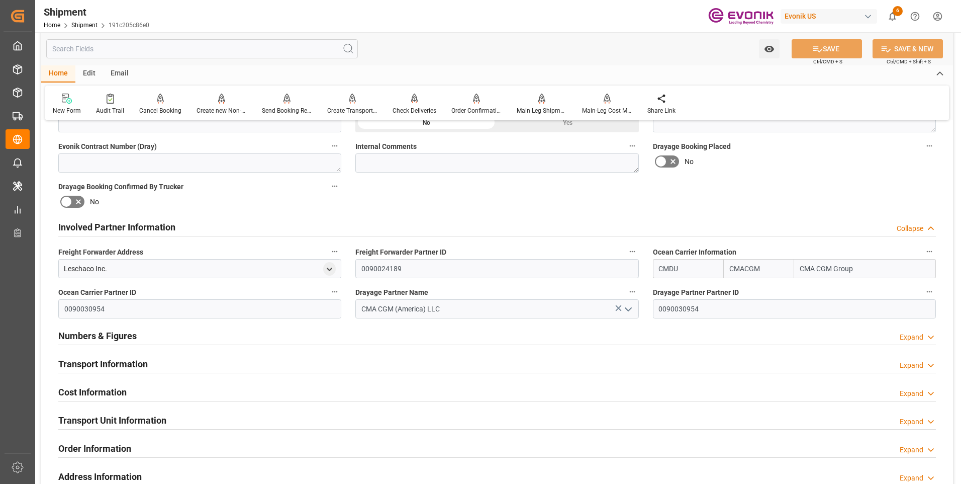
click at [84, 230] on h2 "Involved Partner Information" at bounding box center [116, 227] width 117 height 14
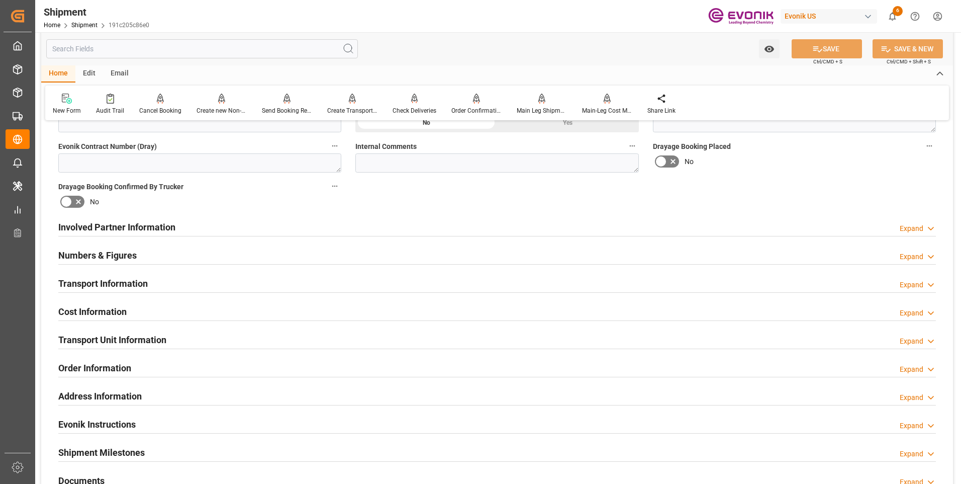
click at [80, 258] on h2 "Numbers & Figures" at bounding box center [97, 255] width 78 height 14
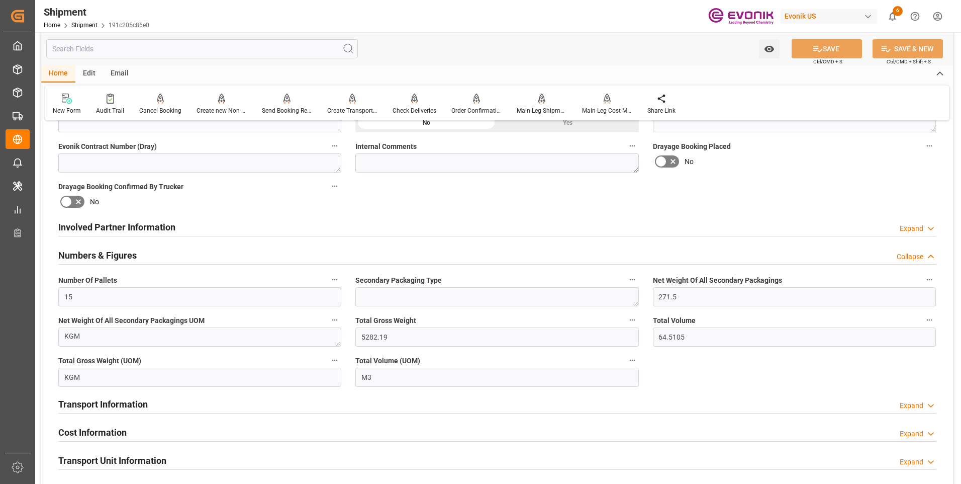
click at [81, 256] on h2 "Numbers & Figures" at bounding box center [97, 255] width 78 height 14
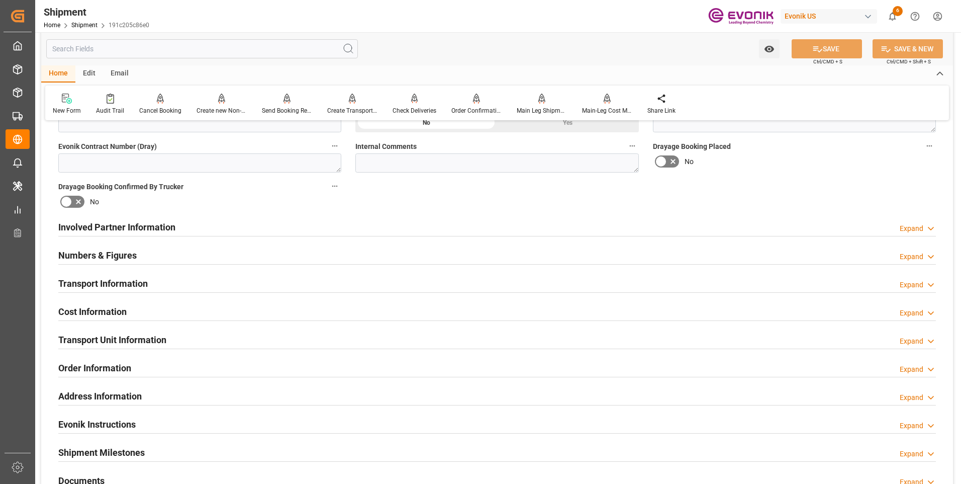
click at [94, 279] on h2 "Transport Information" at bounding box center [103, 284] width 90 height 14
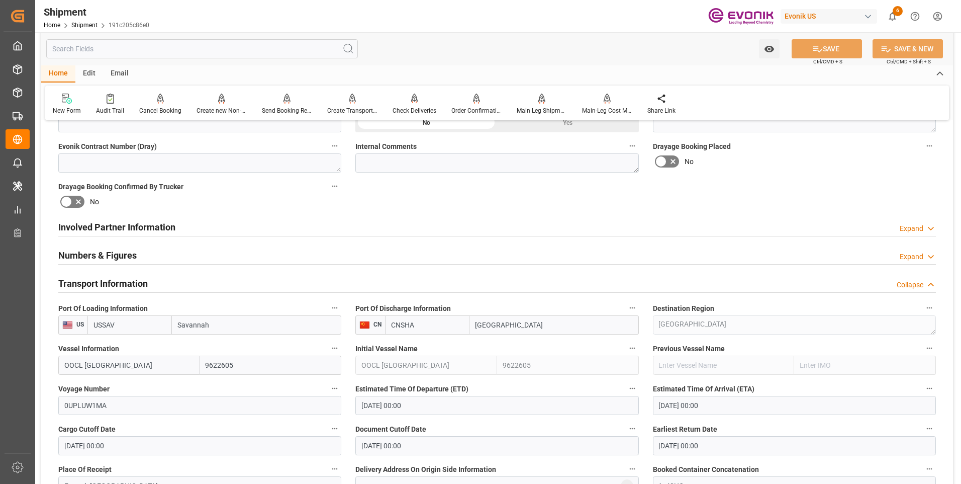
scroll to position [573, 0]
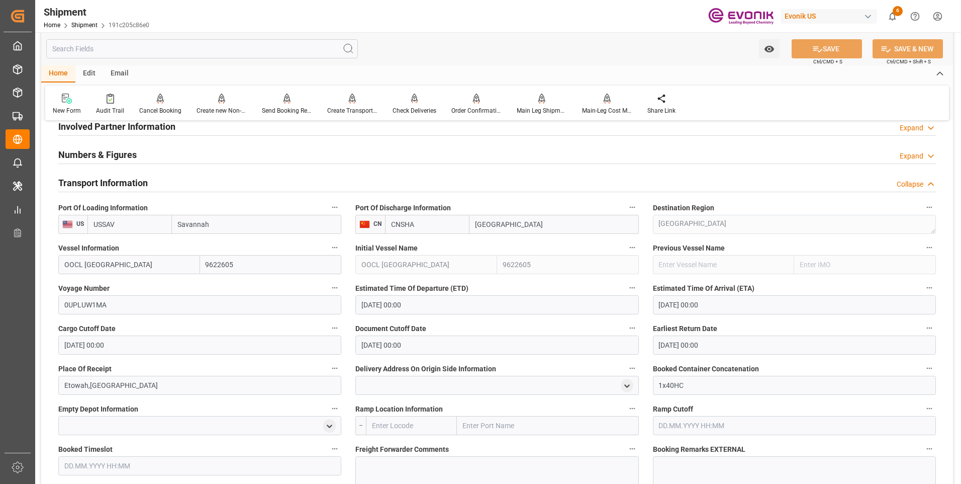
click at [93, 189] on h2 "Transport Information" at bounding box center [103, 183] width 90 height 14
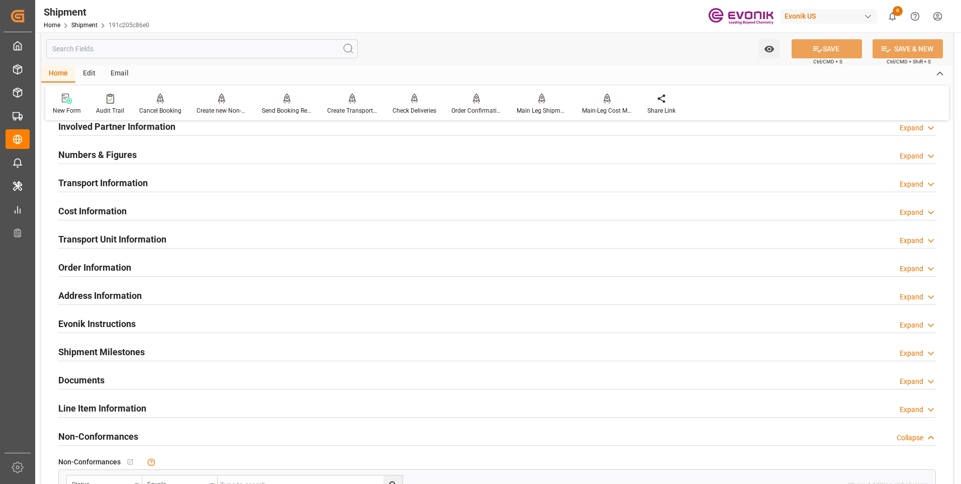
click at [92, 213] on h2 "Cost Information" at bounding box center [92, 211] width 68 height 14
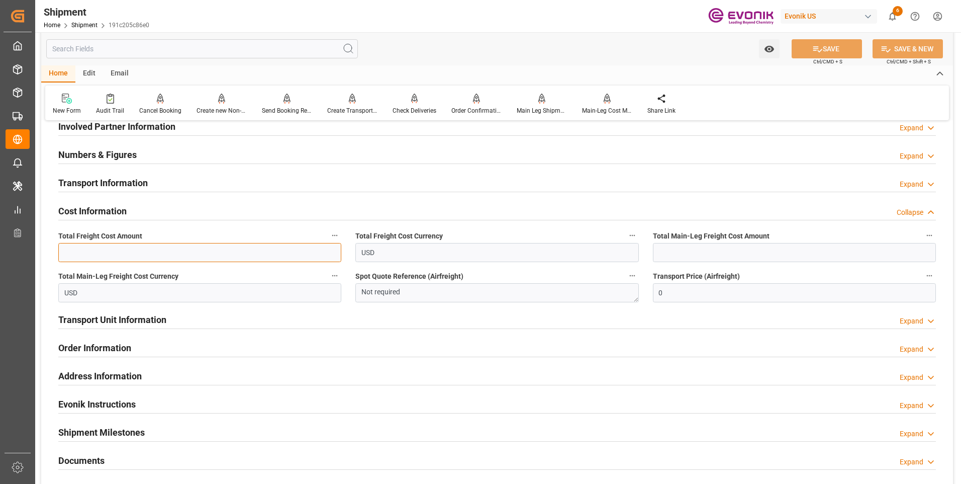
click at [92, 254] on input "text" at bounding box center [199, 252] width 283 height 19
type input "1300"
click at [674, 261] on input "text" at bounding box center [794, 252] width 283 height 19
type input "1300"
click at [822, 50] on button "SAVE" at bounding box center [827, 48] width 70 height 19
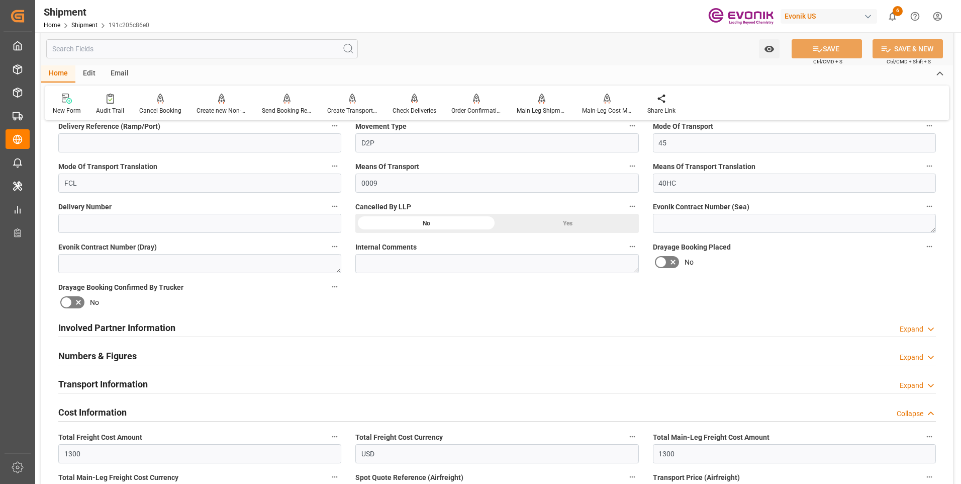
scroll to position [221, 0]
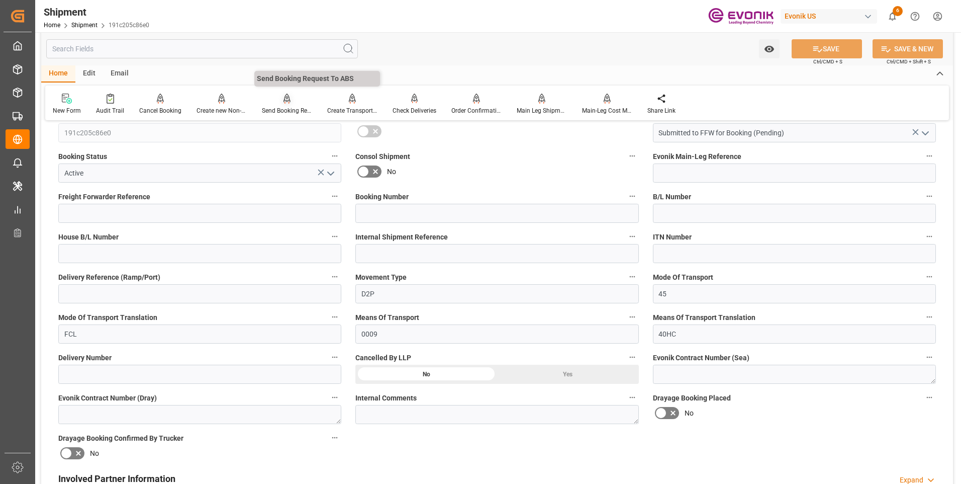
click at [280, 108] on div "Send Booking Request To ABS" at bounding box center [287, 110] width 50 height 9
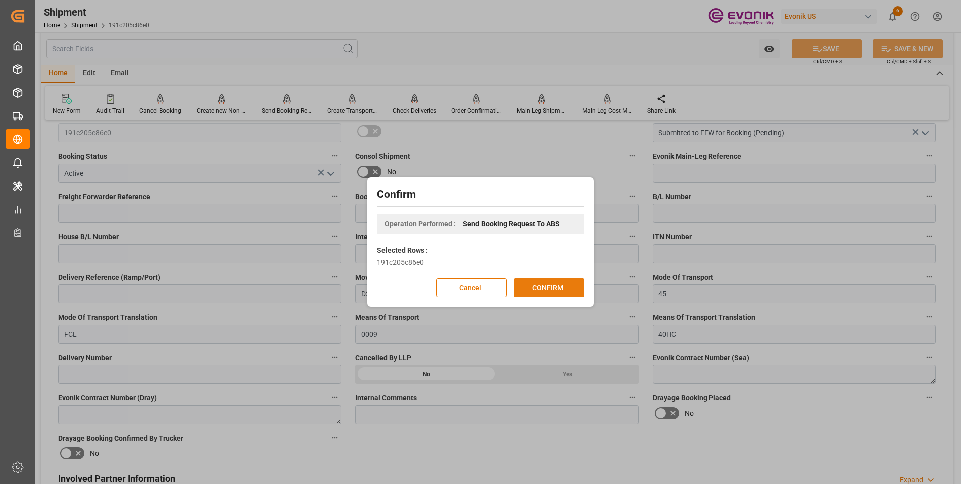
click at [549, 289] on button "CONFIRM" at bounding box center [549, 287] width 70 height 19
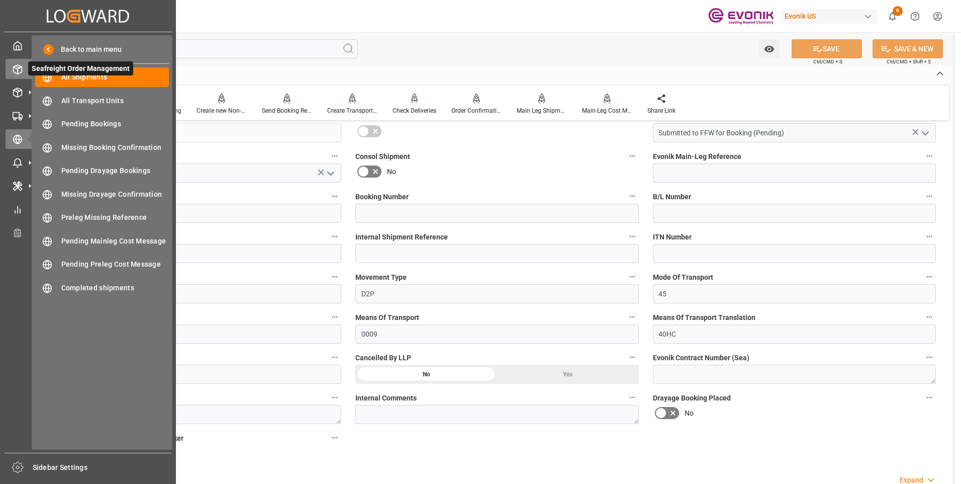
click at [19, 70] on icon at bounding box center [18, 69] width 10 height 10
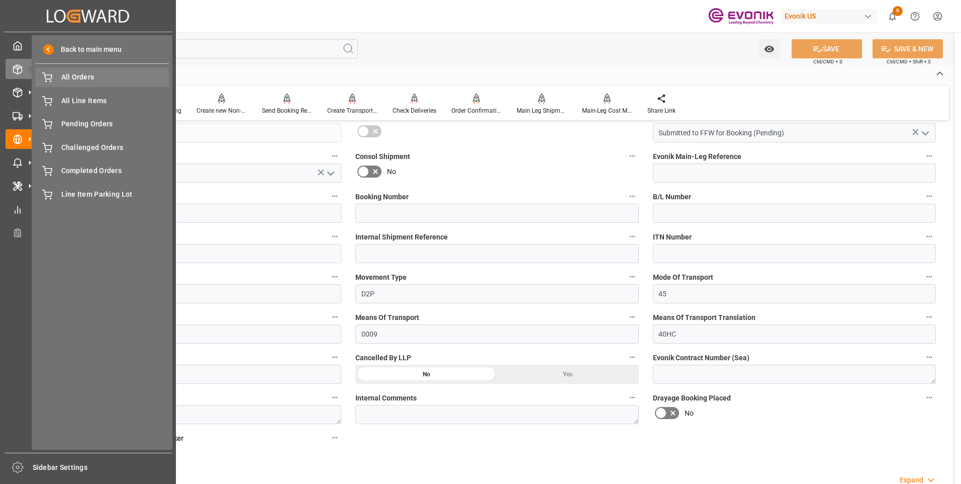
click at [91, 79] on span "All Orders" at bounding box center [115, 77] width 108 height 11
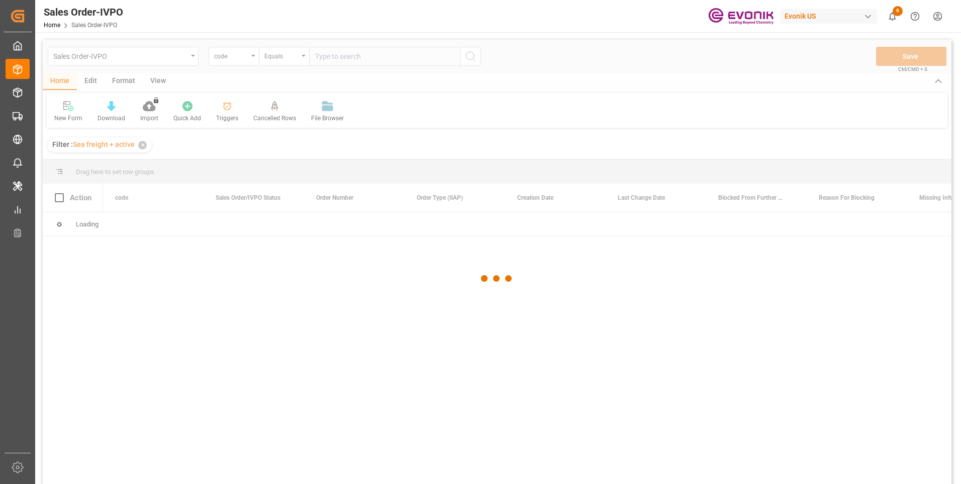
click at [252, 58] on div at bounding box center [497, 279] width 909 height 478
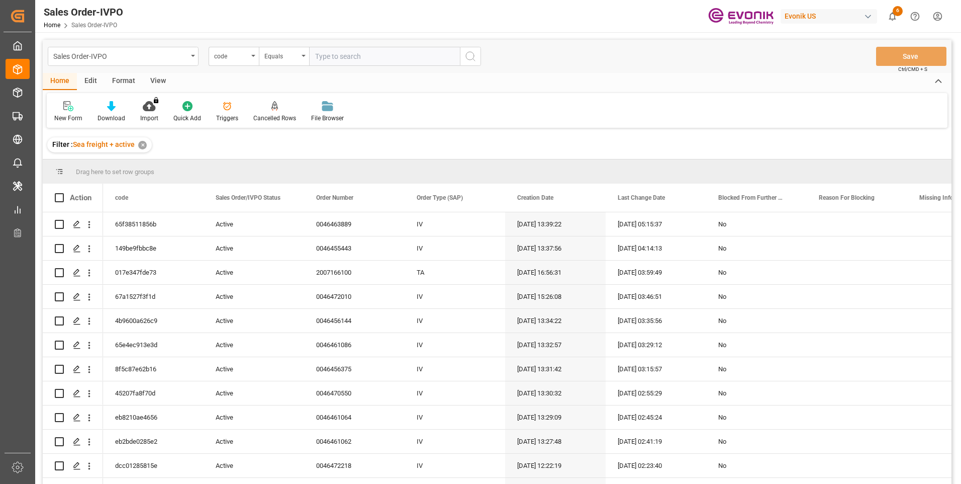
click at [252, 58] on div "code" at bounding box center [234, 56] width 50 height 19
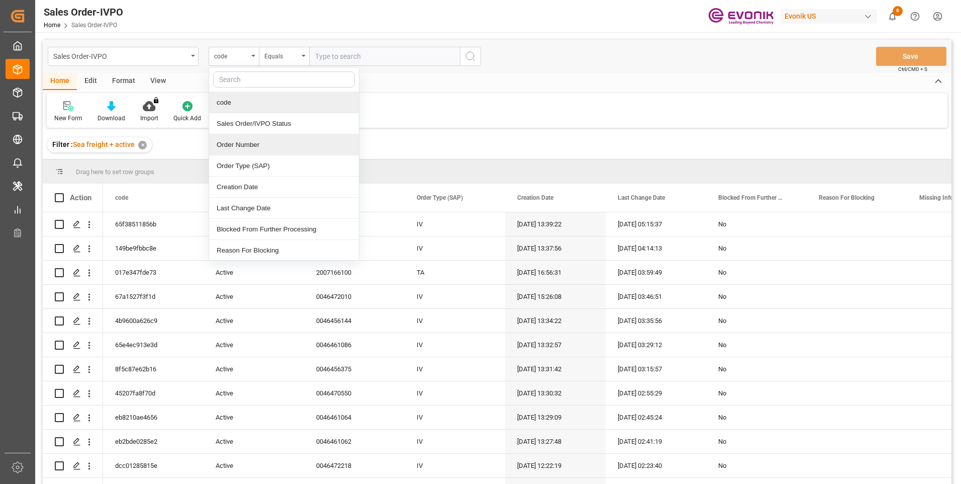
click at [232, 143] on div "Order Number" at bounding box center [284, 144] width 150 height 21
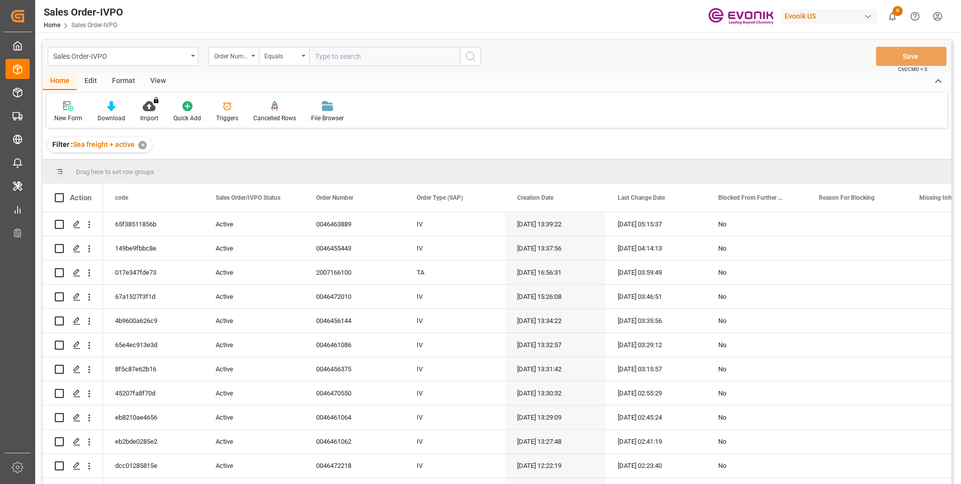
click at [342, 58] on input "text" at bounding box center [384, 56] width 151 height 19
paste input "0046468359"
type input "0046468359"
click at [468, 54] on icon "search button" at bounding box center [471, 56] width 12 height 12
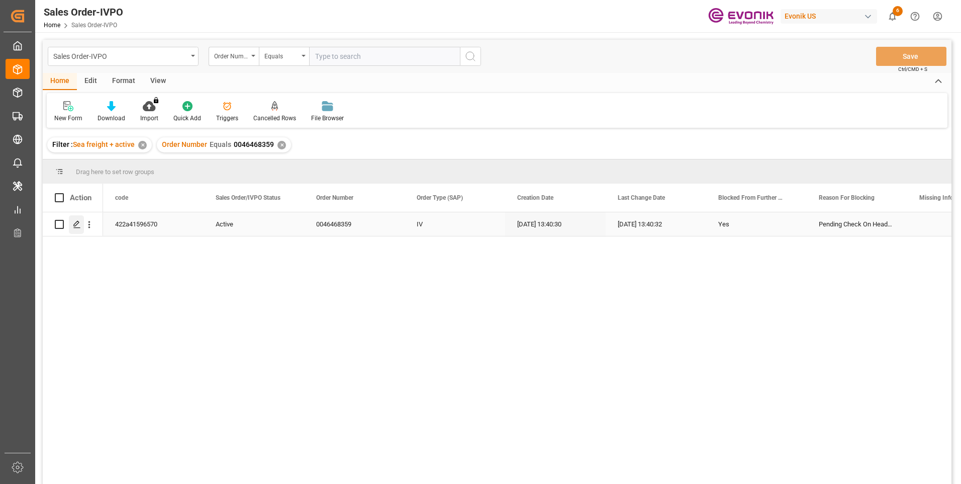
click at [75, 221] on icon "Press SPACE to select this row." at bounding box center [77, 224] width 8 height 8
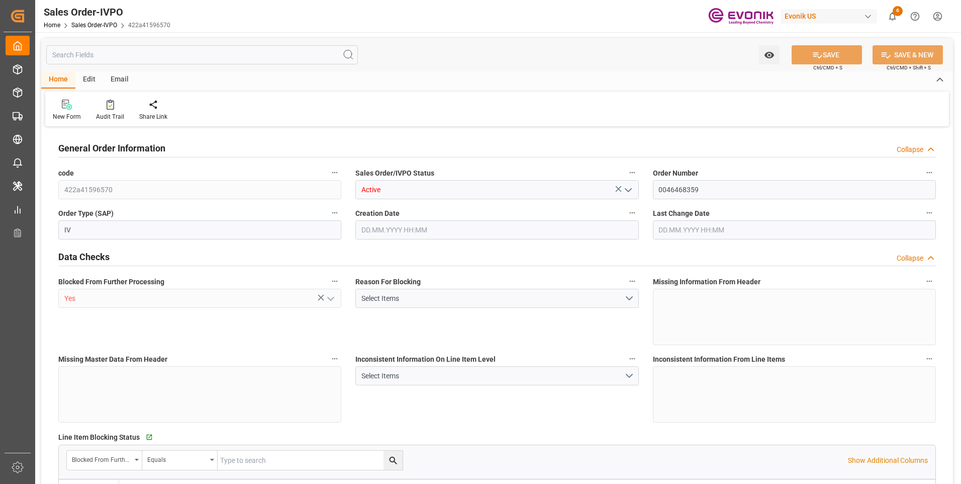
type input "JPUKB"
type input "0"
type input "1"
type input "10378.8"
type input "[DATE] 13:40"
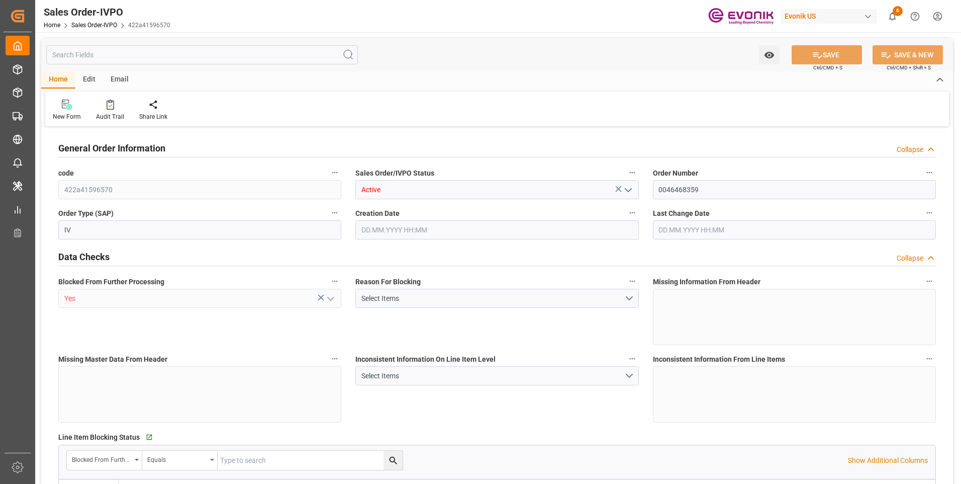
type input "[DATE] 13:40"
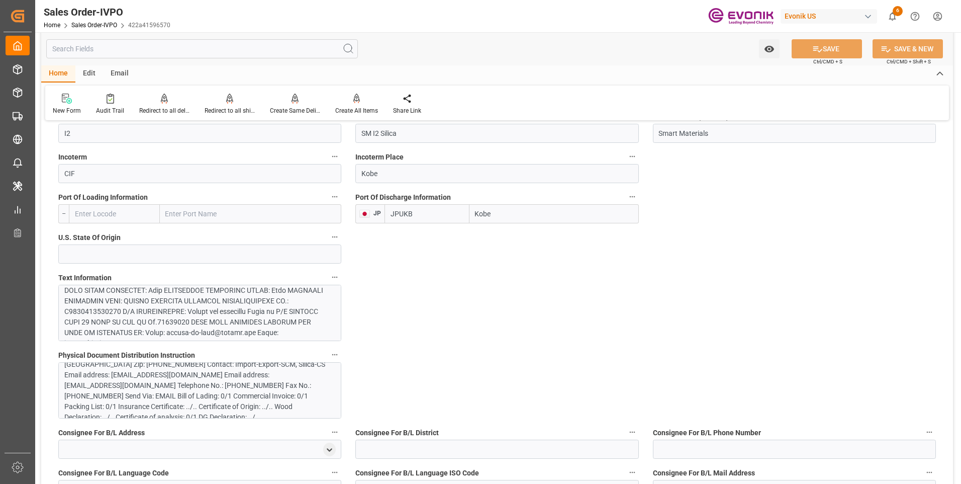
scroll to position [855, 0]
